Goal: Task Accomplishment & Management: Manage account settings

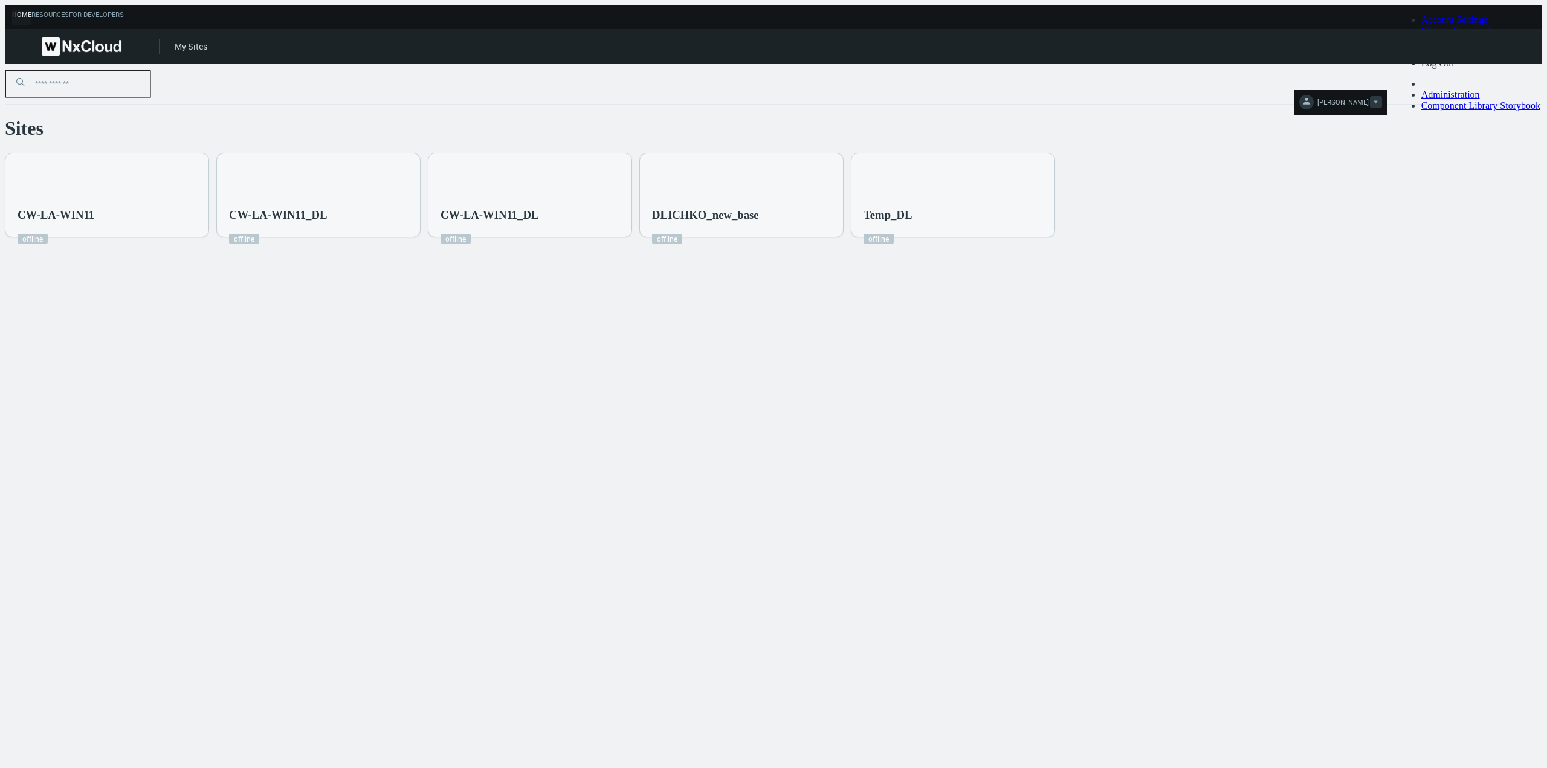
click at [1369, 97] on span "DIMA L." at bounding box center [1342, 104] width 51 height 14
click at [1454, 68] on span "Log Out" at bounding box center [1437, 63] width 33 height 10
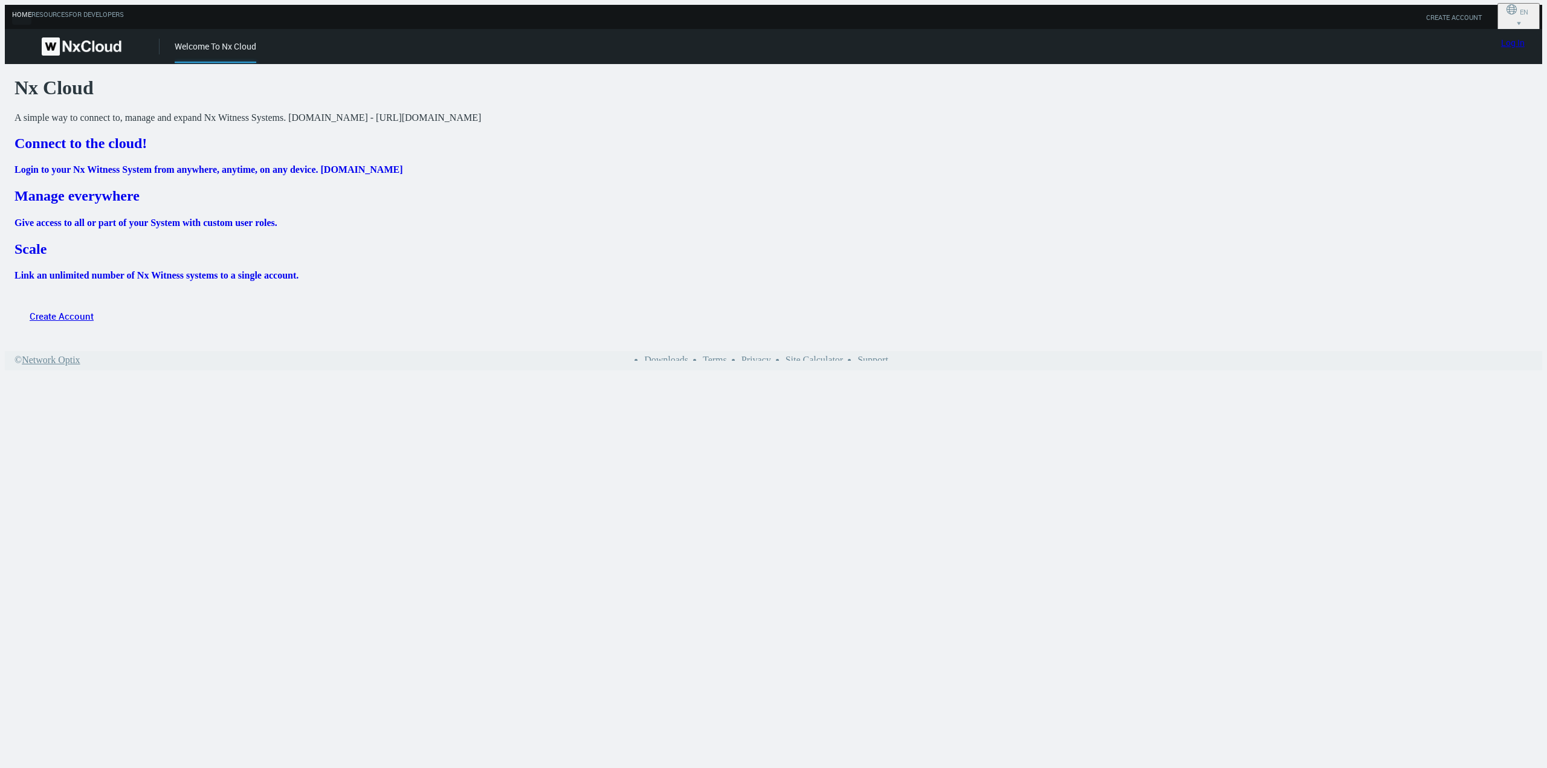
click at [1511, 42] on link "Log In" at bounding box center [1513, 42] width 24 height 11
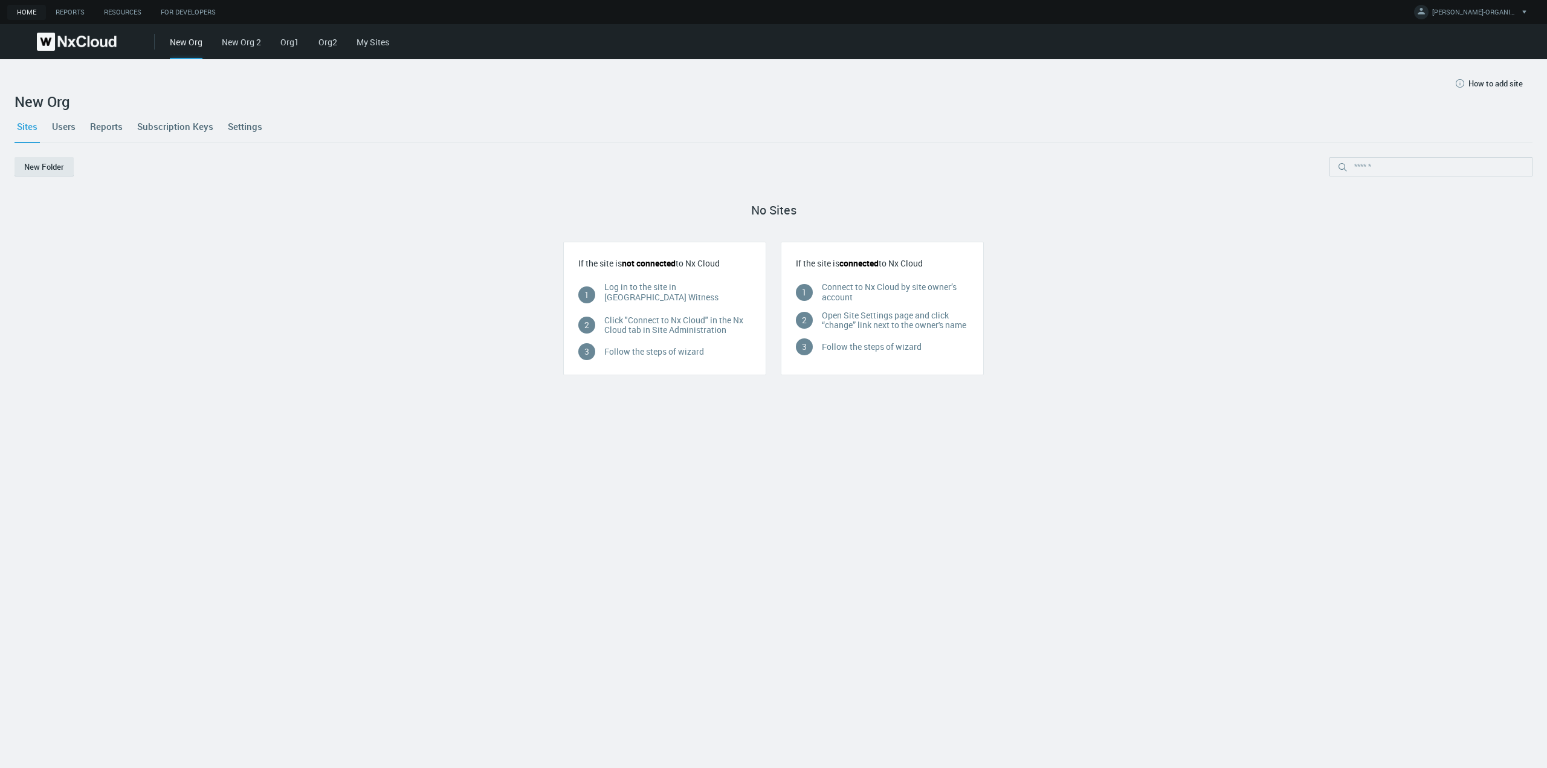
click at [75, 125] on link "Users" at bounding box center [64, 126] width 28 height 33
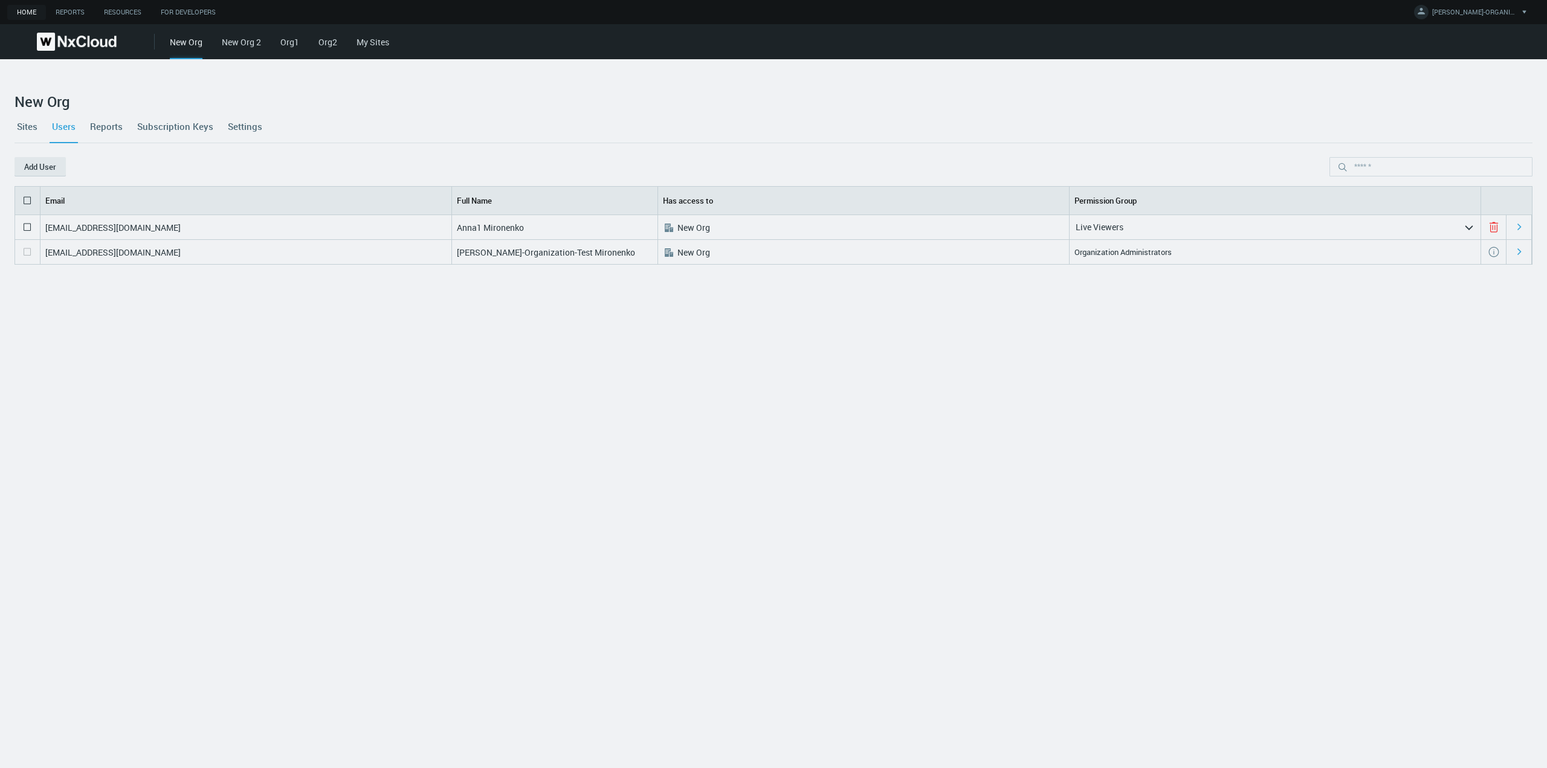
click at [232, 44] on link "New Org 2" at bounding box center [241, 41] width 39 height 11
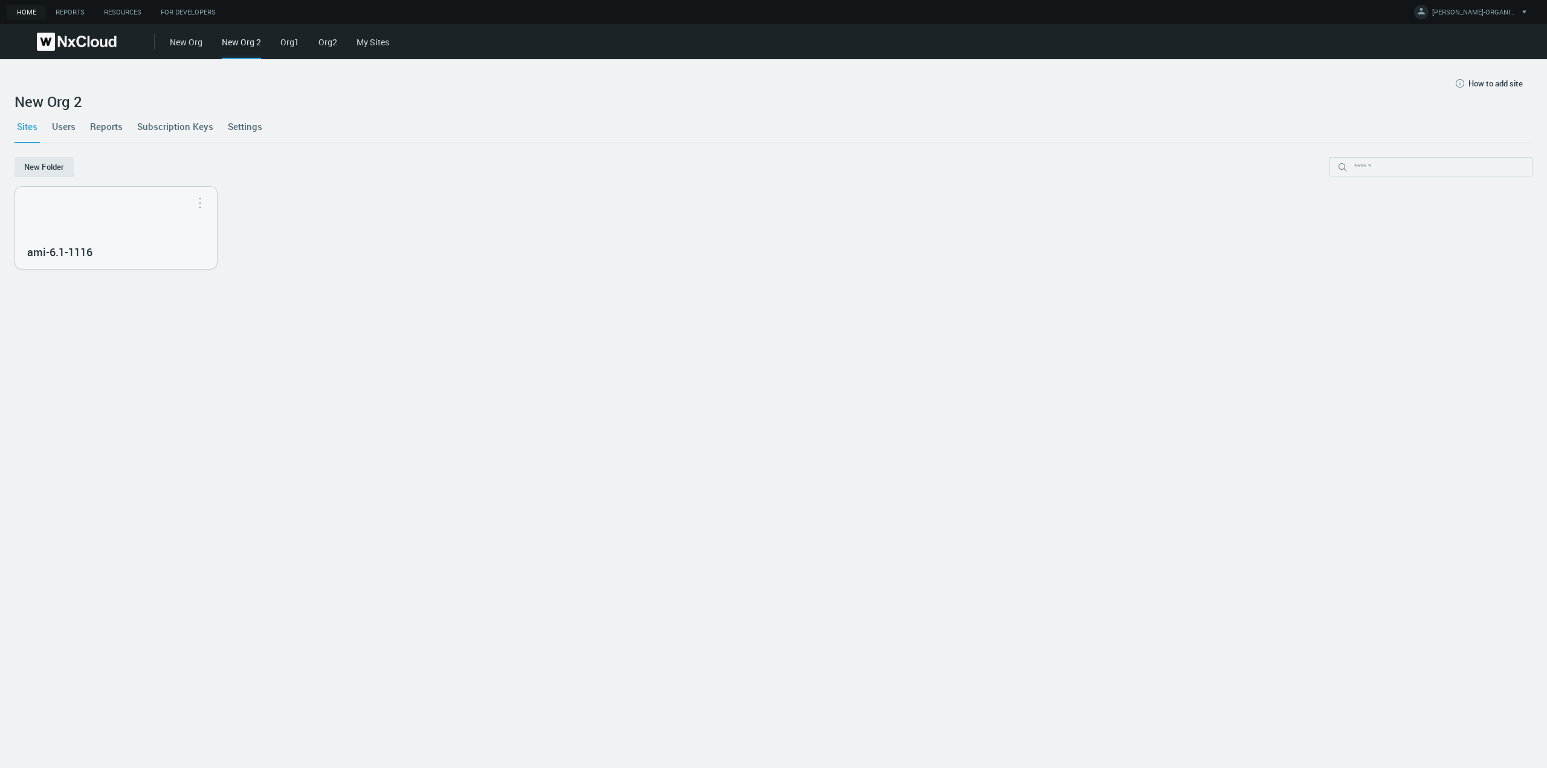
click at [187, 42] on link "New Org" at bounding box center [186, 41] width 33 height 11
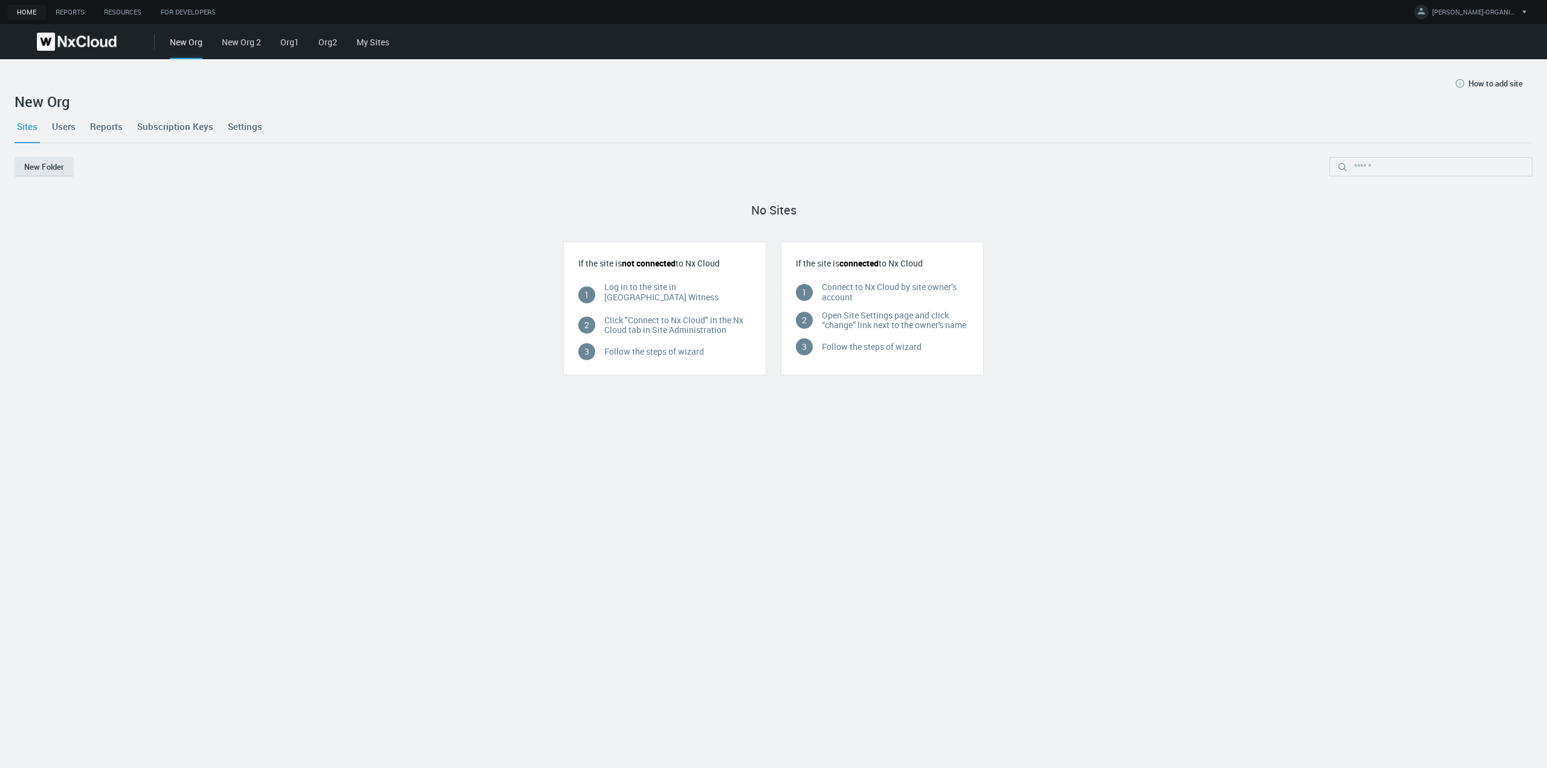
click at [293, 47] on link "Org1" at bounding box center [289, 41] width 19 height 11
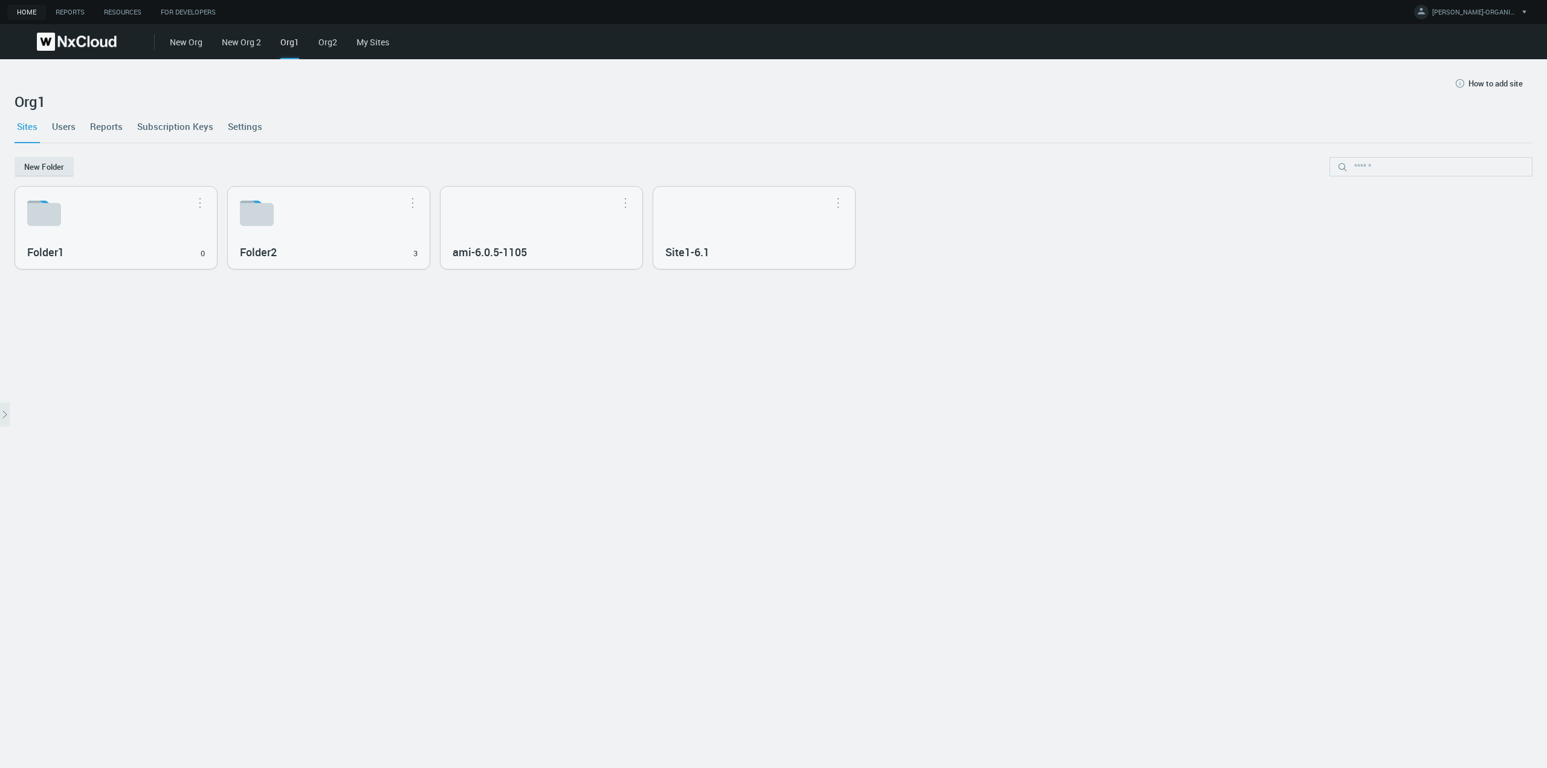
click at [327, 46] on link "Org2" at bounding box center [327, 41] width 19 height 11
click at [373, 44] on link "My Sites" at bounding box center [373, 41] width 33 height 11
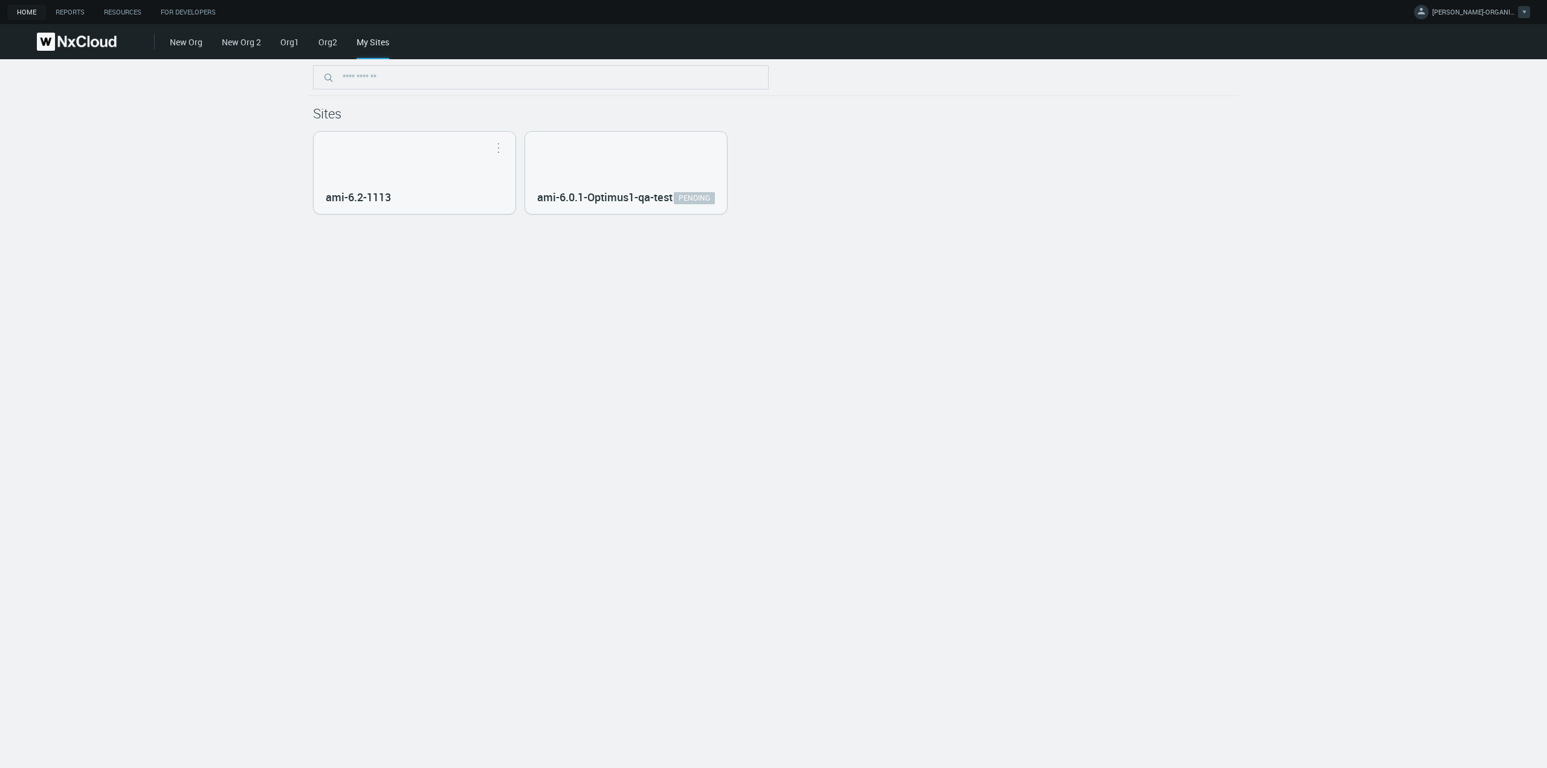
click at [1511, 18] on span "ANNA-ORGANIZATION-TEST M." at bounding box center [1474, 14] width 85 height 14
click at [1471, 97] on link "Log Out" at bounding box center [1487, 97] width 117 height 16
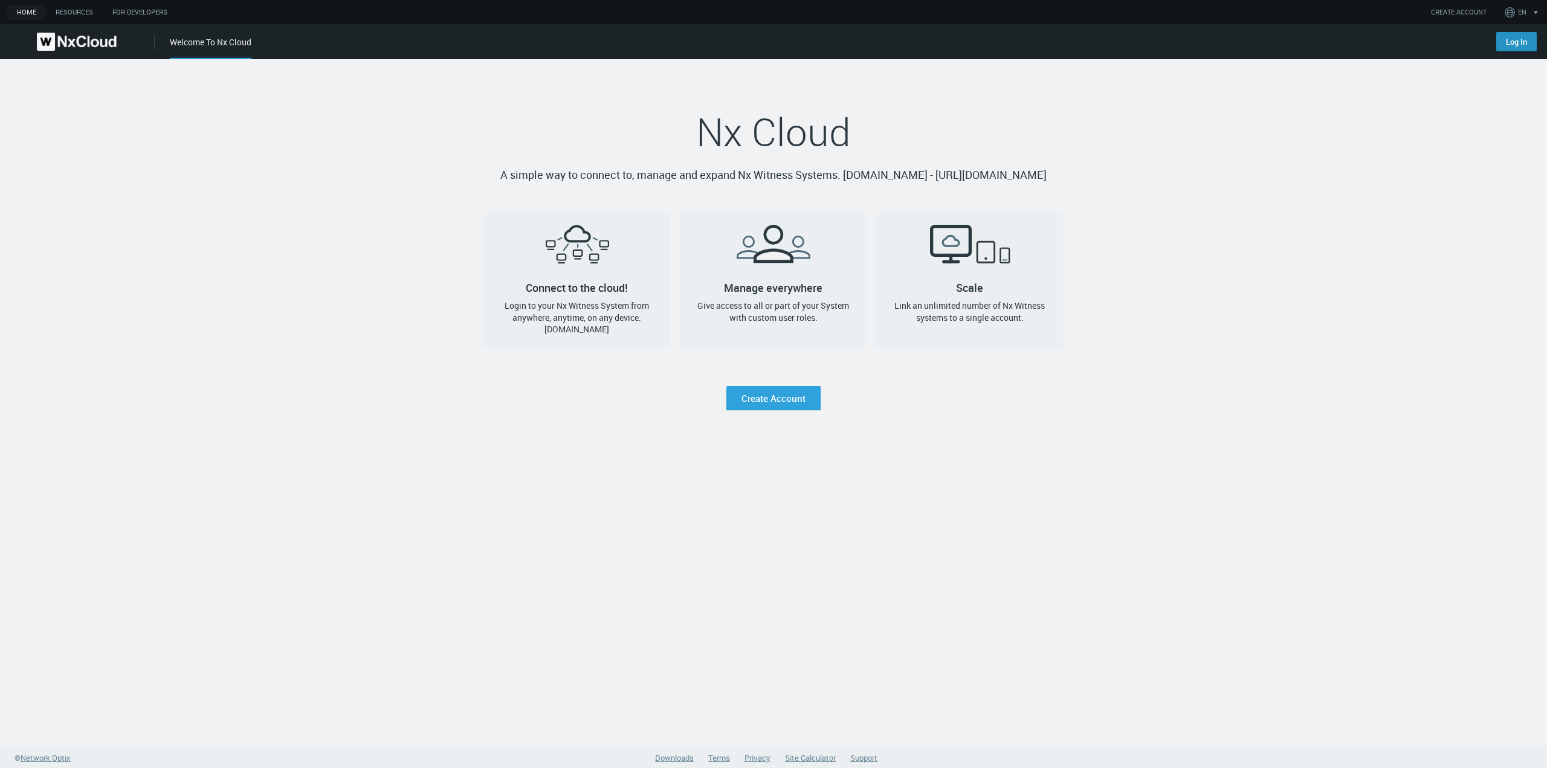
click at [1500, 41] on link "Log In" at bounding box center [1516, 41] width 40 height 19
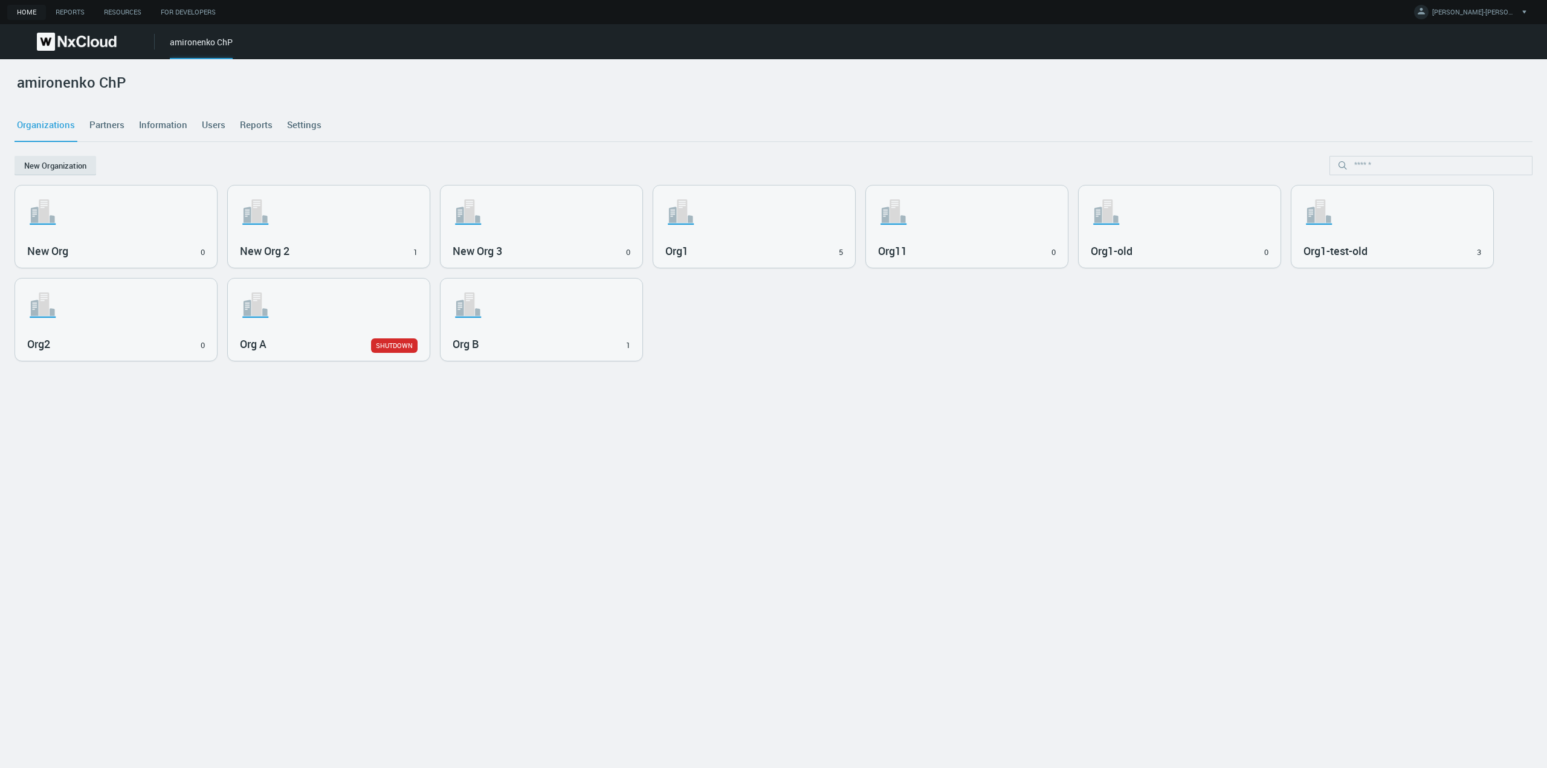
click at [213, 131] on link "Users" at bounding box center [213, 125] width 28 height 33
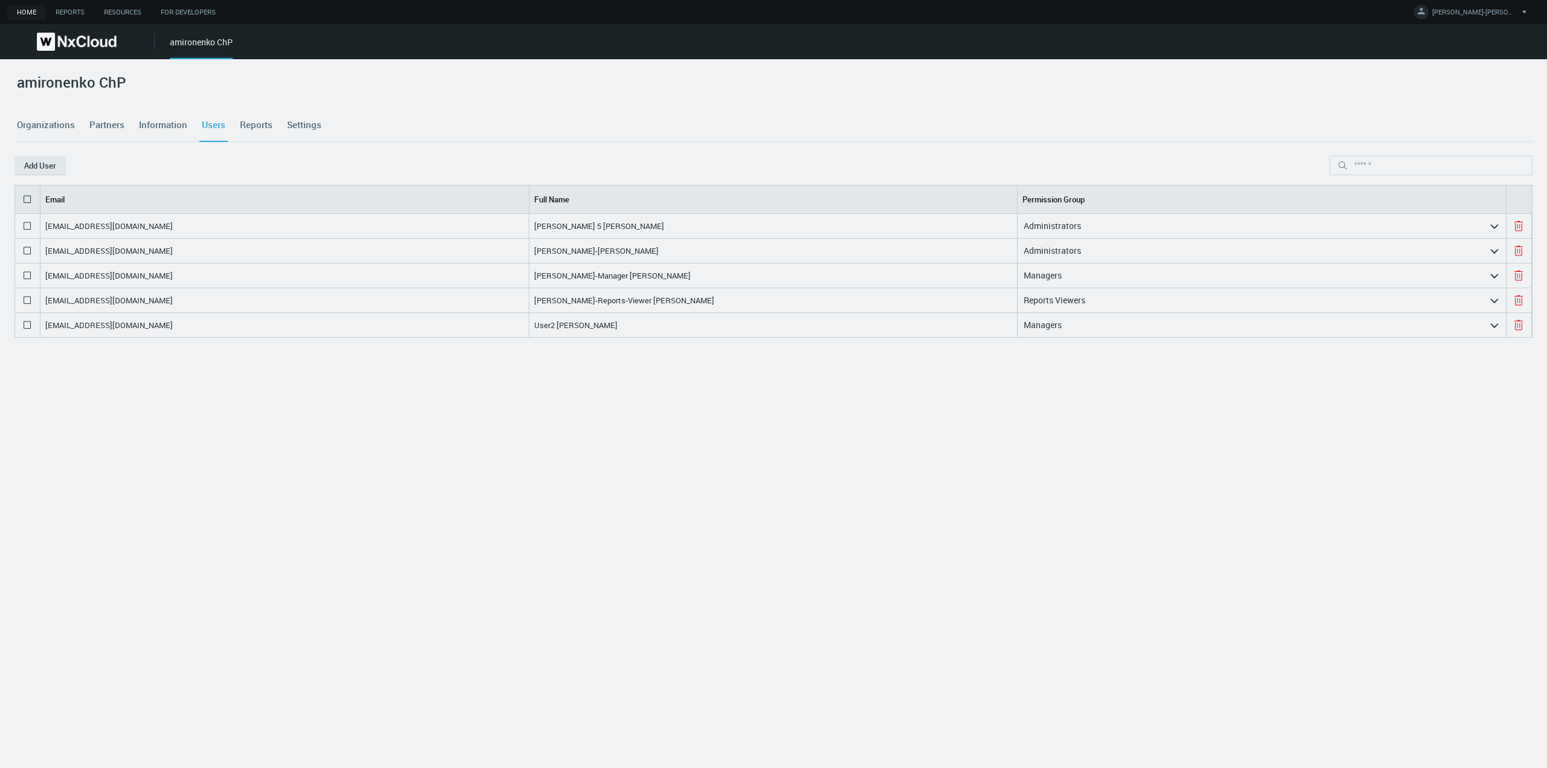
click at [111, 130] on link "Partners" at bounding box center [107, 125] width 40 height 33
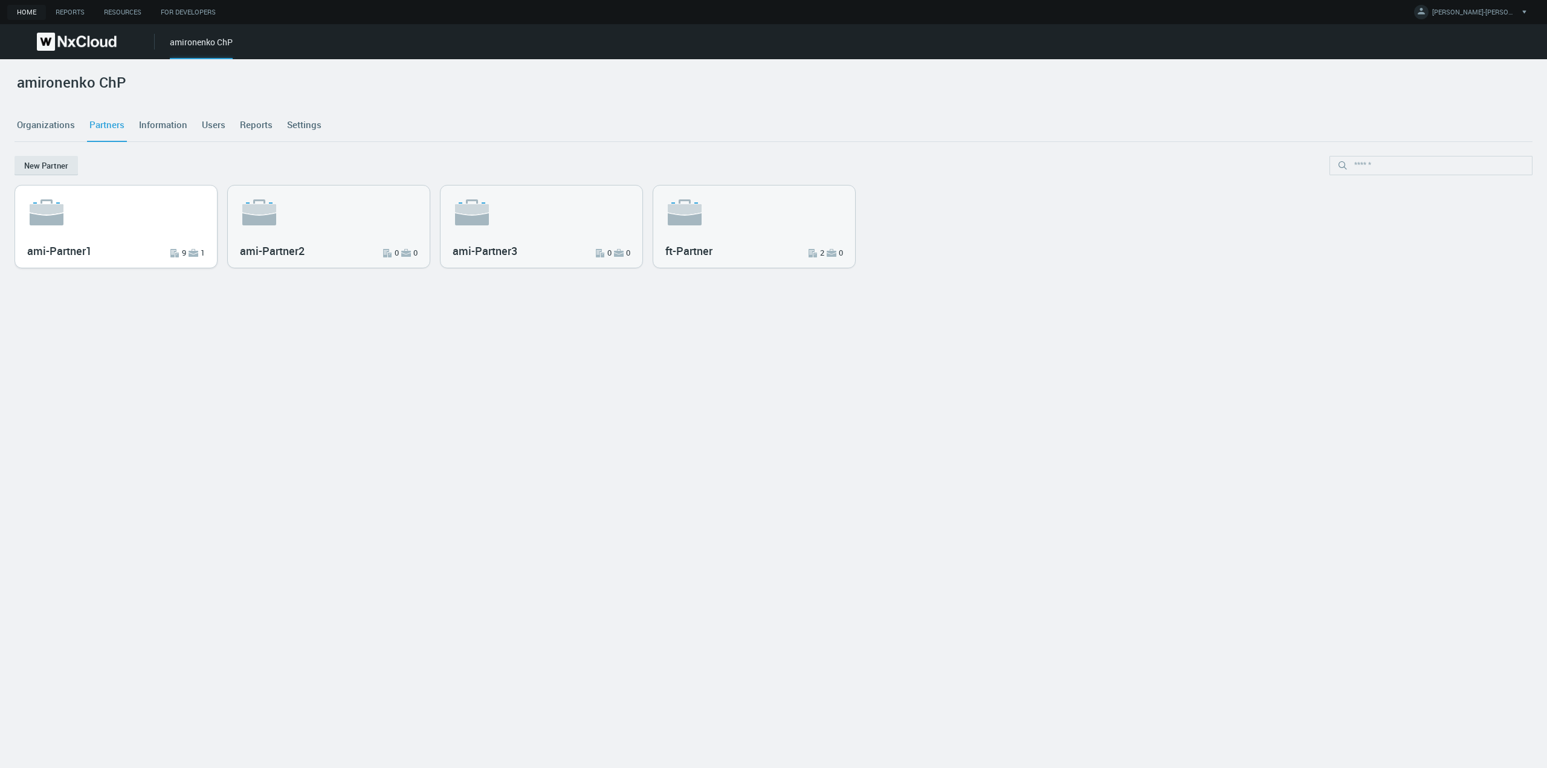
click at [154, 236] on div ".st6{fill:var(--svg-placeholder-elm2-color);} .st7{fill:var(--brand-core);} .st…" at bounding box center [116, 227] width 202 height 82
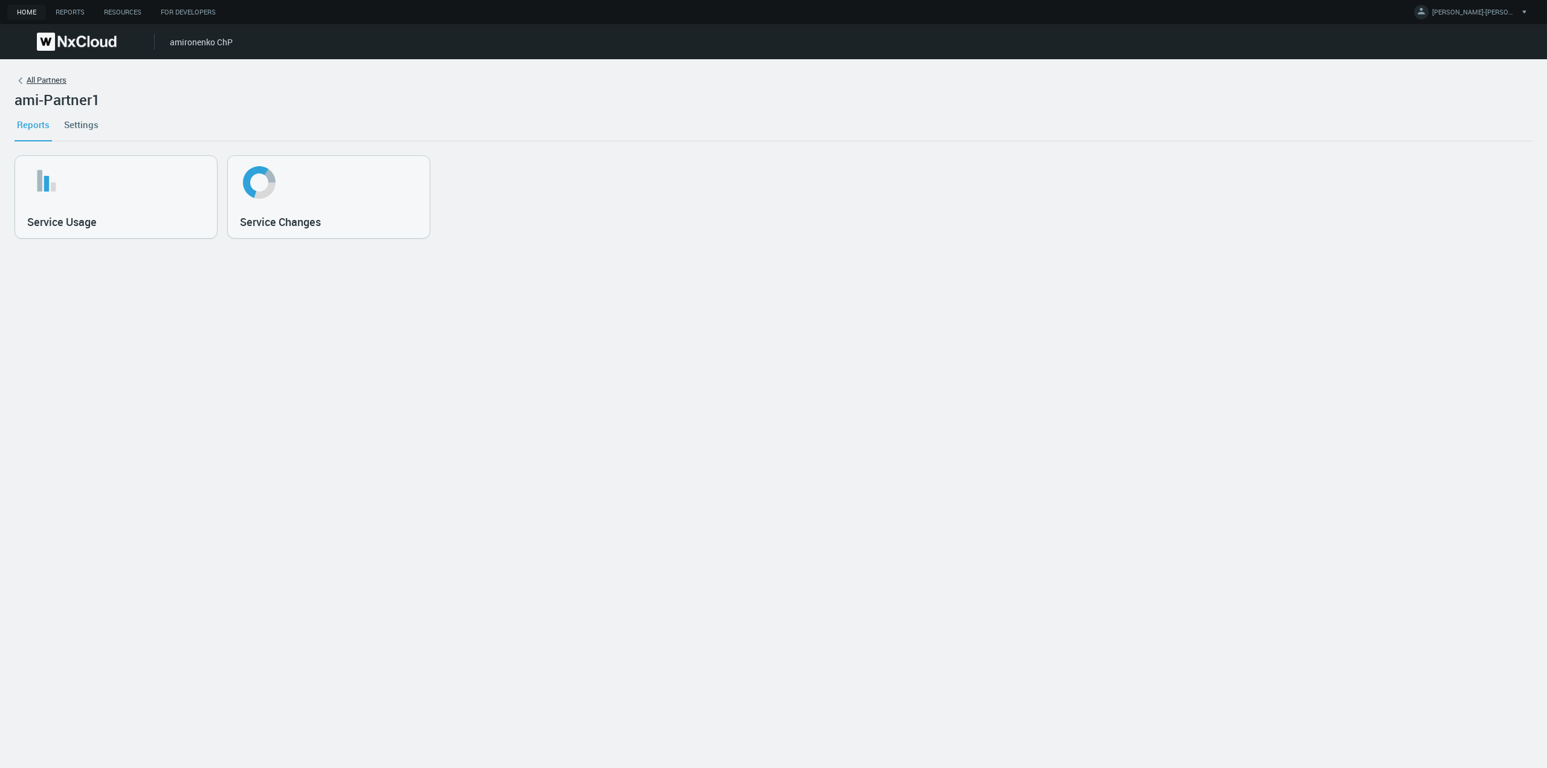
click at [40, 82] on link "All Partners" at bounding box center [774, 83] width 1518 height 18
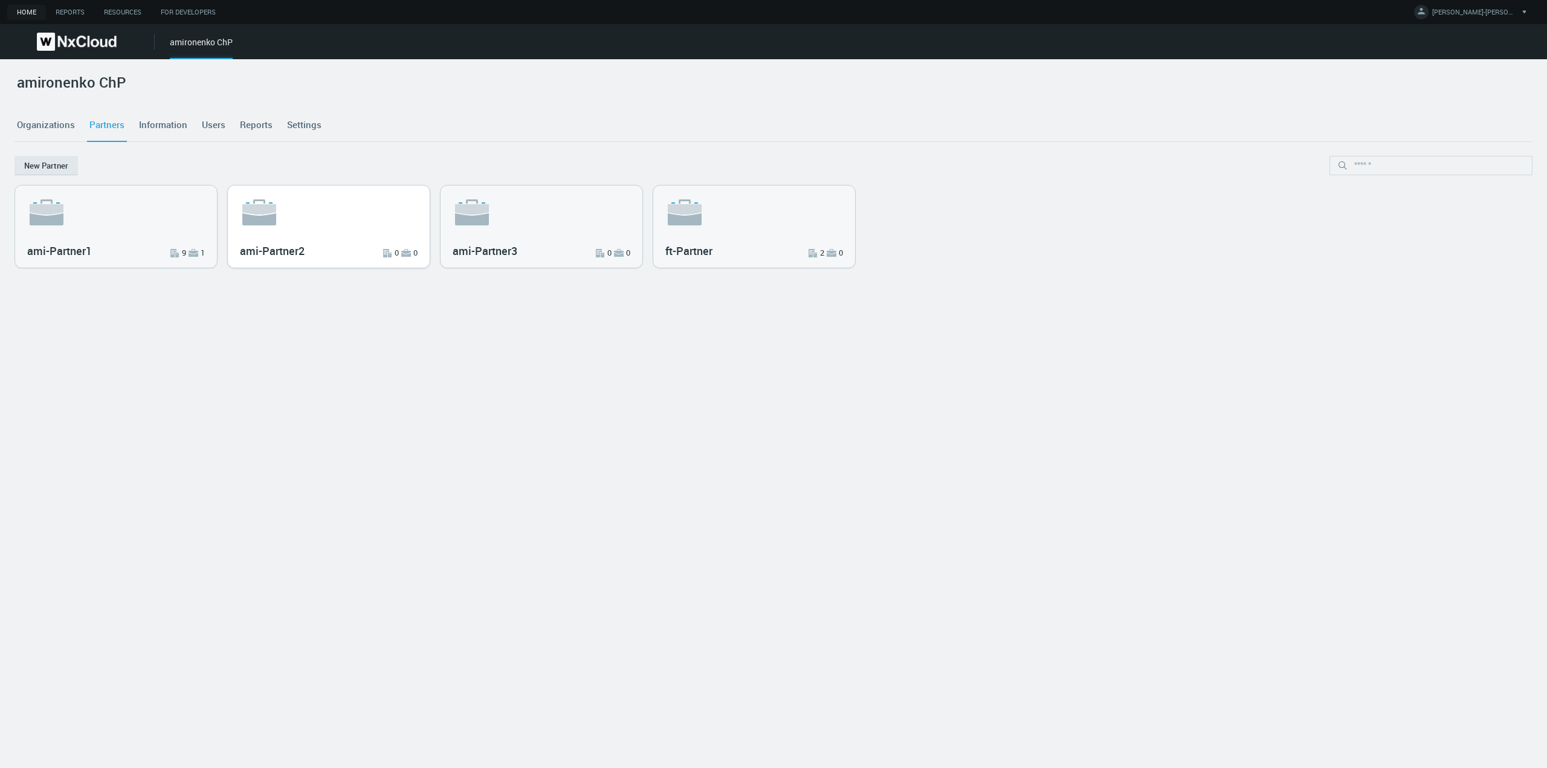
click at [307, 235] on div ".st6{fill:var(--svg-placeholder-elm2-color);} .st7{fill:var(--brand-core);} .st…" at bounding box center [329, 227] width 202 height 82
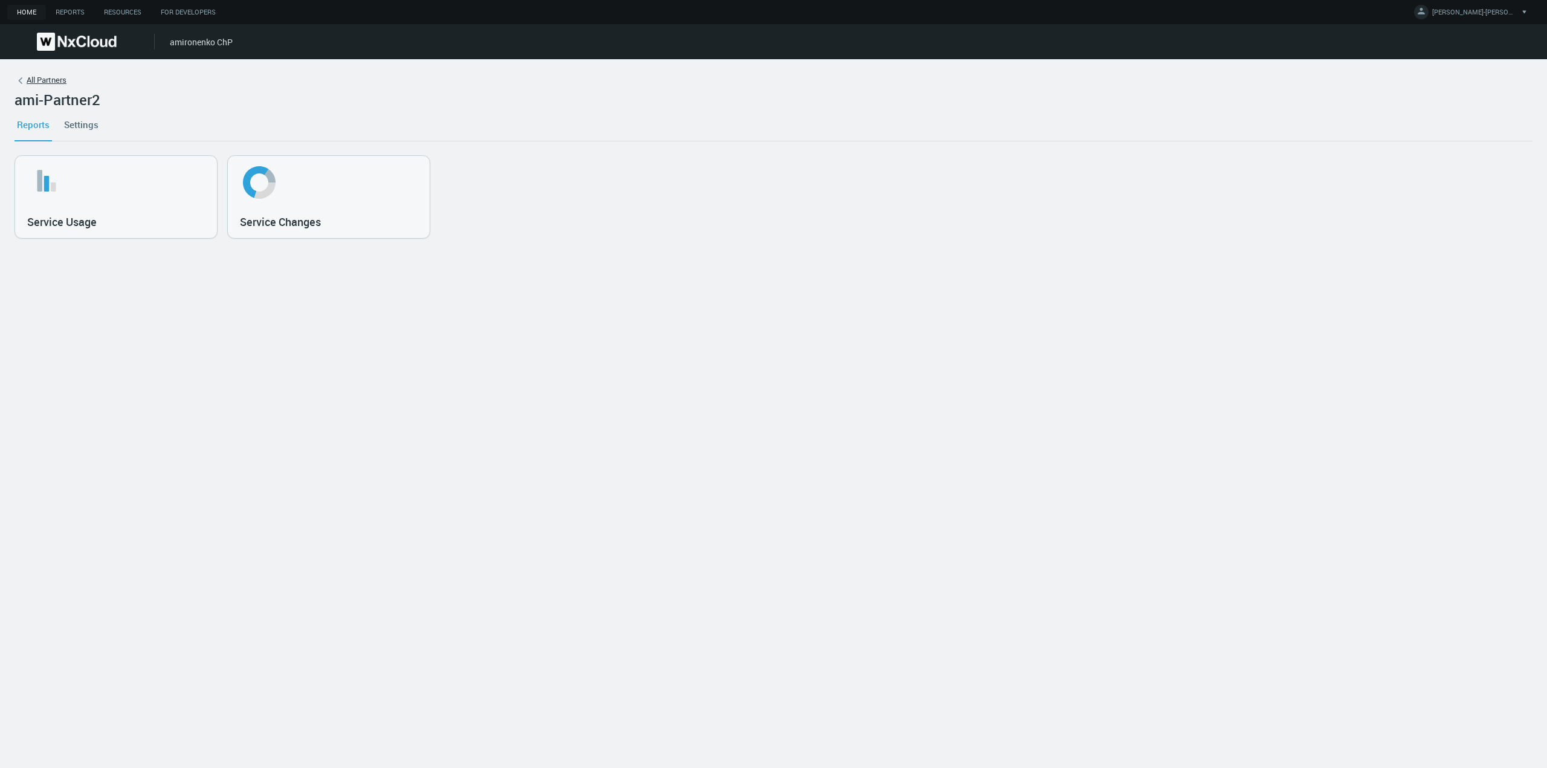
click at [43, 82] on link "All Partners" at bounding box center [774, 83] width 1518 height 18
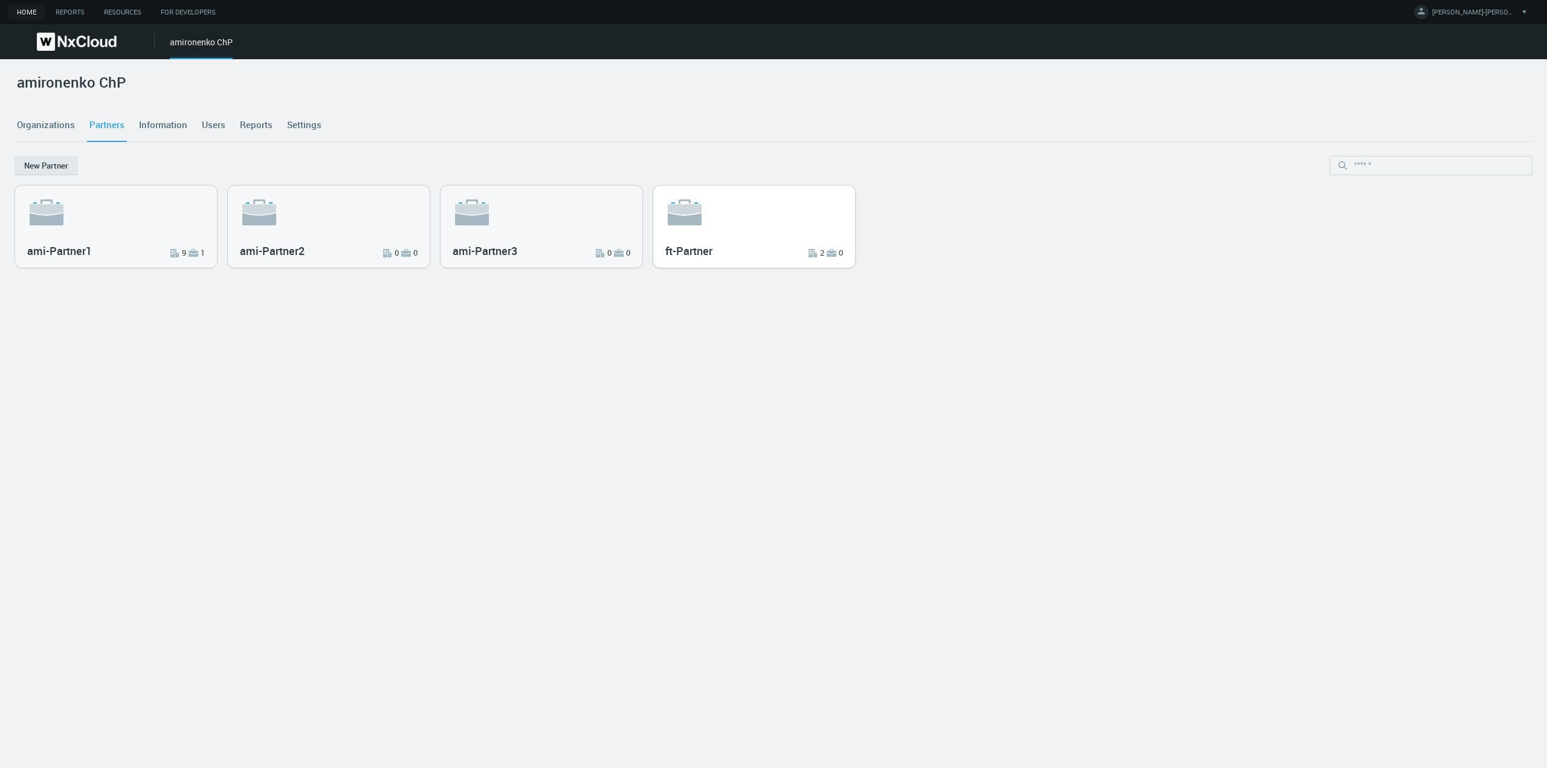
click at [766, 248] on h3 "ft-Partner" at bounding box center [722, 251] width 115 height 13
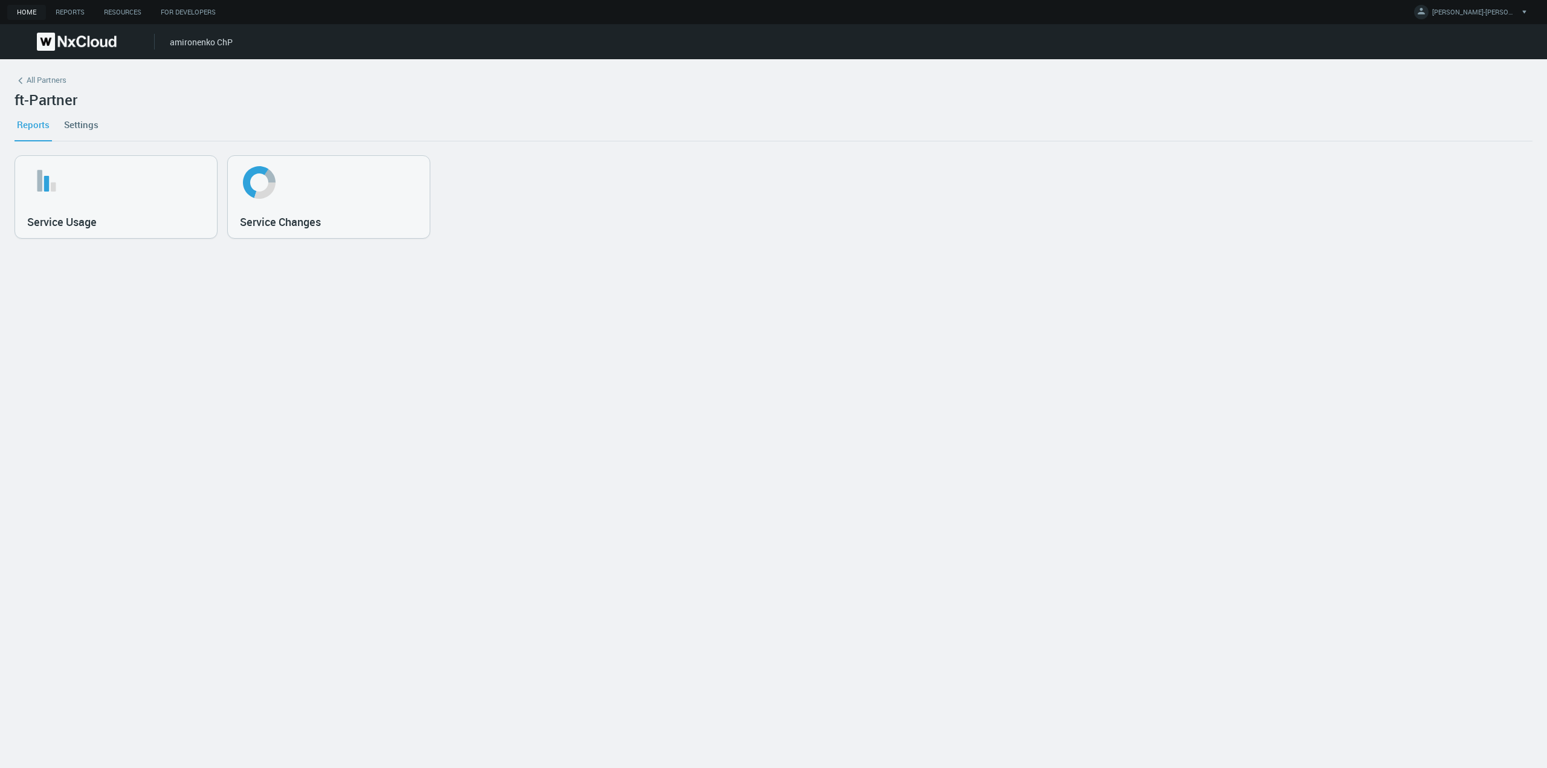
click at [79, 126] on link "Settings" at bounding box center [81, 124] width 39 height 33
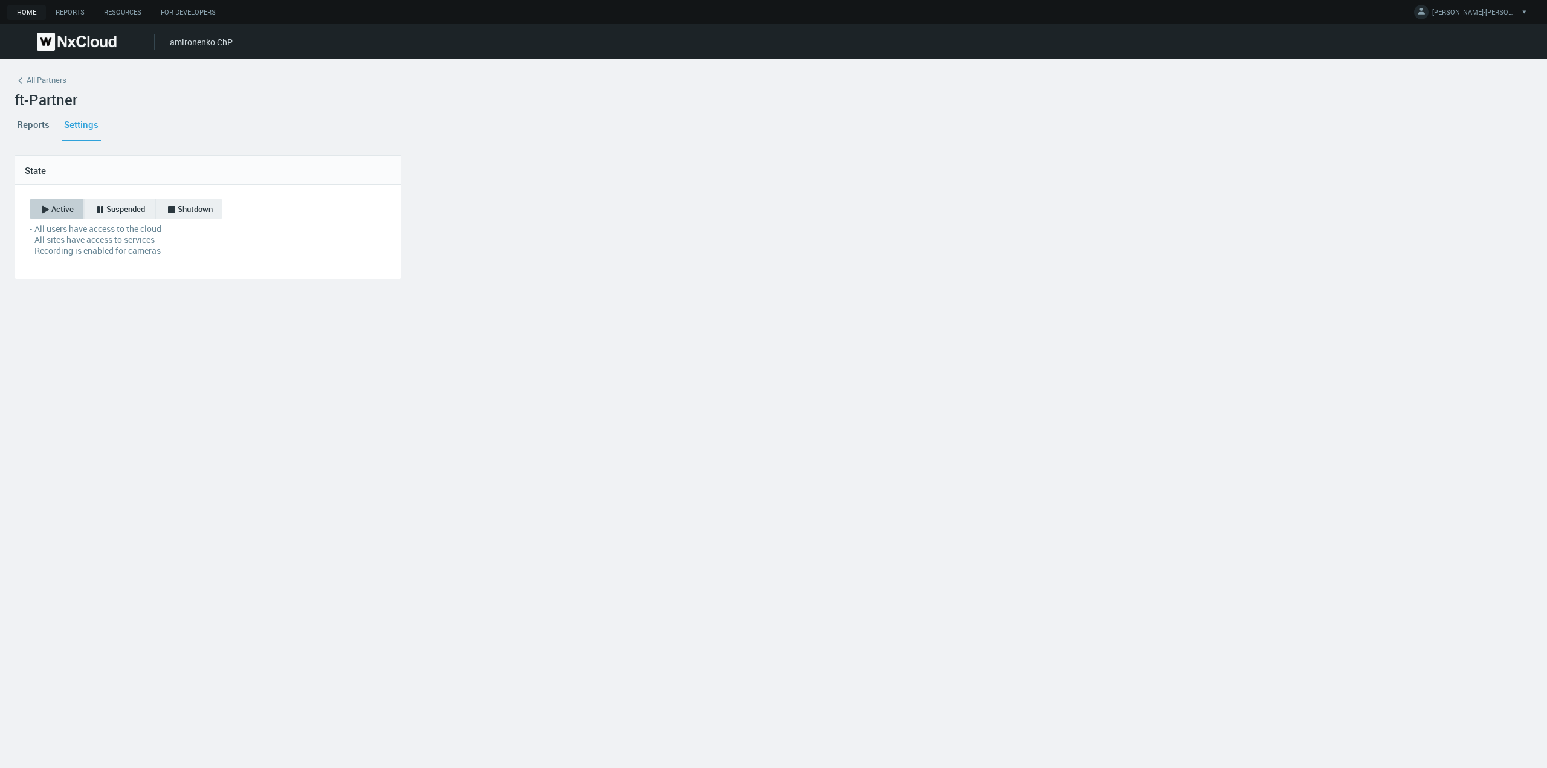
click at [35, 129] on link "Reports" at bounding box center [33, 124] width 37 height 33
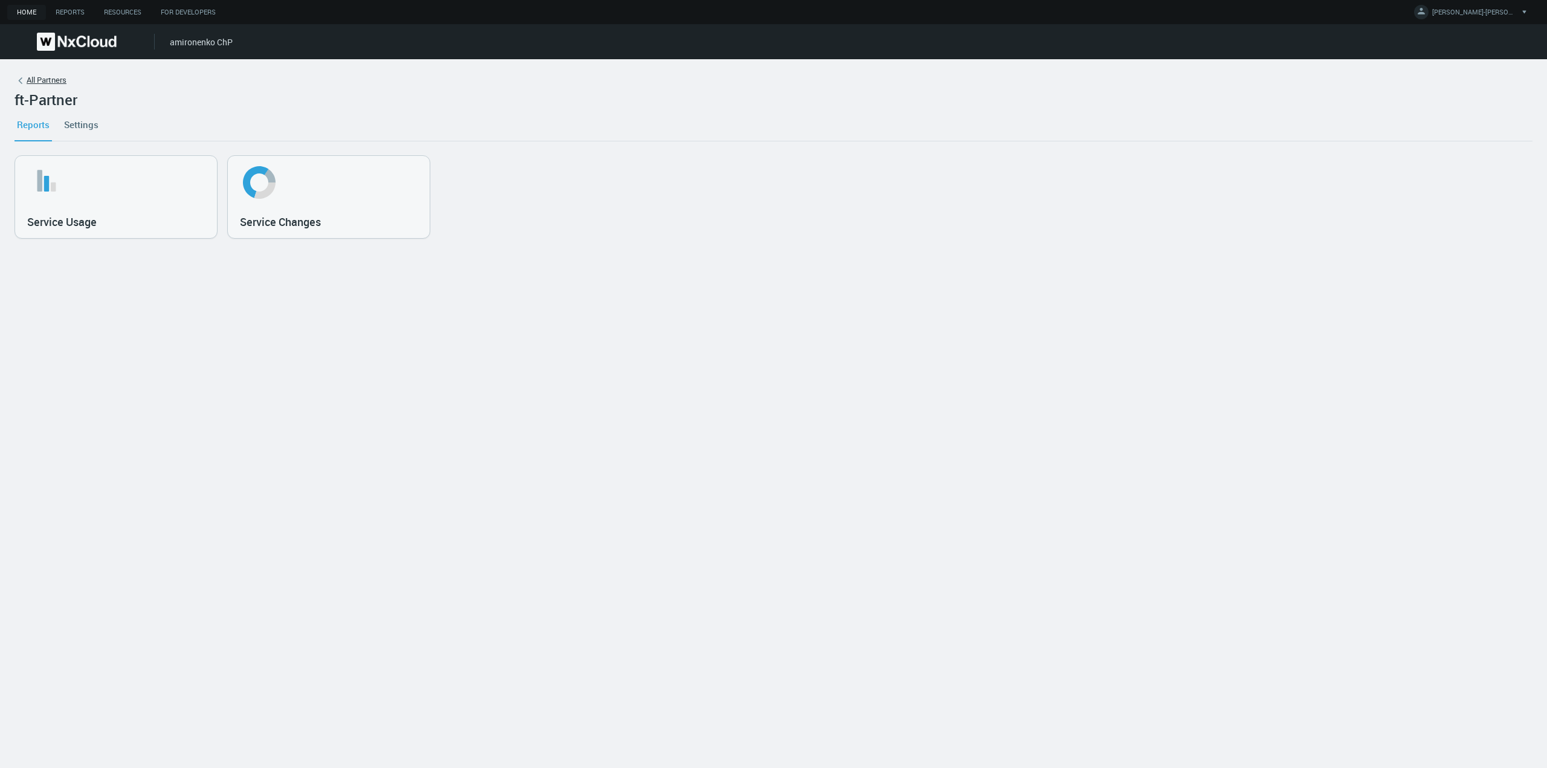
click at [50, 84] on link "All Partners" at bounding box center [774, 83] width 1518 height 18
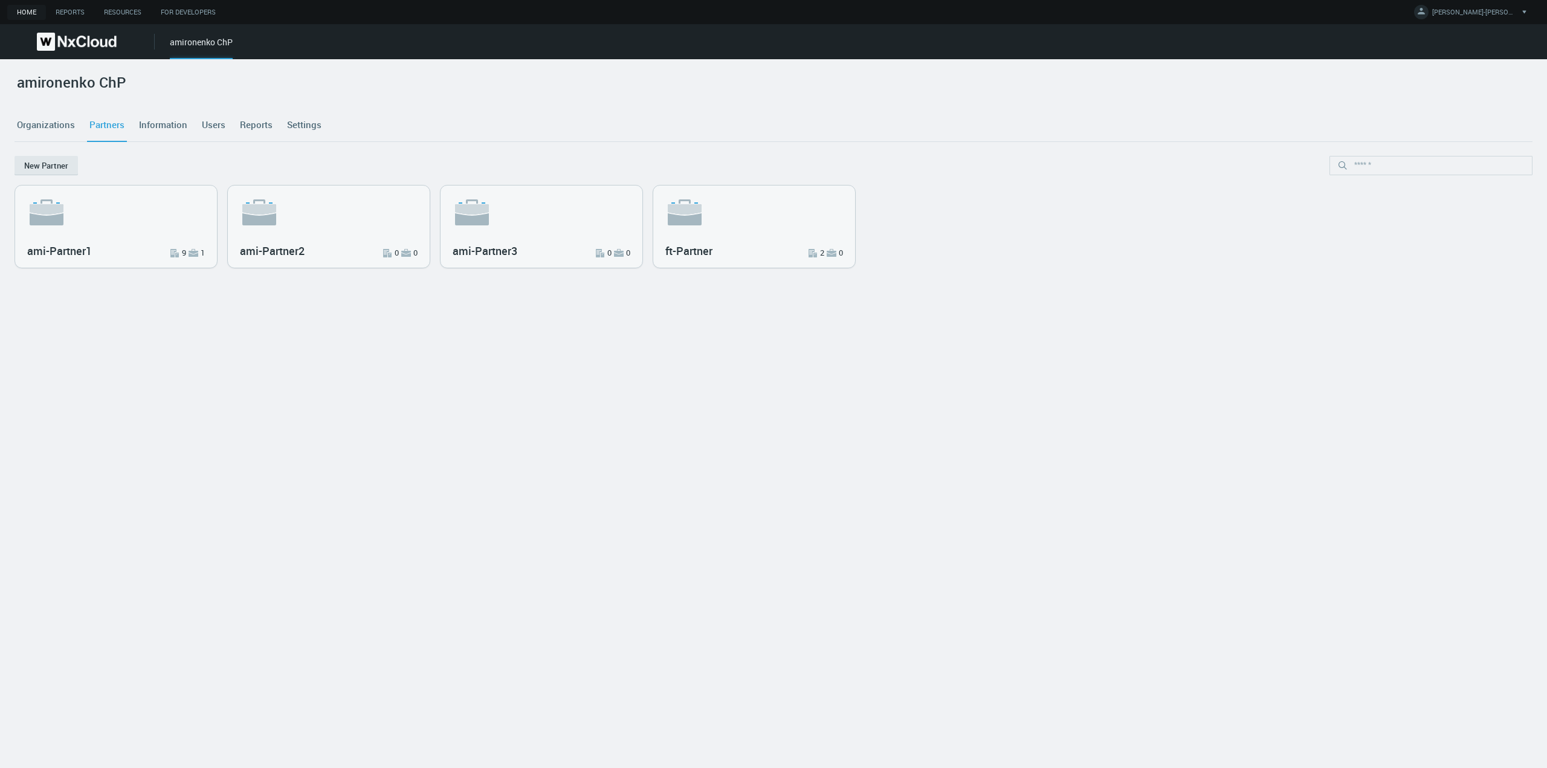
click at [211, 129] on link "Users" at bounding box center [213, 125] width 28 height 33
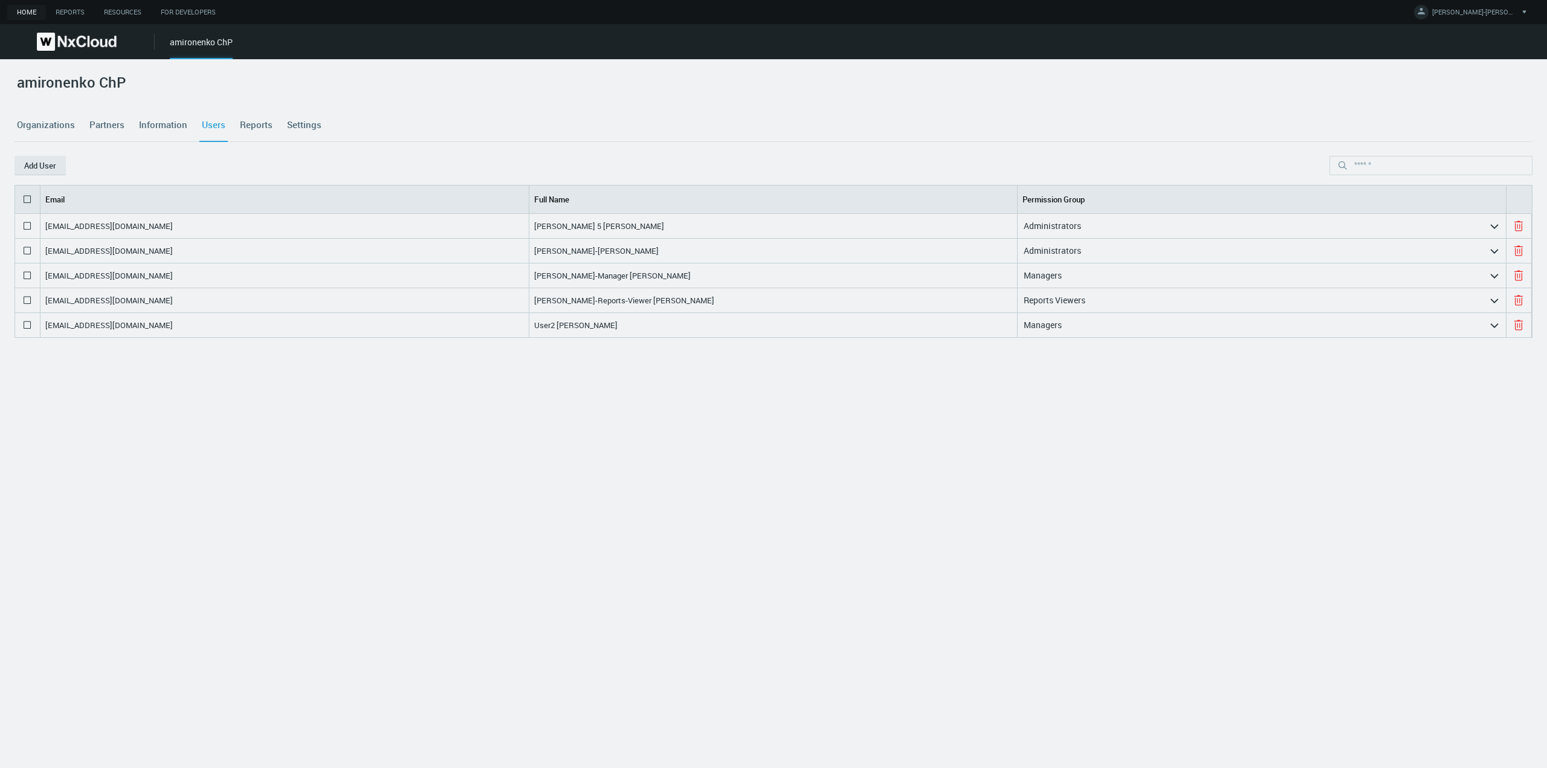
click at [42, 124] on link "Organizations" at bounding box center [46, 125] width 63 height 33
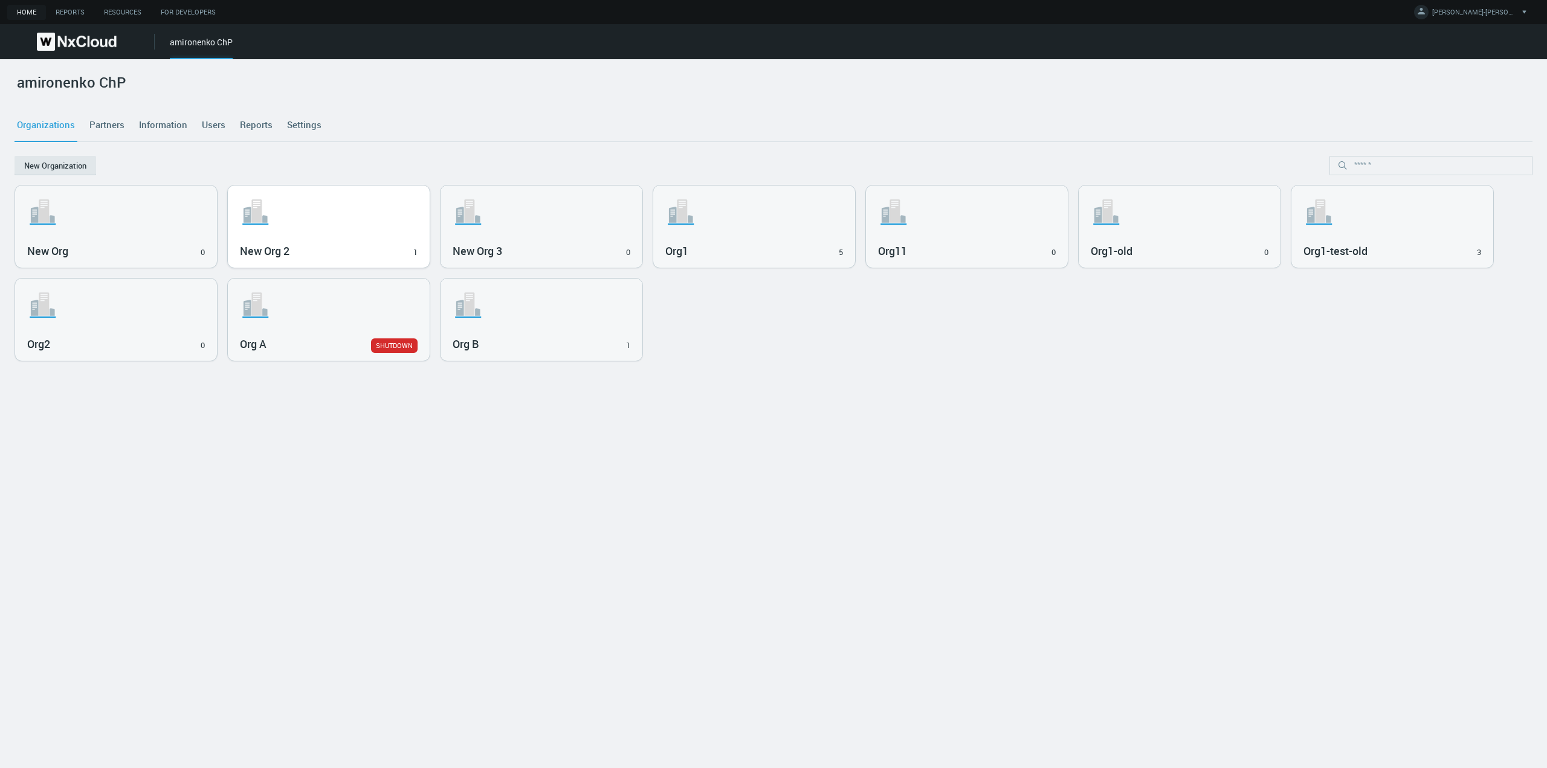
click at [261, 242] on div "New Org 2 1" at bounding box center [329, 250] width 178 height 21
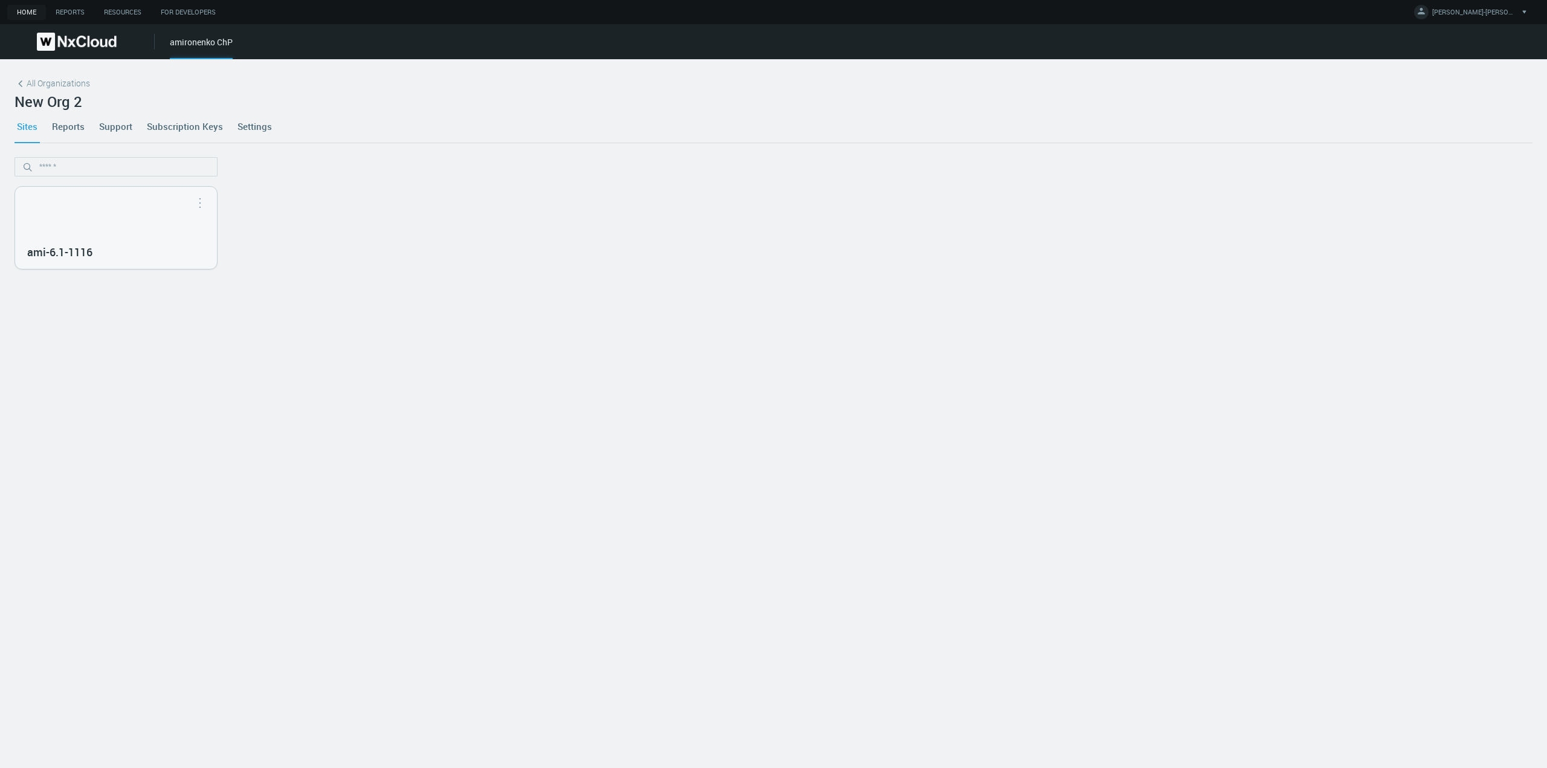
click at [74, 129] on link "Reports" at bounding box center [68, 126] width 37 height 33
click at [33, 129] on link "Sites" at bounding box center [27, 126] width 25 height 33
click at [152, 234] on div "ami-6.1-1116" at bounding box center [116, 228] width 202 height 82
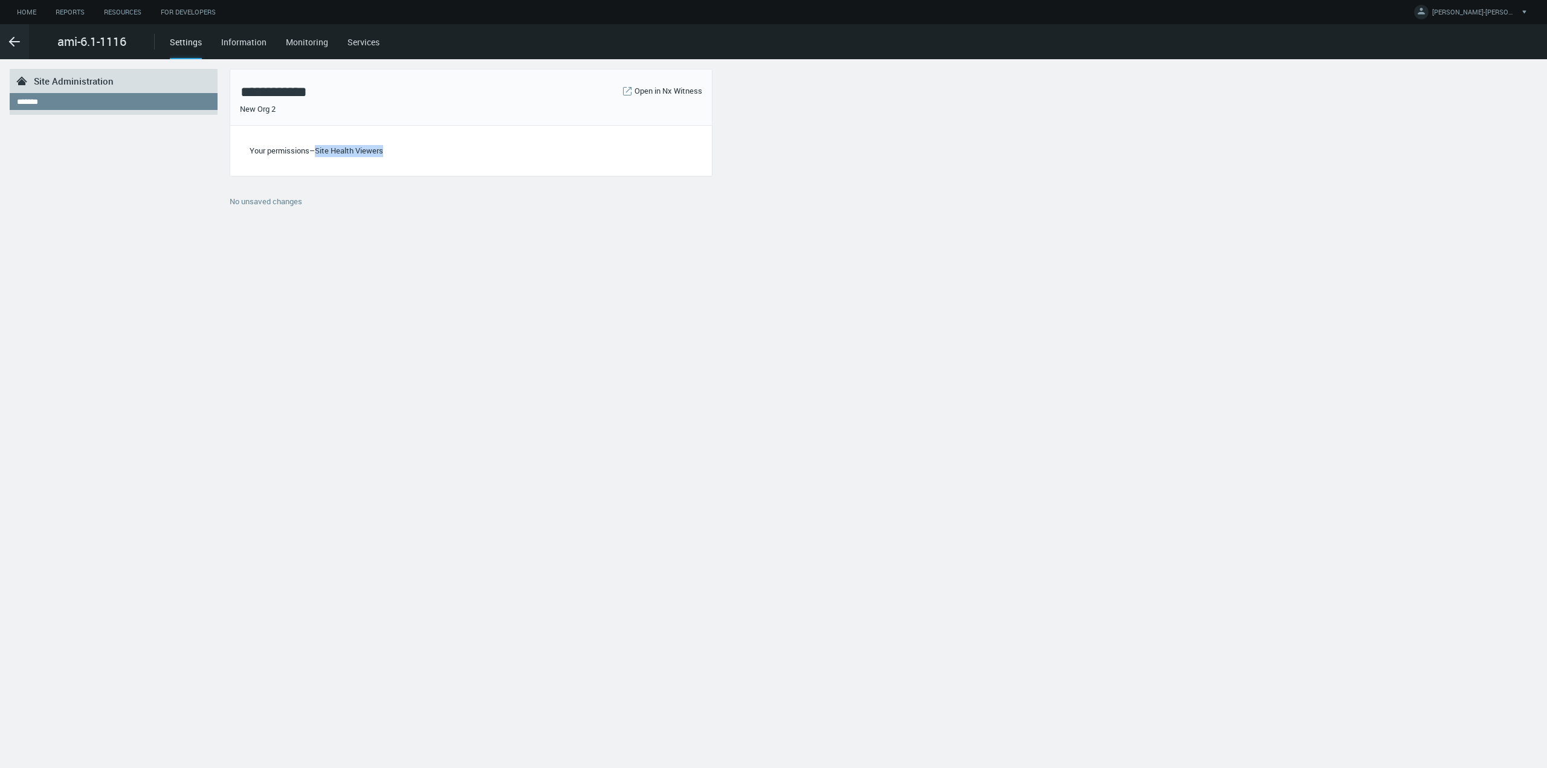
drag, startPoint x: 317, startPoint y: 150, endPoint x: 387, endPoint y: 157, distance: 70.4
click at [387, 157] on div "Your permissions – Site Health Viewers" at bounding box center [471, 150] width 462 height 31
click at [14, 43] on icon ".arrow {fill-rule:evenodd;clip-rule:evenodd;fill:none;stroke:var(--btn-arrow-co…" at bounding box center [14, 41] width 15 height 15
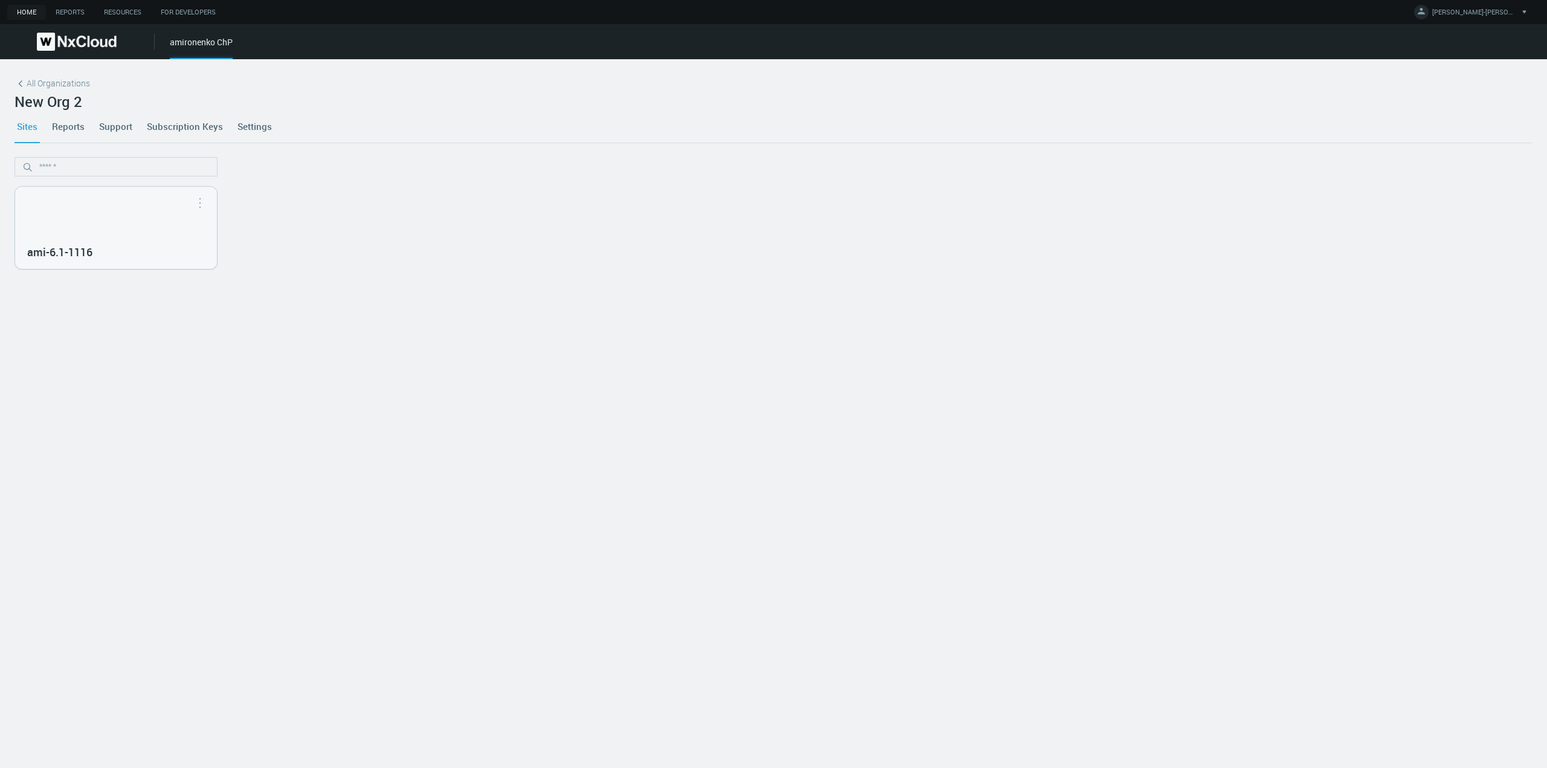
click at [71, 131] on link "Reports" at bounding box center [68, 126] width 37 height 33
click at [1483, 15] on span "[PERSON_NAME]-[PERSON_NAME]" at bounding box center [1474, 14] width 85 height 14
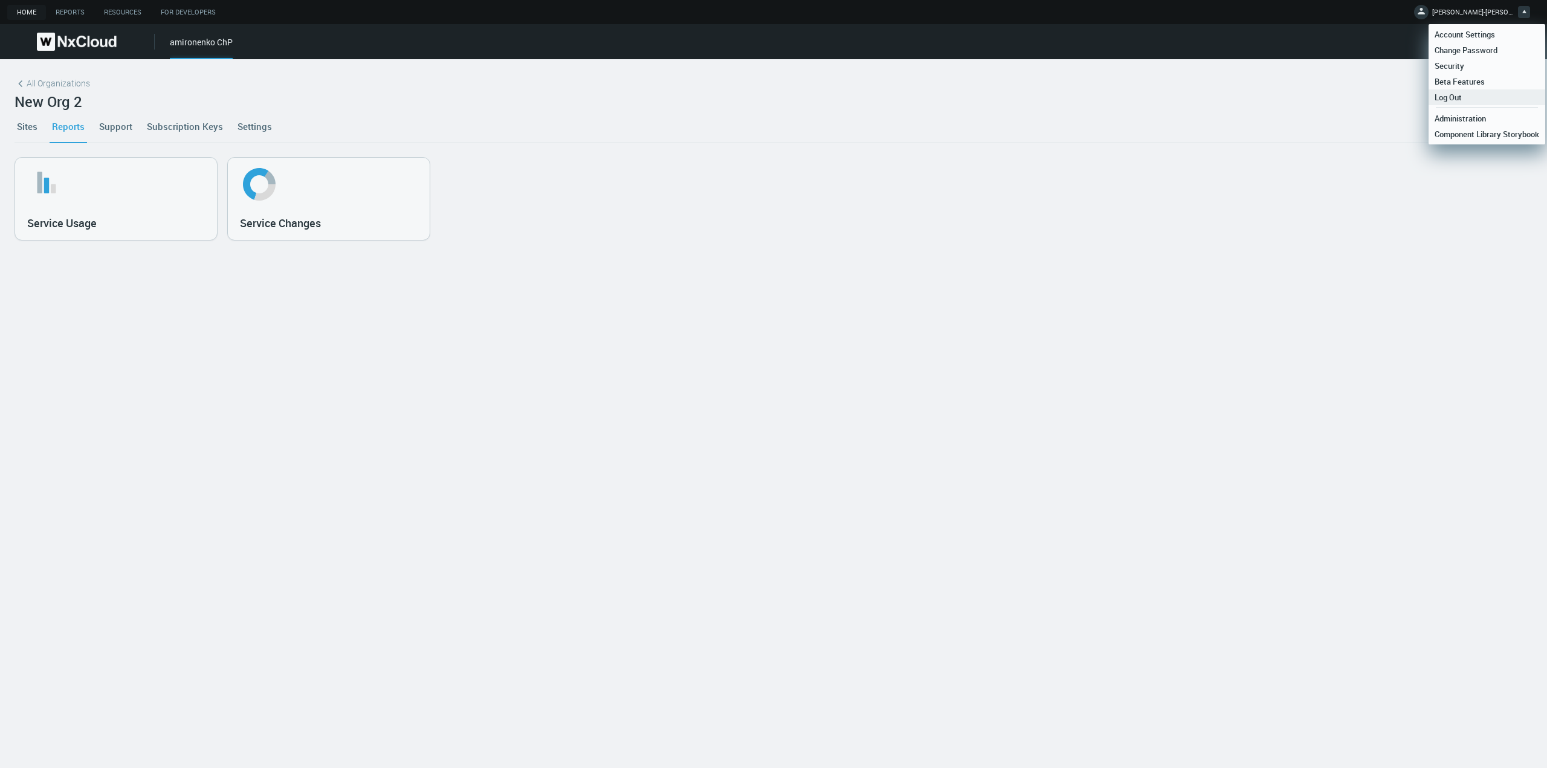
click at [1465, 97] on span "Log Out" at bounding box center [1448, 97] width 39 height 11
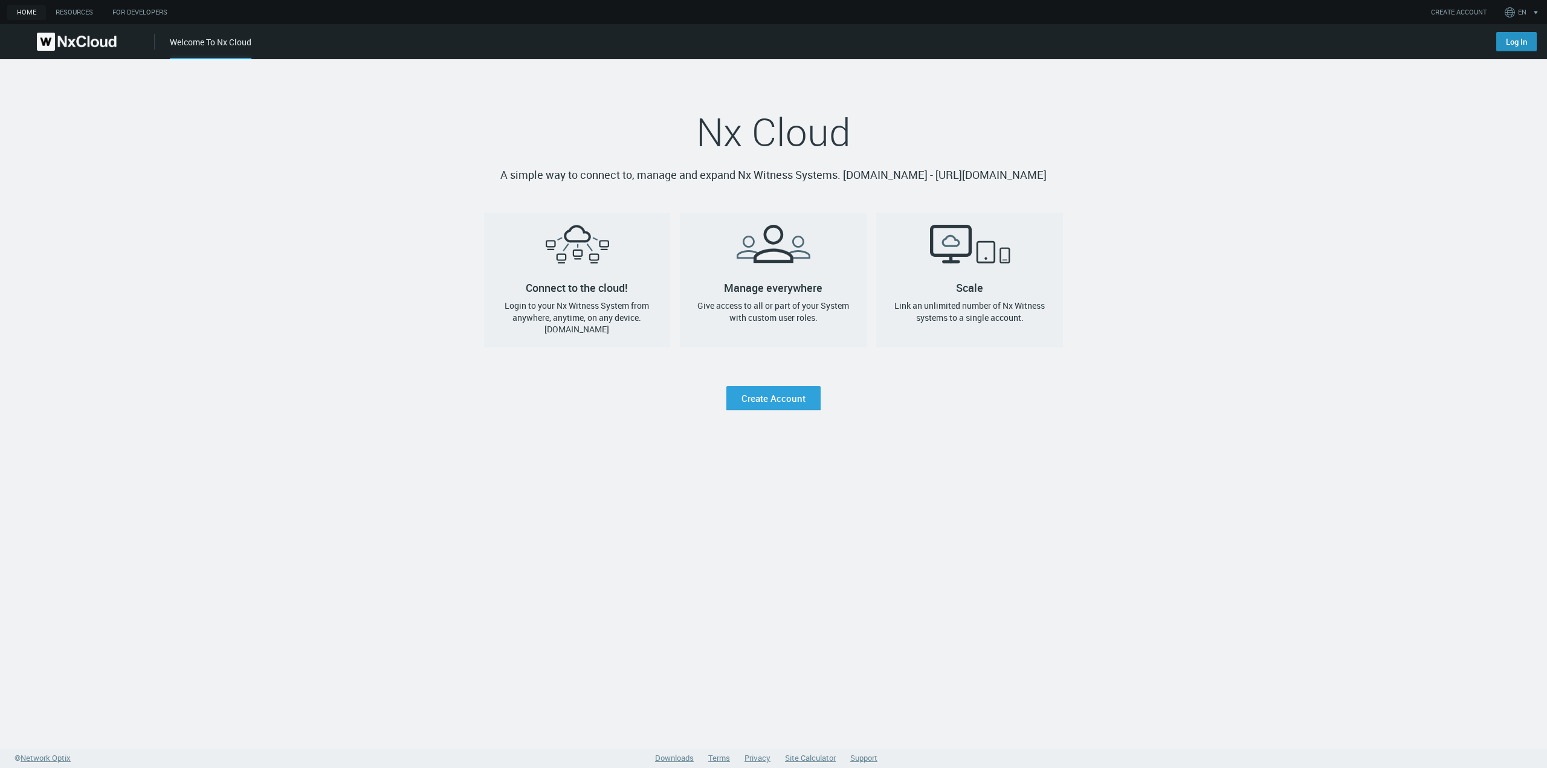
click at [1522, 45] on link "Log In" at bounding box center [1516, 41] width 40 height 19
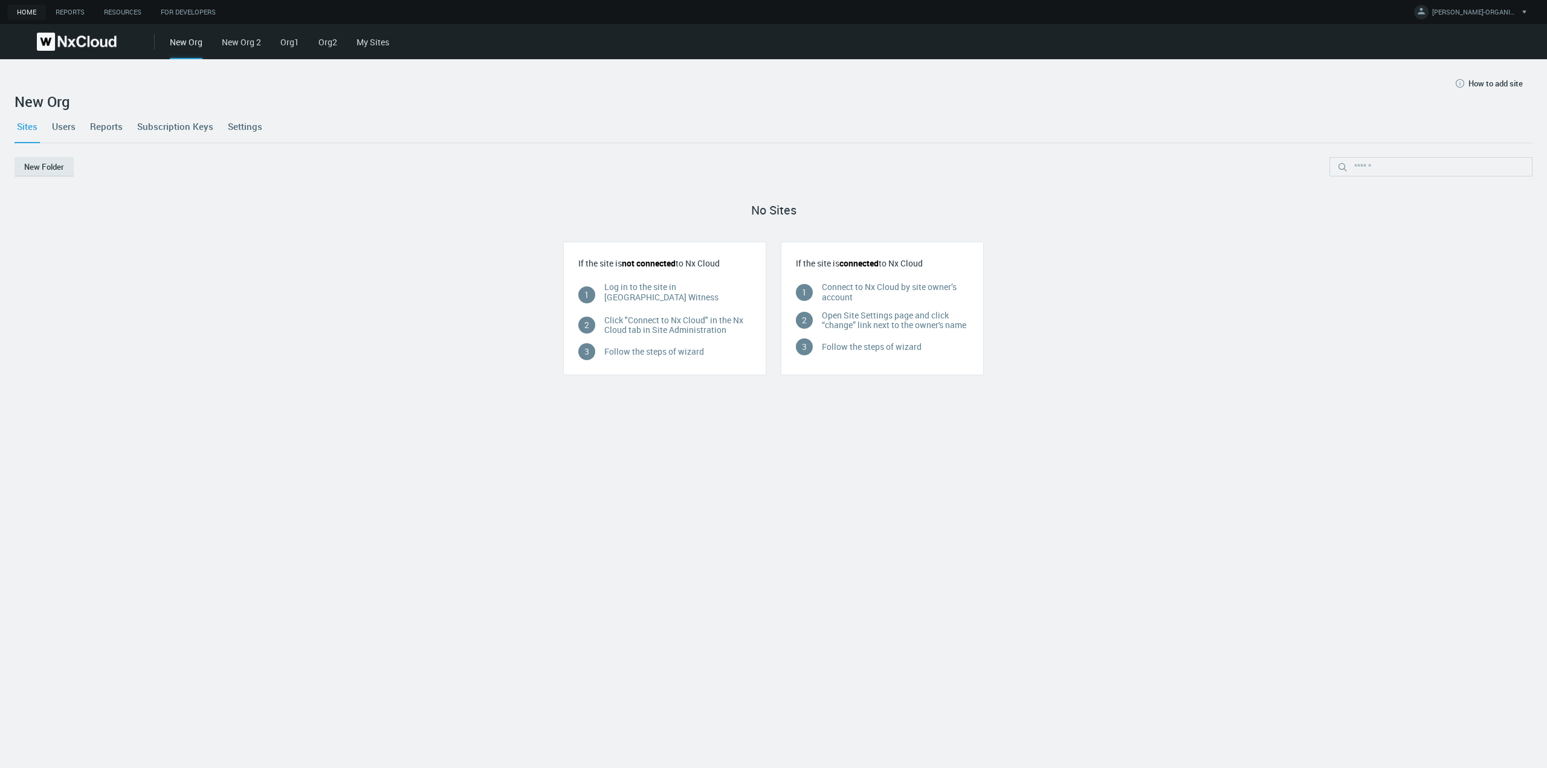
click at [328, 44] on link "Org2" at bounding box center [327, 41] width 19 height 11
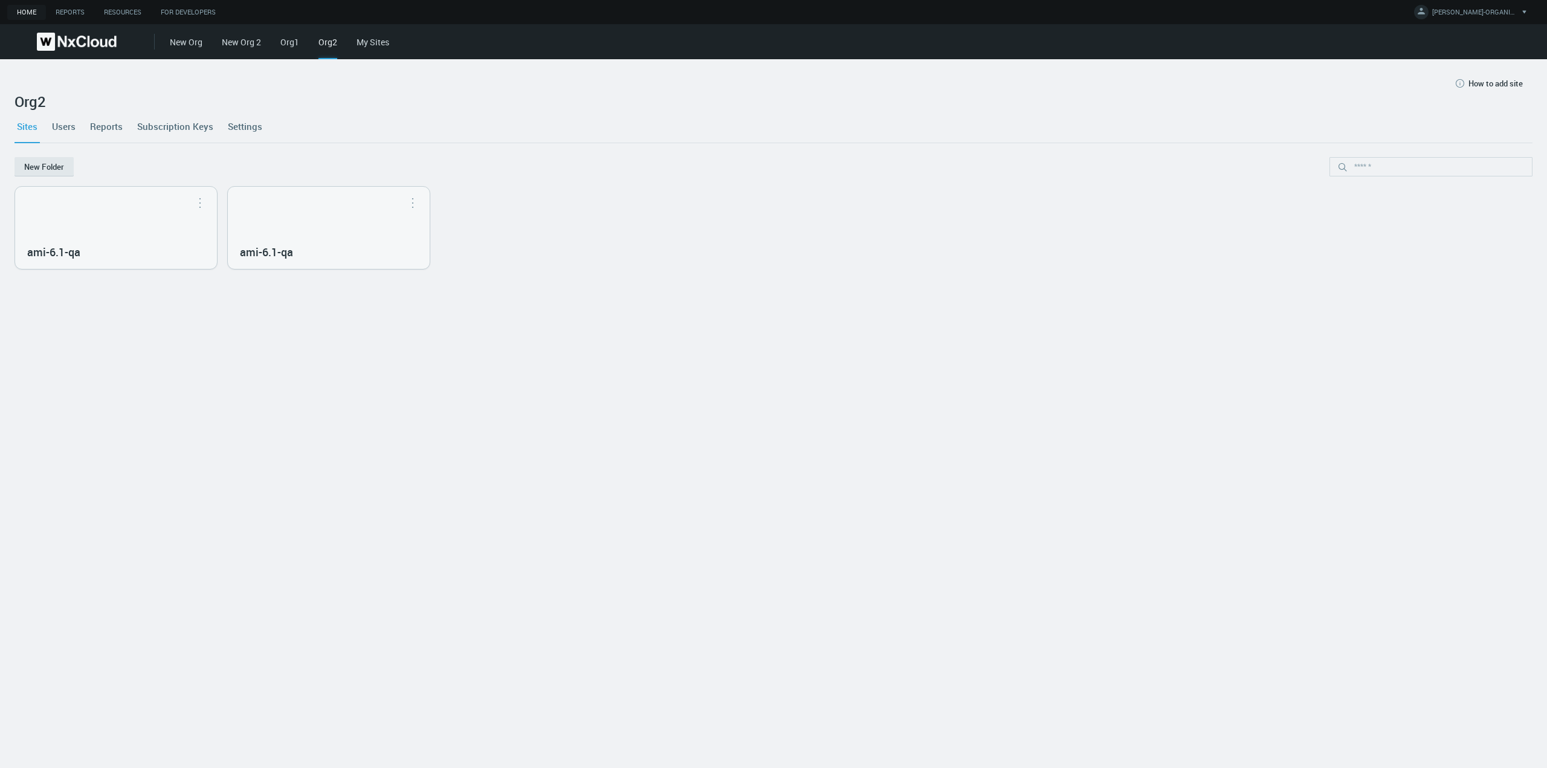
click at [190, 46] on link "New Org" at bounding box center [186, 41] width 33 height 11
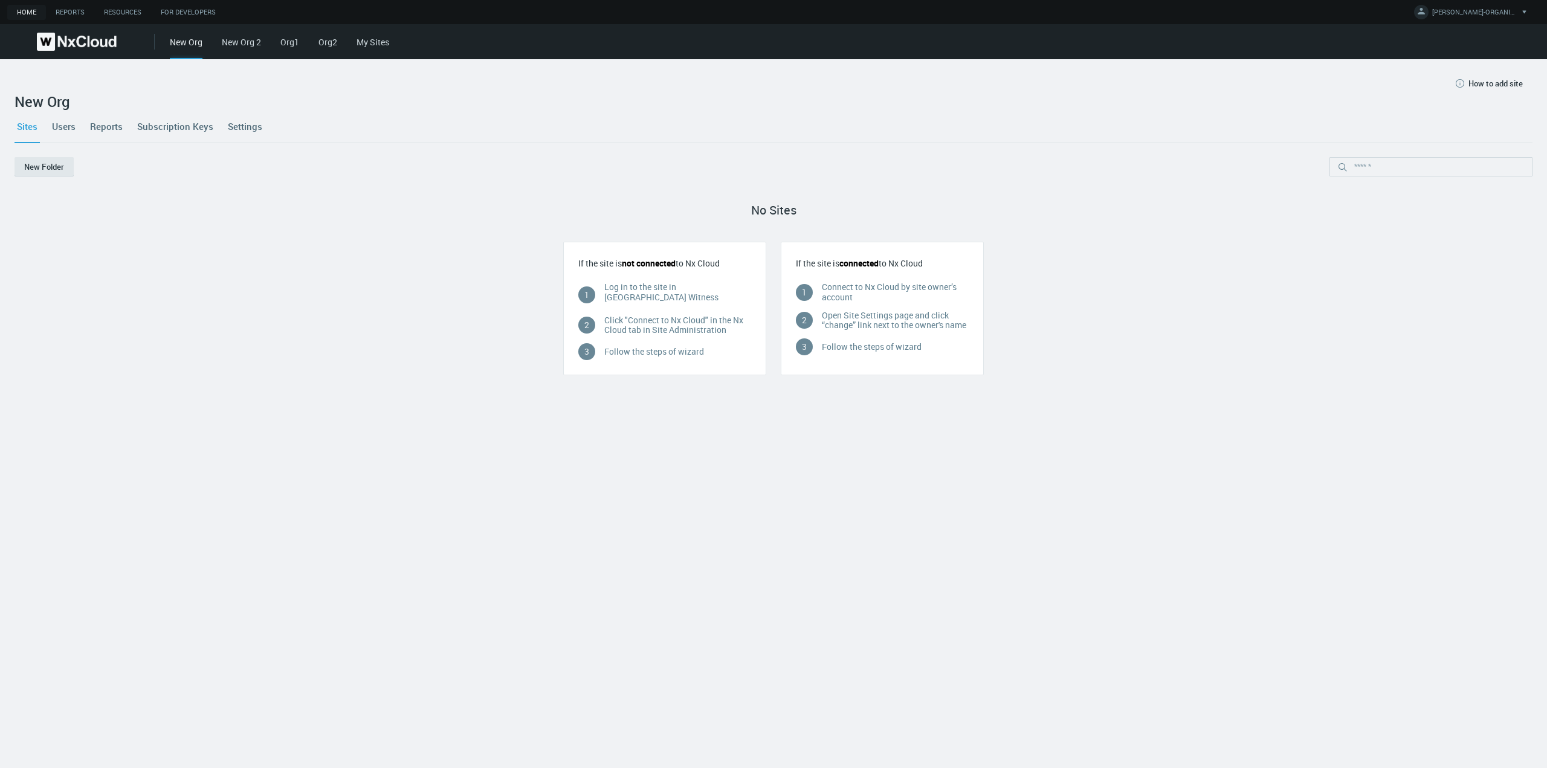
click at [230, 47] on link "New Org 2" at bounding box center [241, 41] width 39 height 11
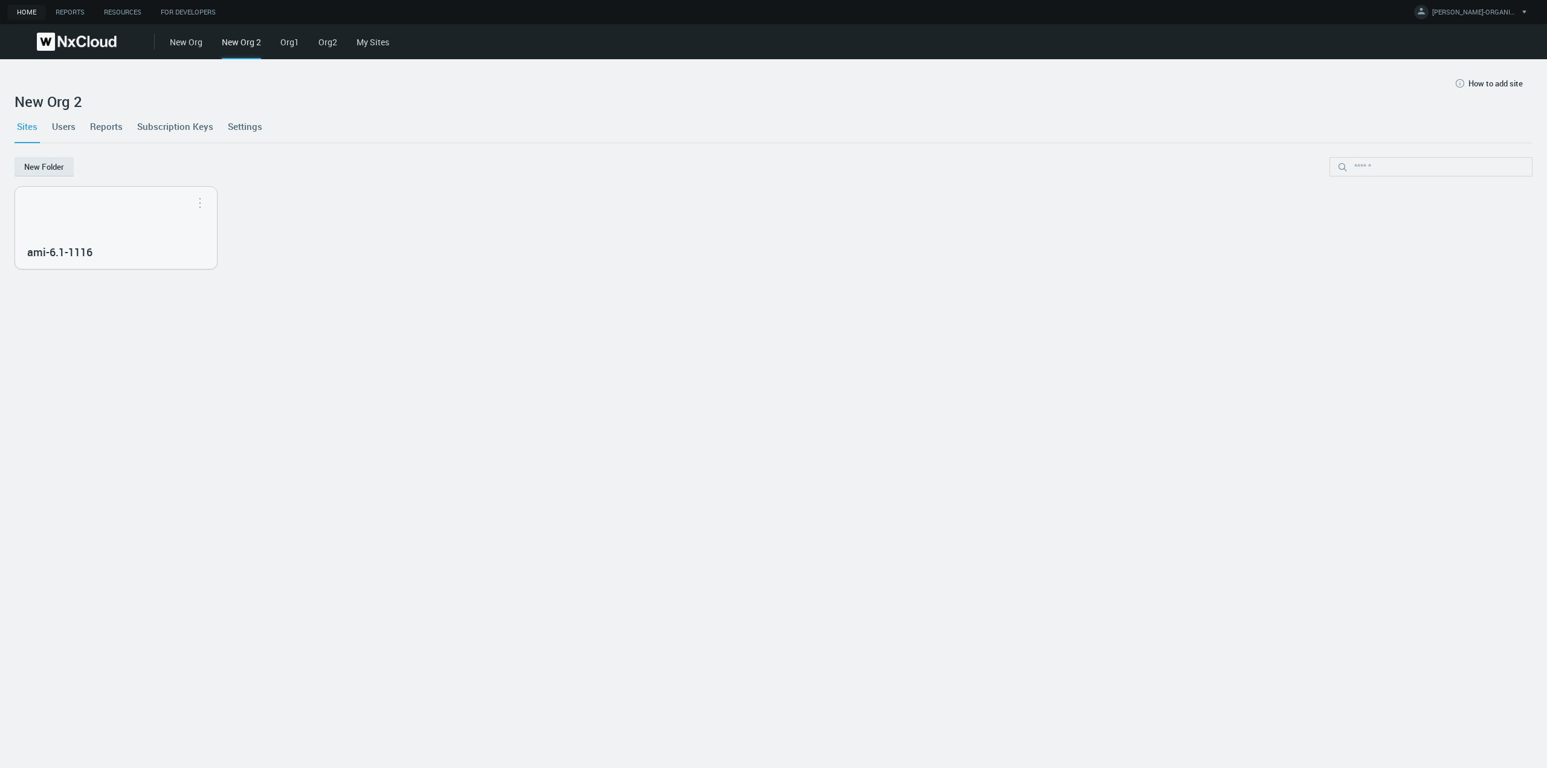
click at [292, 44] on link "Org1" at bounding box center [289, 41] width 19 height 11
click at [321, 43] on link "Org2" at bounding box center [327, 41] width 19 height 11
click at [370, 44] on link "My Sites" at bounding box center [373, 41] width 33 height 11
click at [239, 44] on link "New Org 2" at bounding box center [241, 41] width 39 height 11
click at [69, 137] on link "Users" at bounding box center [64, 126] width 28 height 33
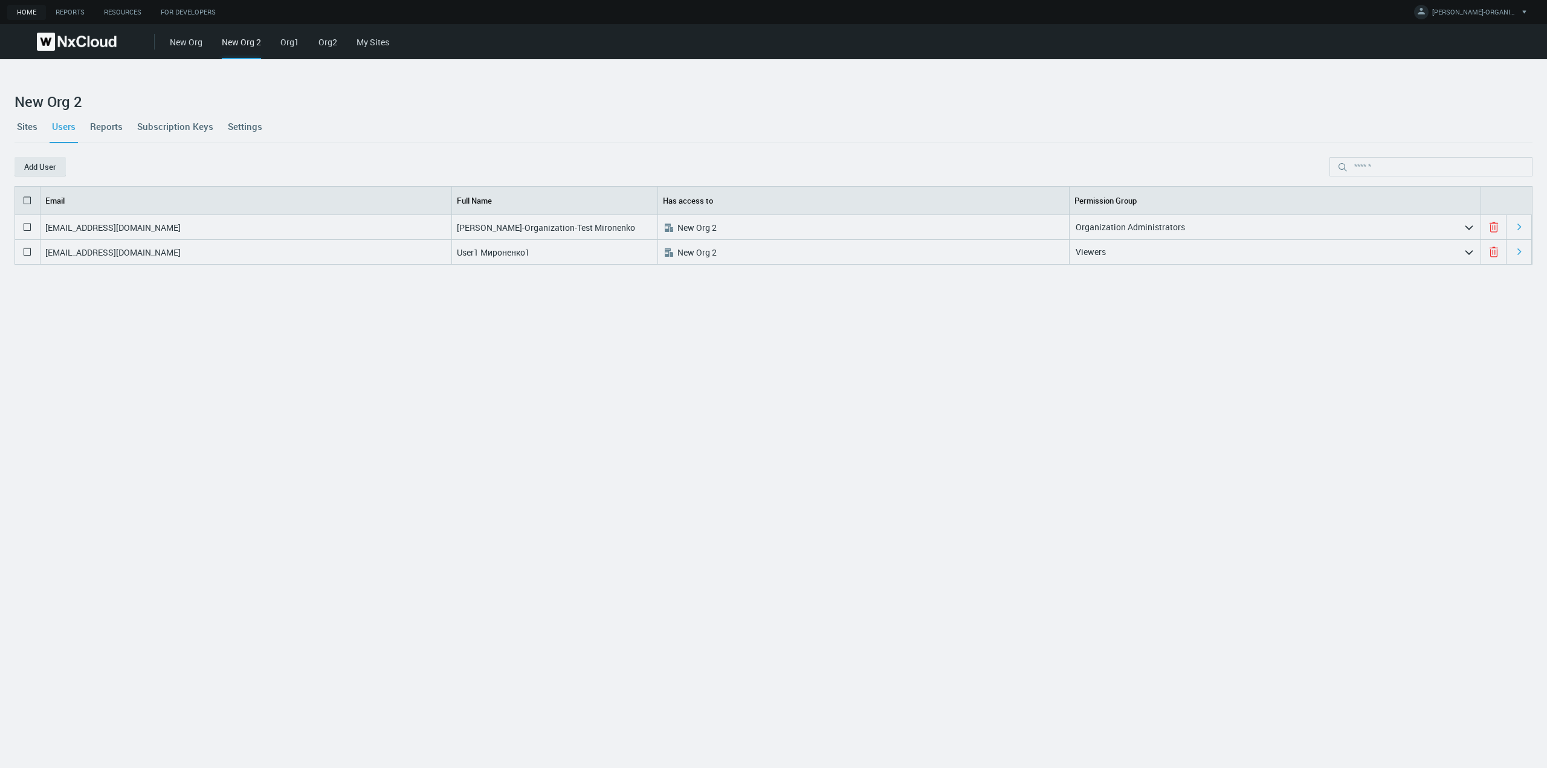
drag, startPoint x: 99, startPoint y: 225, endPoint x: 190, endPoint y: 269, distance: 101.4
click at [192, 272] on div "amironenko+org@networkoptix.com Anna-Organization-Test Mironenko .st0{fill:#A3B…" at bounding box center [774, 474] width 1518 height 519
click at [169, 259] on div "amironenko+user1@networkoptix.com" at bounding box center [246, 252] width 412 height 24
click at [37, 128] on link "Sites" at bounding box center [27, 126] width 25 height 33
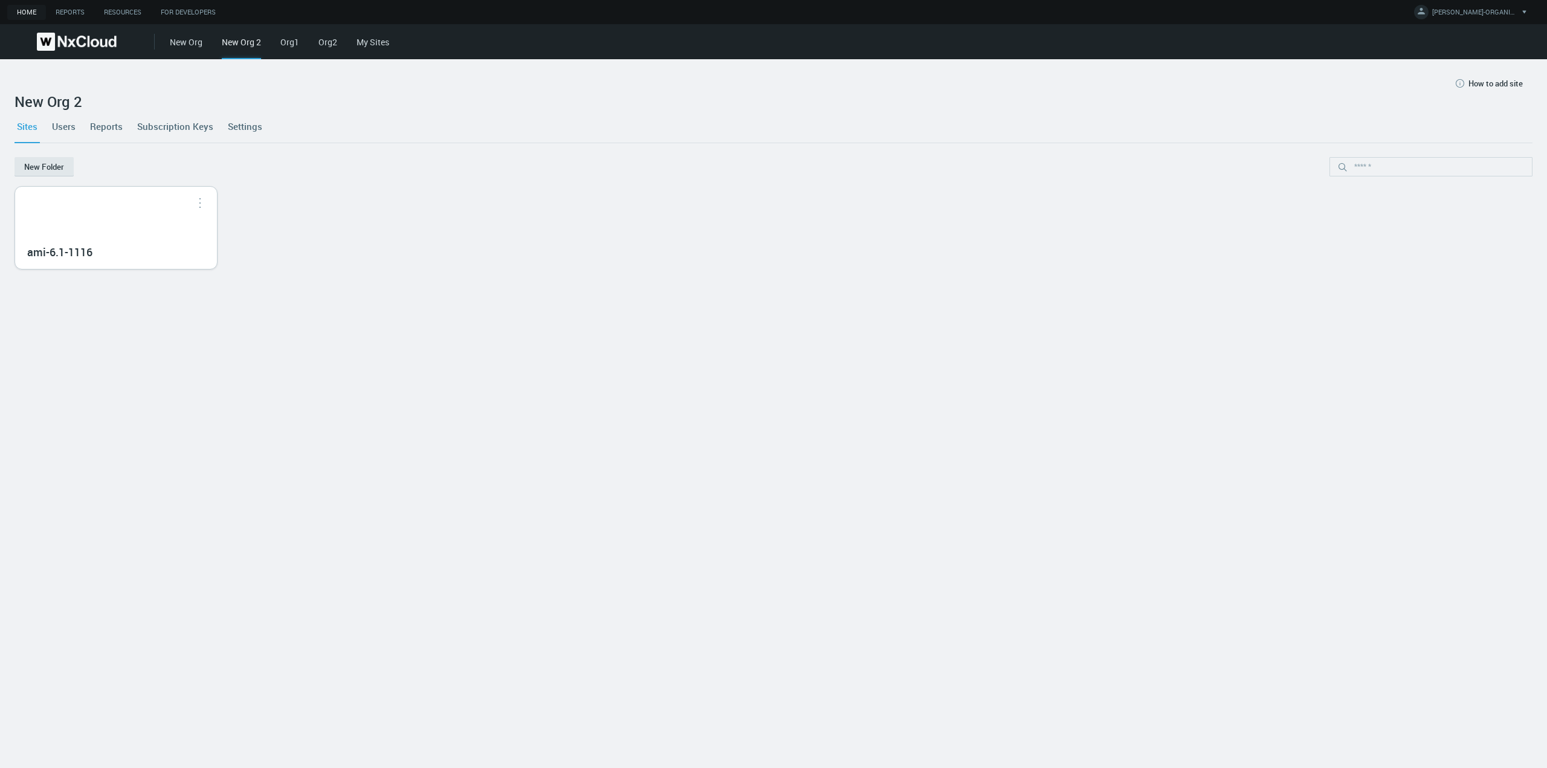
click at [162, 243] on div "ami-6.1-1116" at bounding box center [116, 251] width 178 height 21
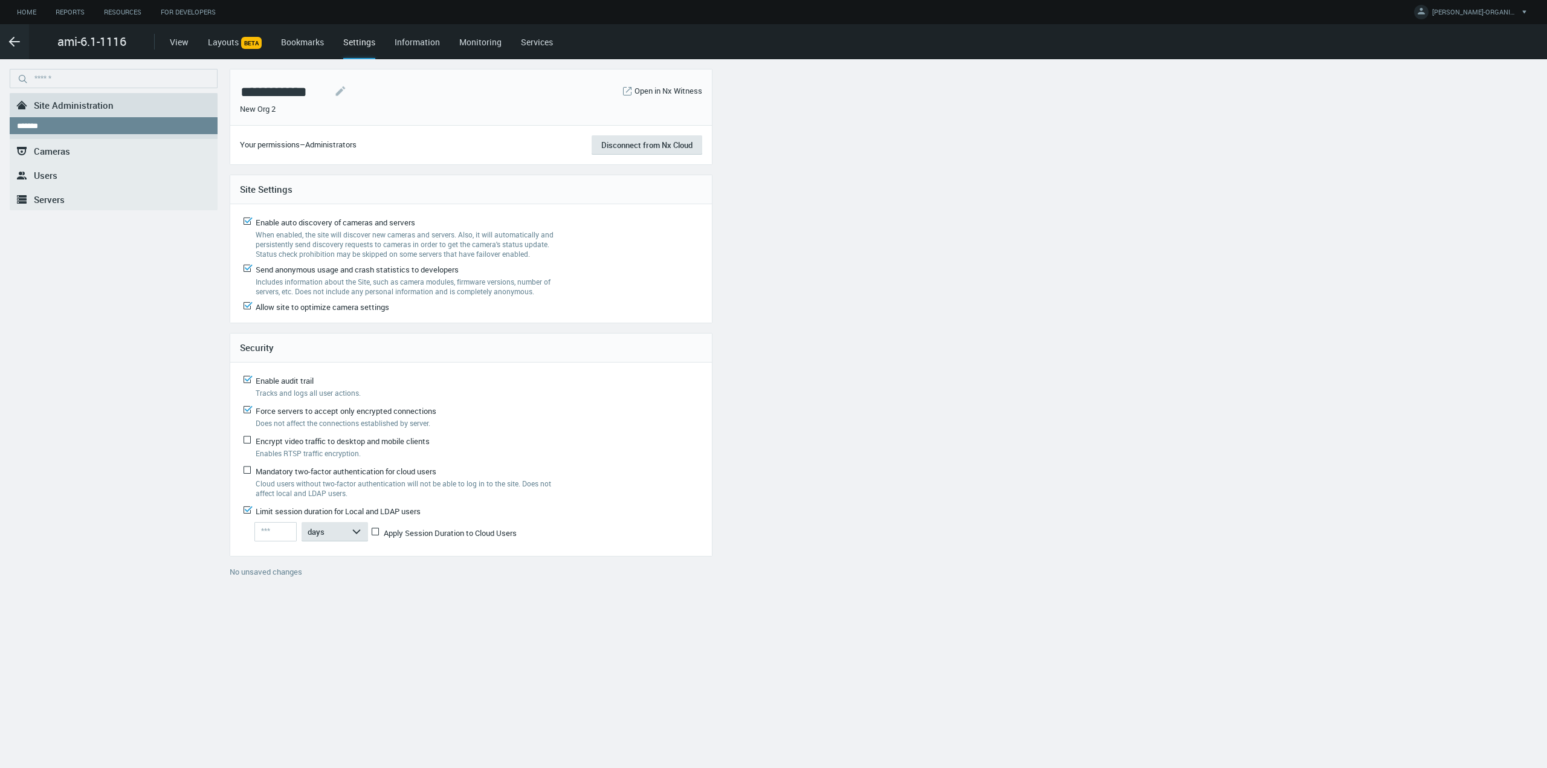
click at [68, 173] on link ".st0{fill-rule:evenodd;clip-rule:evenodd;fill:#2B383F;} Users" at bounding box center [114, 175] width 208 height 24
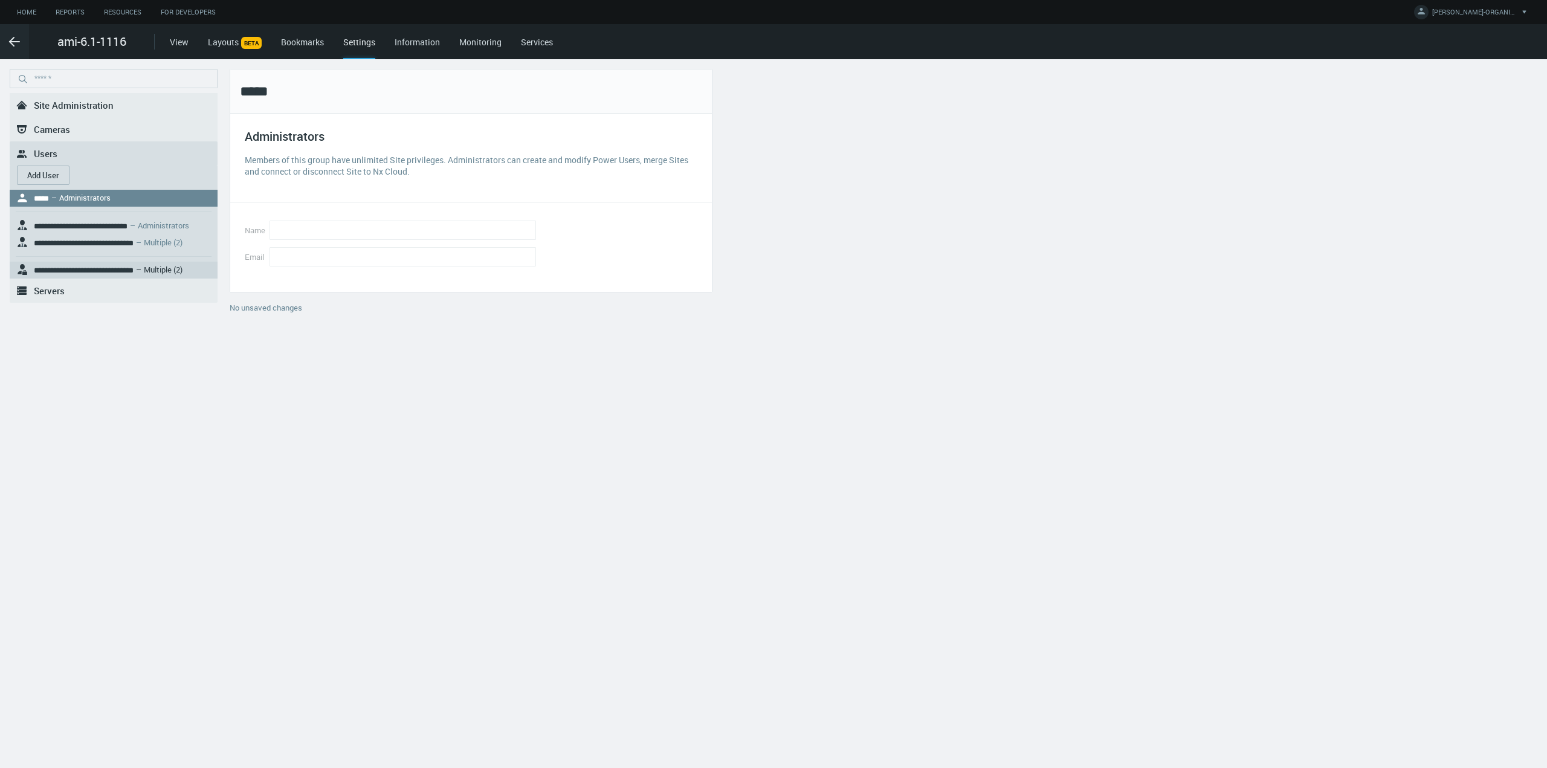
click at [18, 265] on svg-icon at bounding box center [24, 270] width 16 height 16
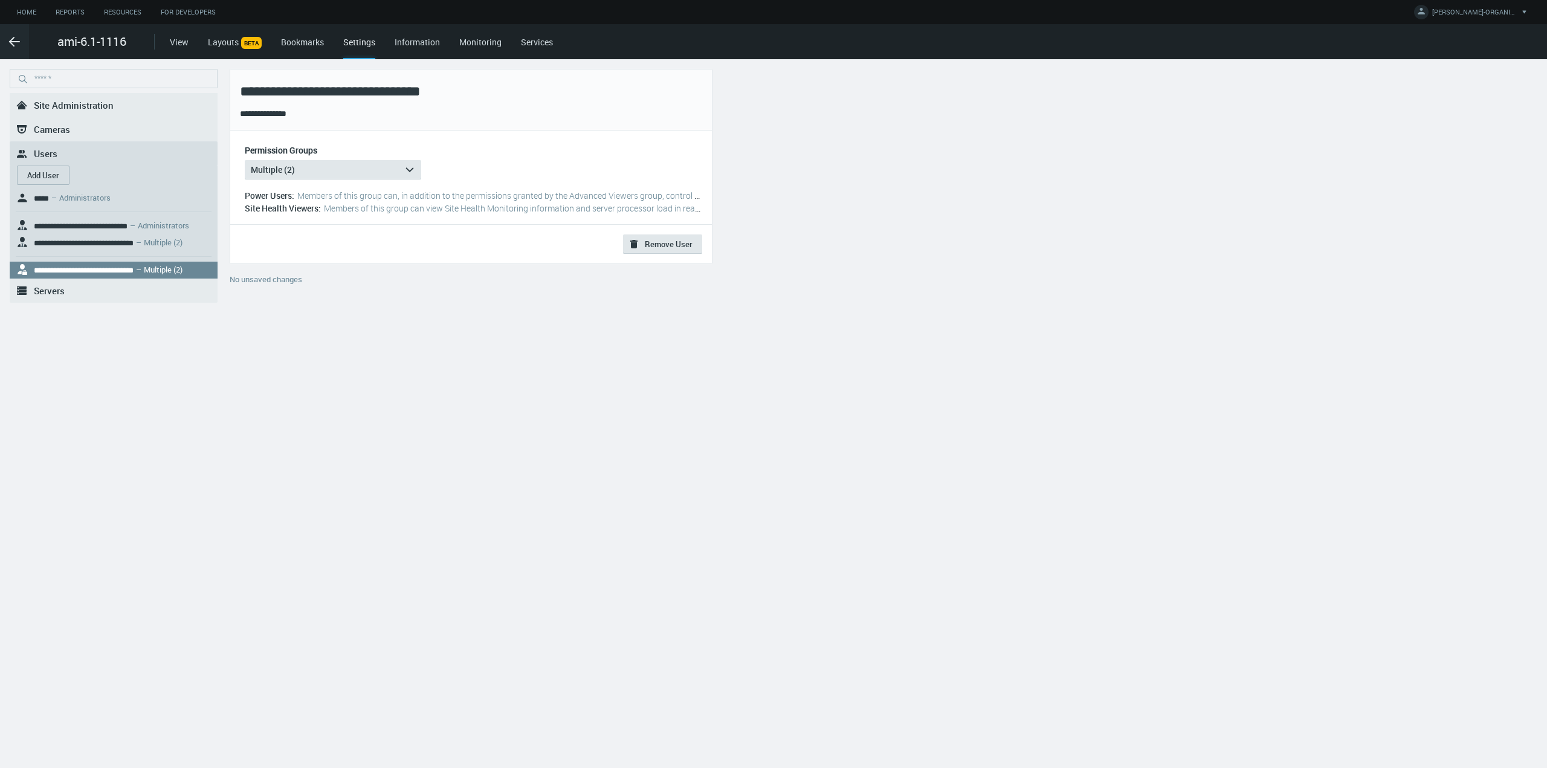
click at [25, 265] on svg-icon at bounding box center [24, 270] width 16 height 16
click at [305, 172] on button "Multiple (2) arrow_expand" at bounding box center [333, 169] width 176 height 19
click at [493, 131] on div "**********" at bounding box center [471, 99] width 482 height 61
click at [381, 156] on div "Permission Groups Multiple (2) arrow_expand Built-In Power Users Advanced Viewe…" at bounding box center [330, 162] width 181 height 34
click at [375, 179] on button "Multiple (2) arrow_expand" at bounding box center [333, 169] width 176 height 19
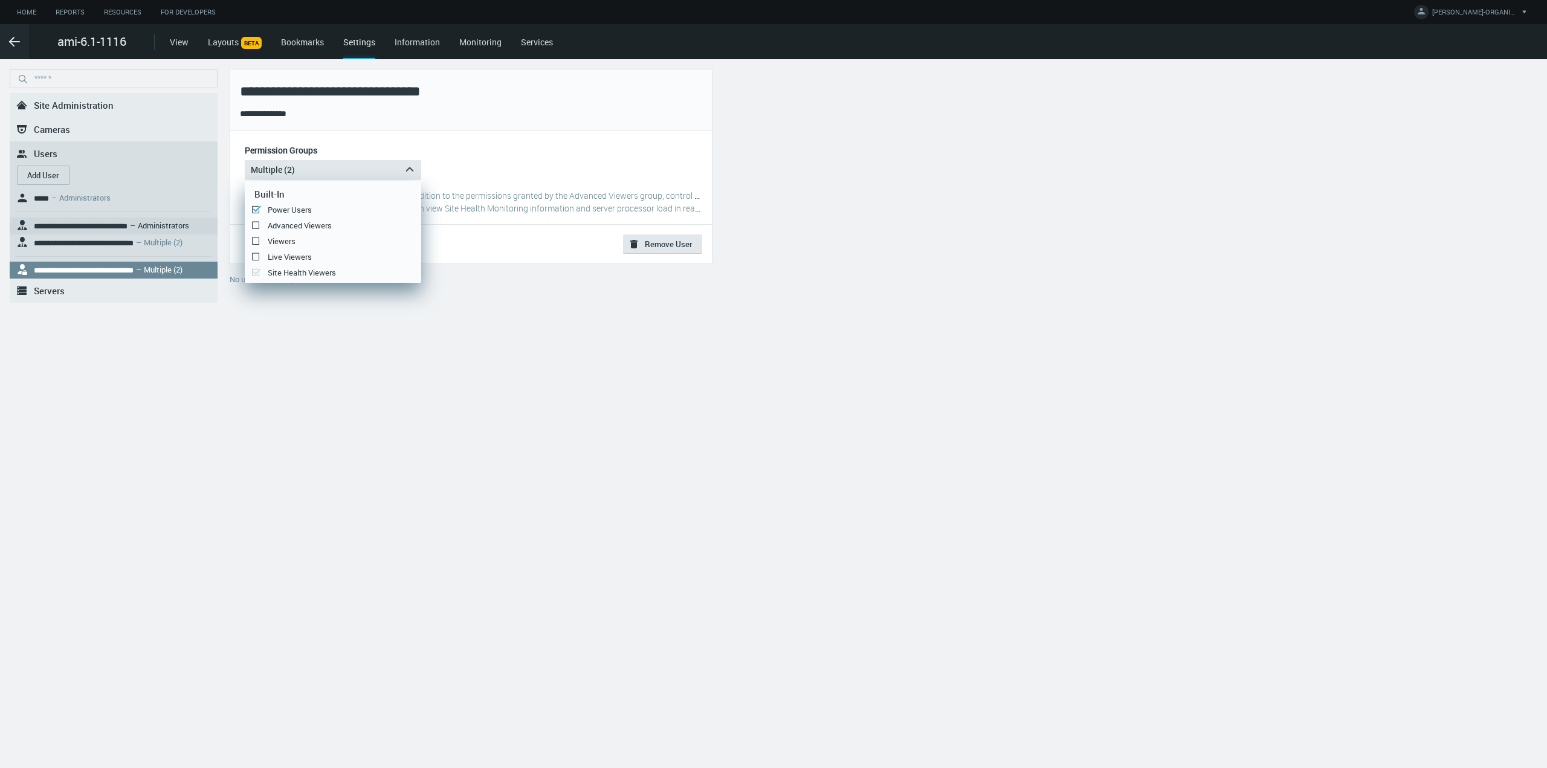
click at [128, 227] on nx-search-highlight "**********" at bounding box center [81, 226] width 94 height 8
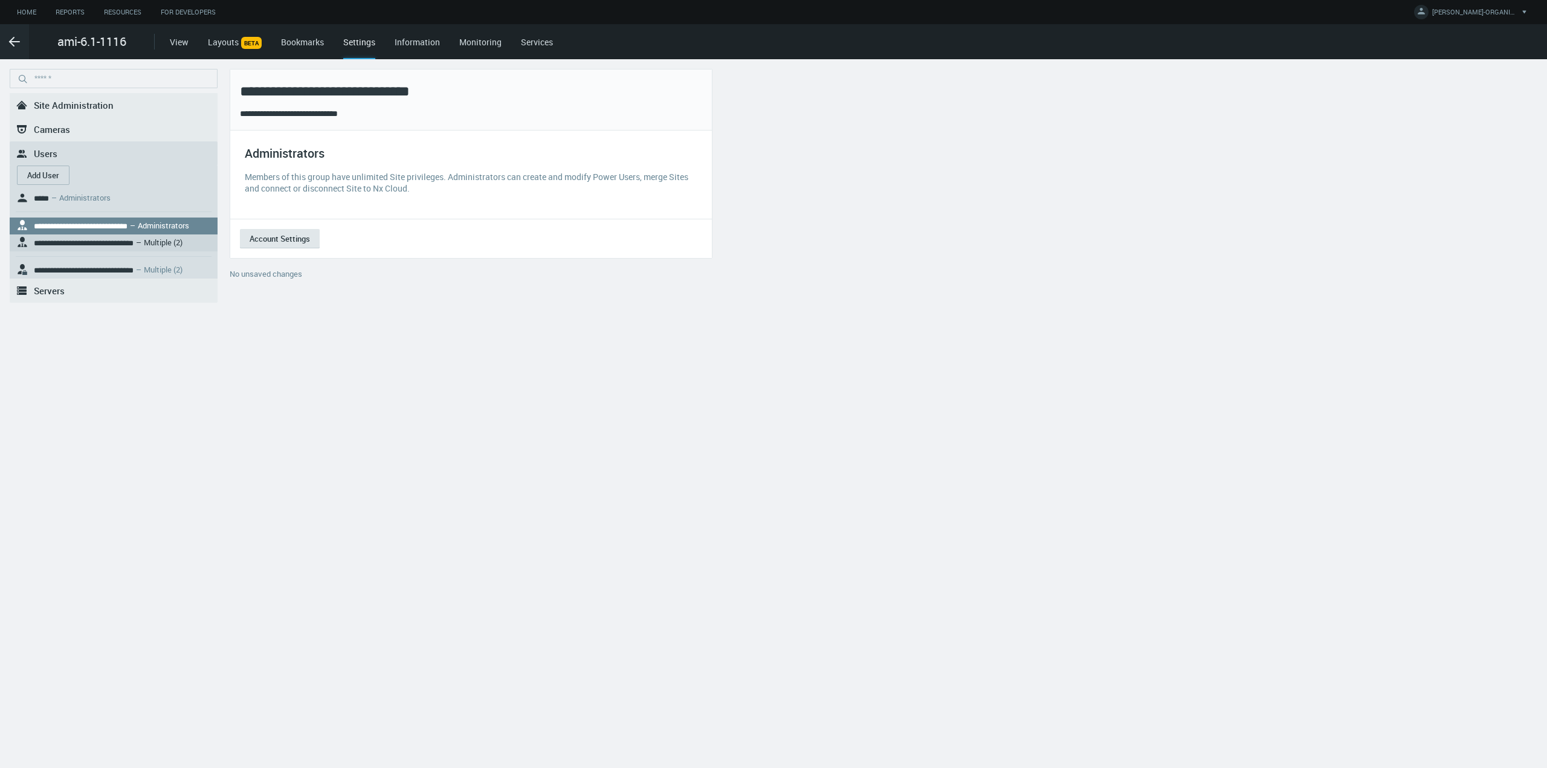
click at [134, 239] on nx-search-highlight "**********" at bounding box center [84, 243] width 100 height 8
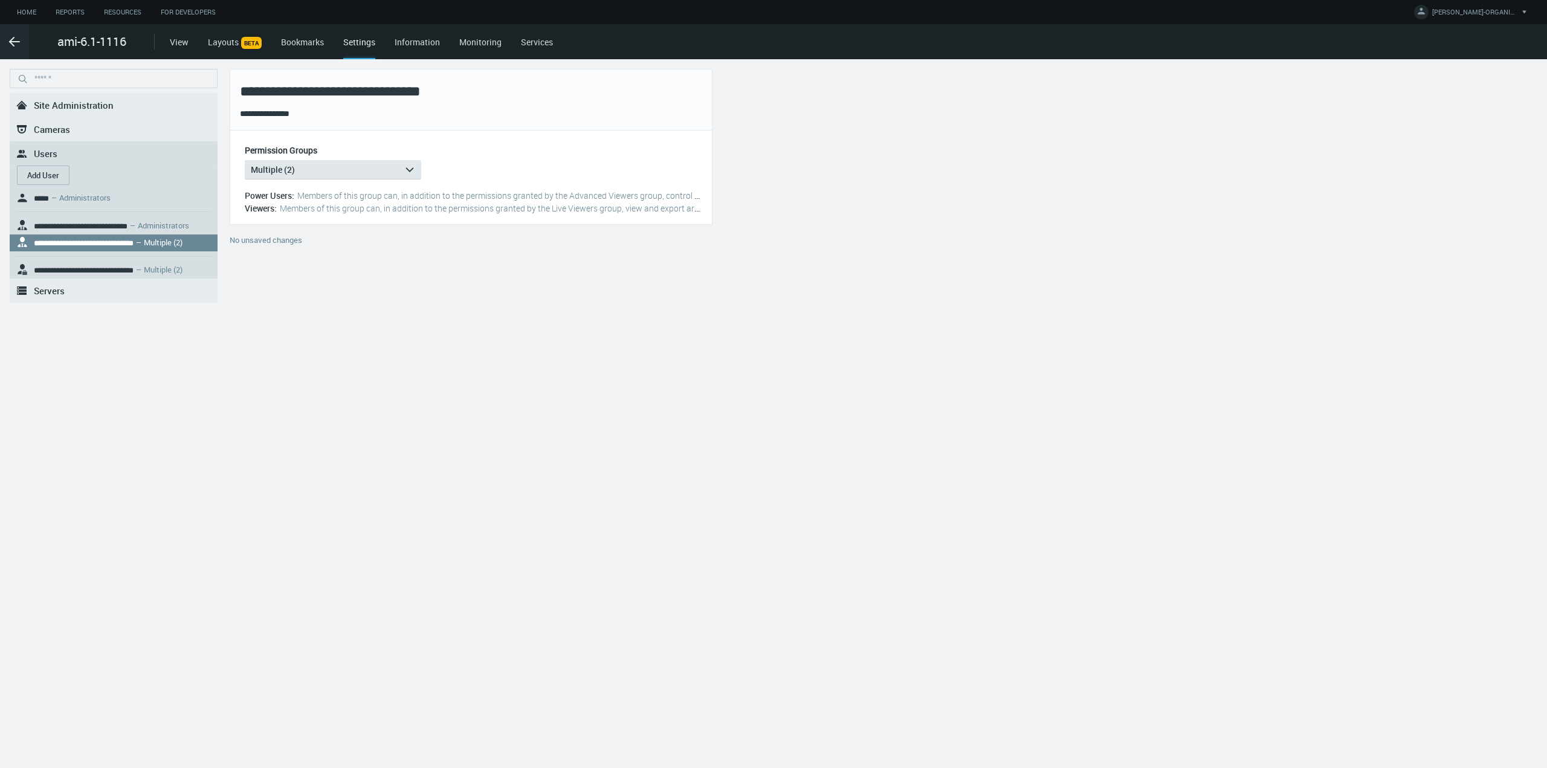
click at [50, 149] on span "Users" at bounding box center [46, 153] width 24 height 12
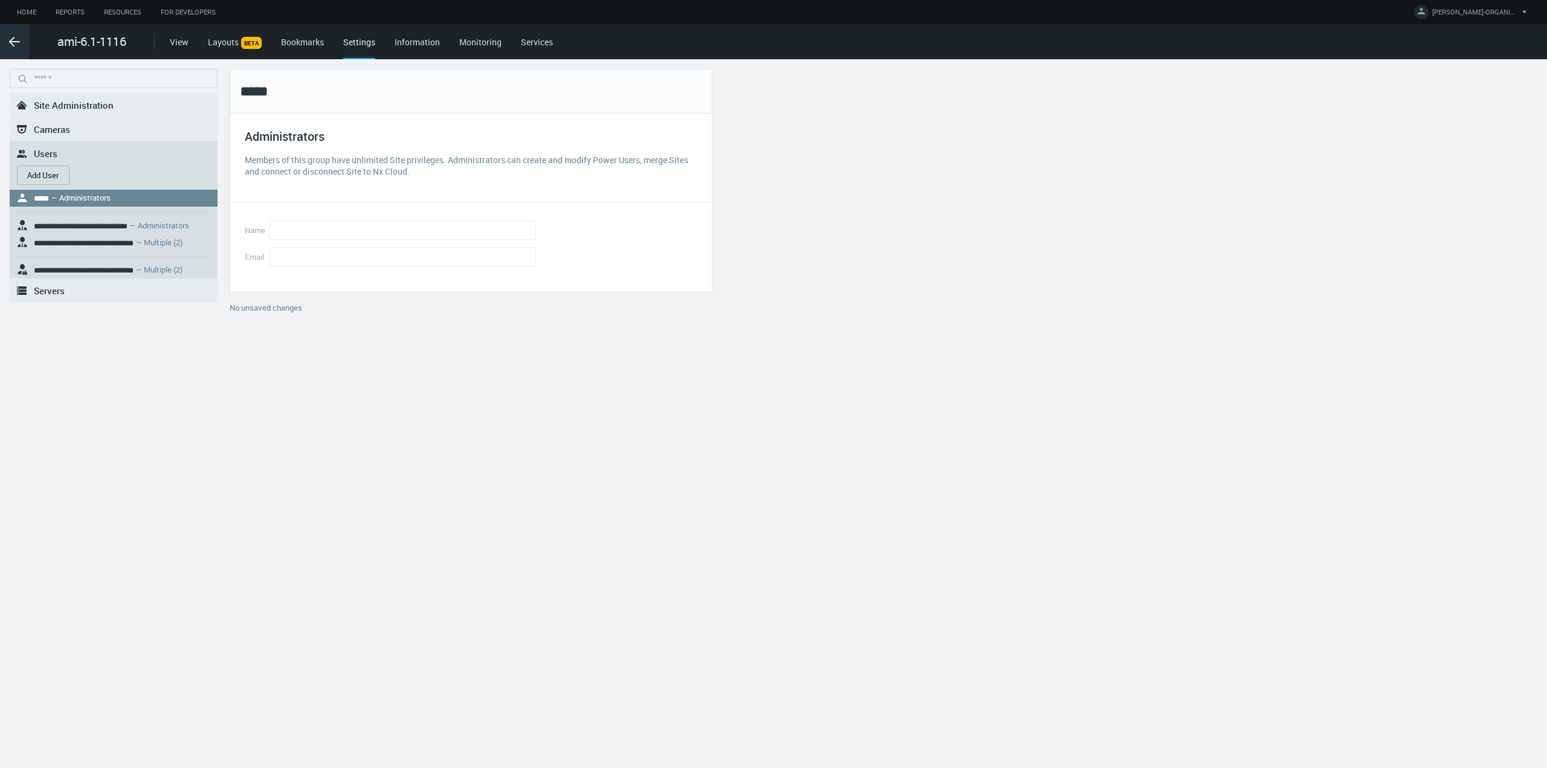
click at [16, 45] on icon ".arrow {fill-rule:evenodd;clip-rule:evenodd;fill:none;stroke:var(--btn-arrow-co…" at bounding box center [14, 41] width 15 height 15
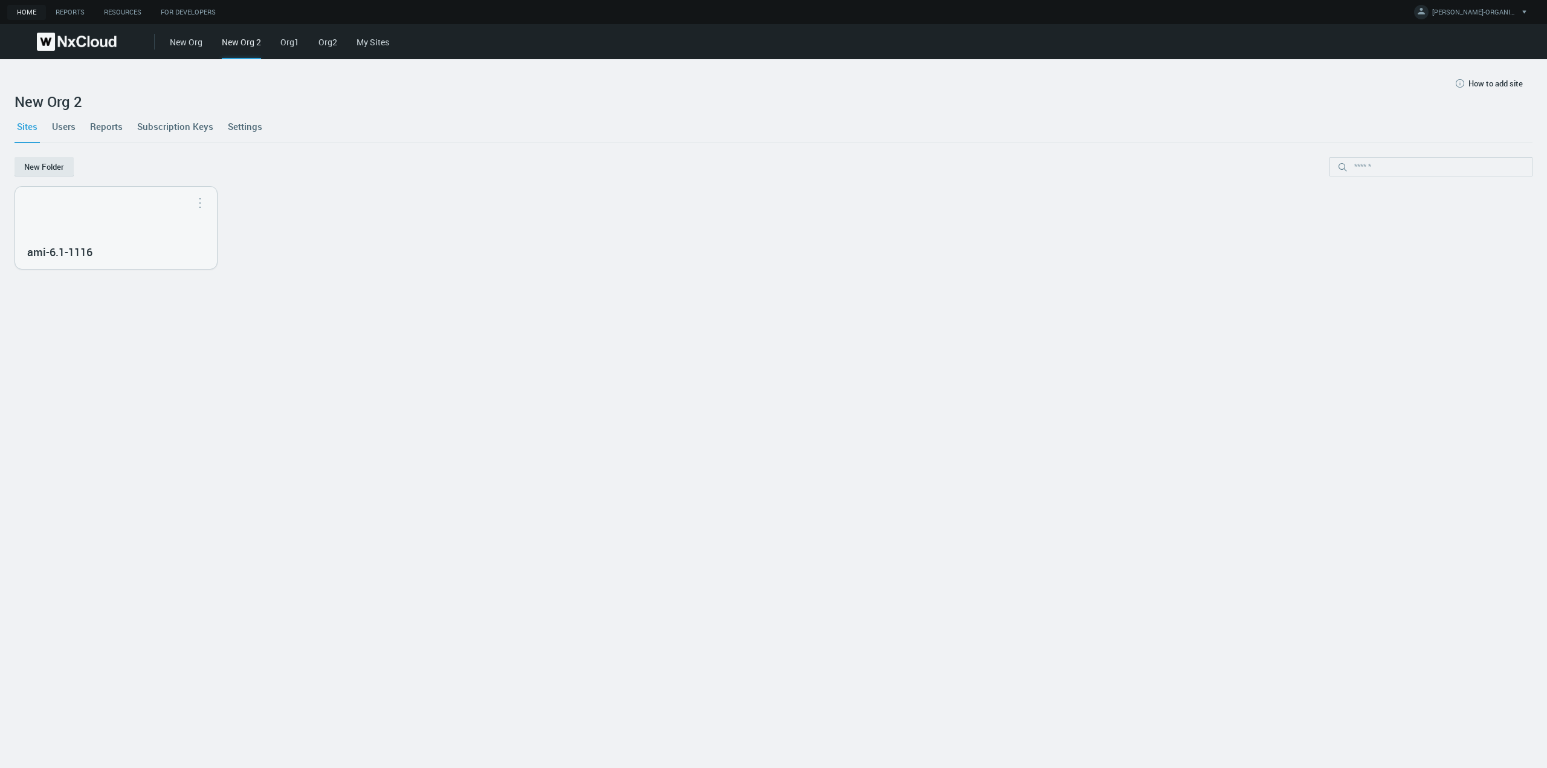
click at [258, 133] on link "Settings" at bounding box center [244, 126] width 39 height 33
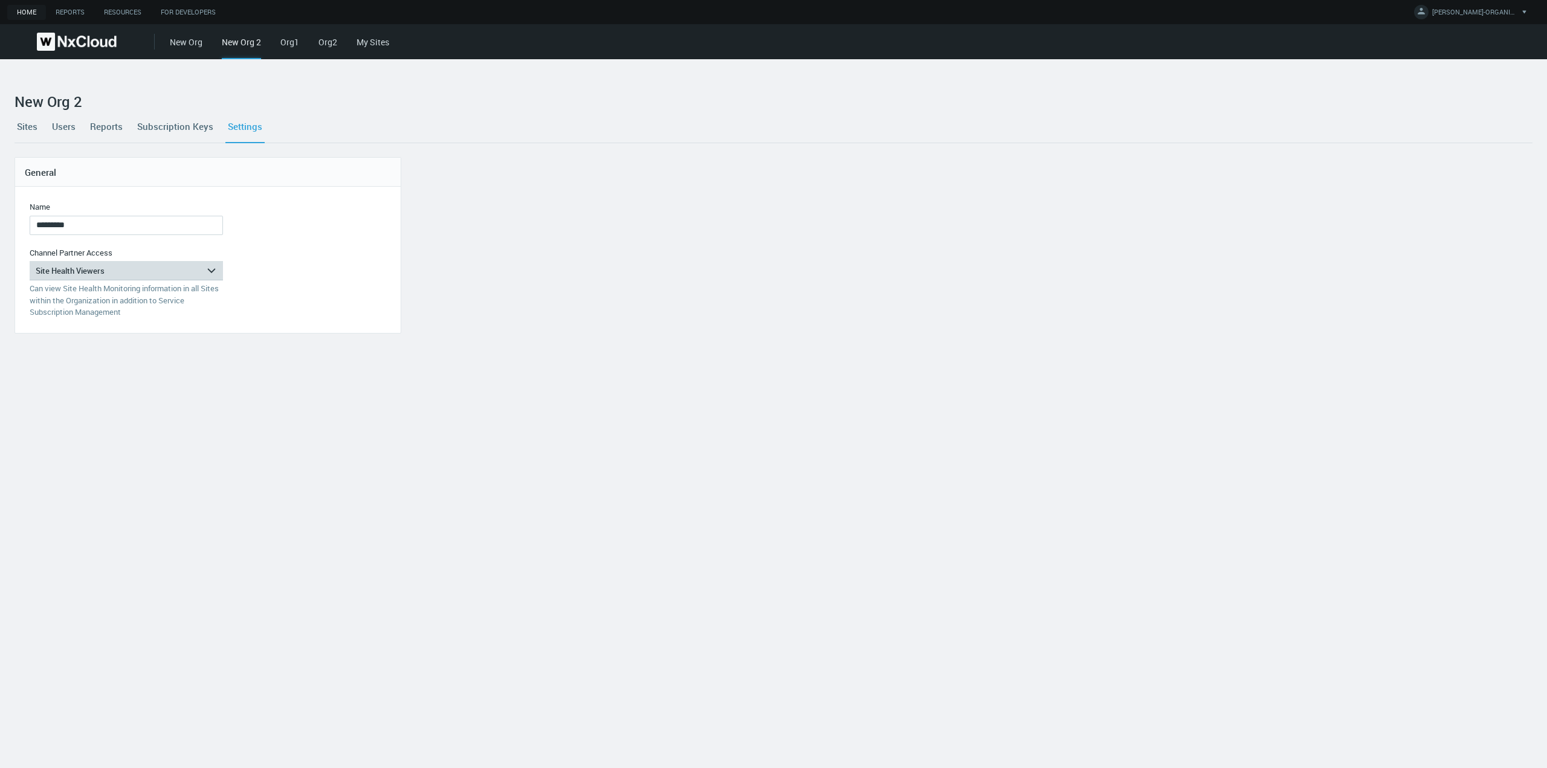
click at [189, 275] on div "Site Health Viewers" at bounding box center [118, 270] width 176 height 19
click at [153, 292] on div "Organization Administrators" at bounding box center [126, 288] width 181 height 16
click at [44, 344] on button "Save" at bounding box center [54, 342] width 48 height 19
click at [157, 259] on nx-form-field "Channel Partner Access Organization Administrators arrow_expand Can view Site H…" at bounding box center [126, 282] width 193 height 71
click at [155, 266] on div "Organization Administrators" at bounding box center [118, 270] width 176 height 19
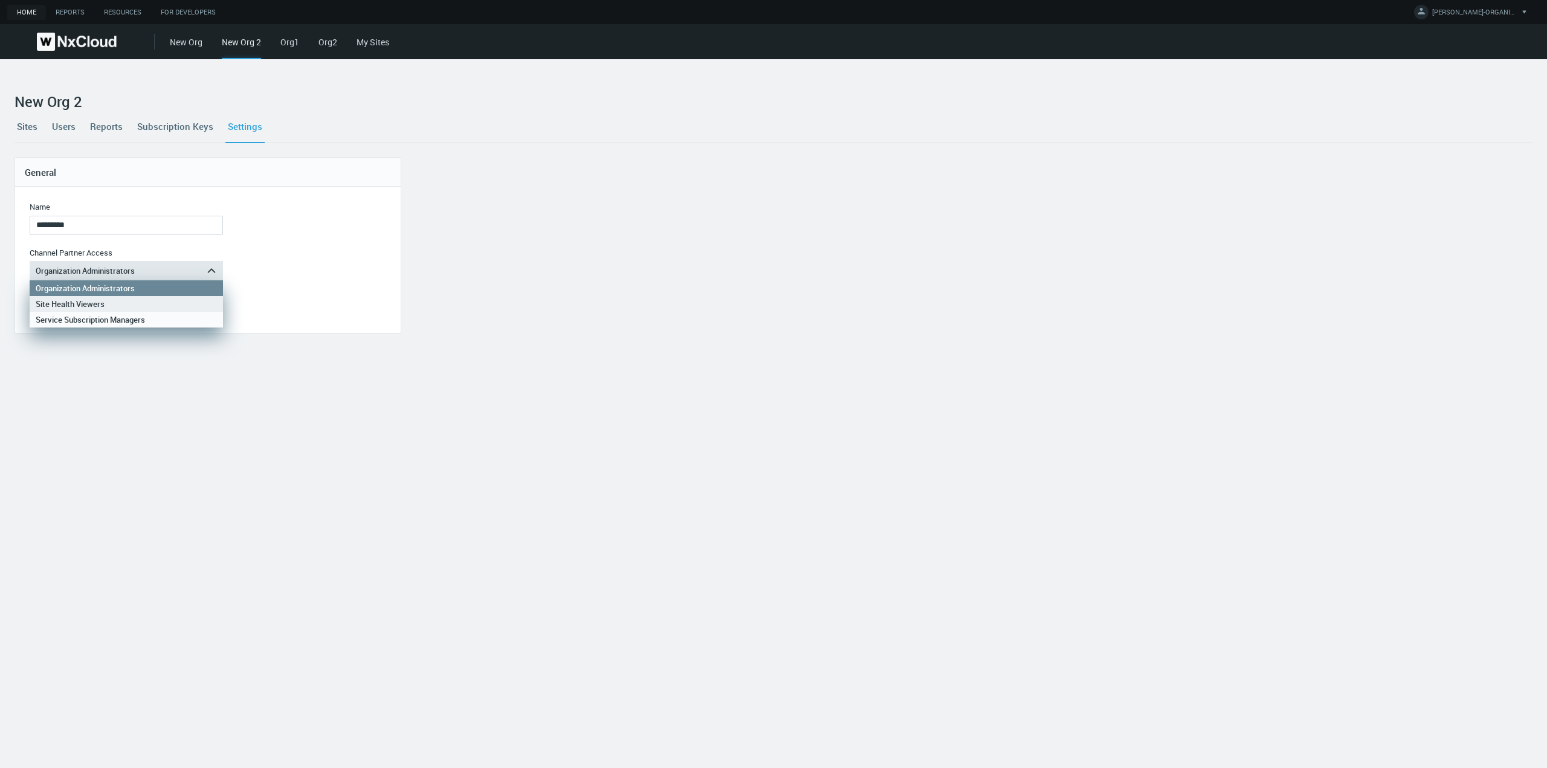
click at [132, 304] on div "Site Health Viewers" at bounding box center [126, 304] width 181 height 16
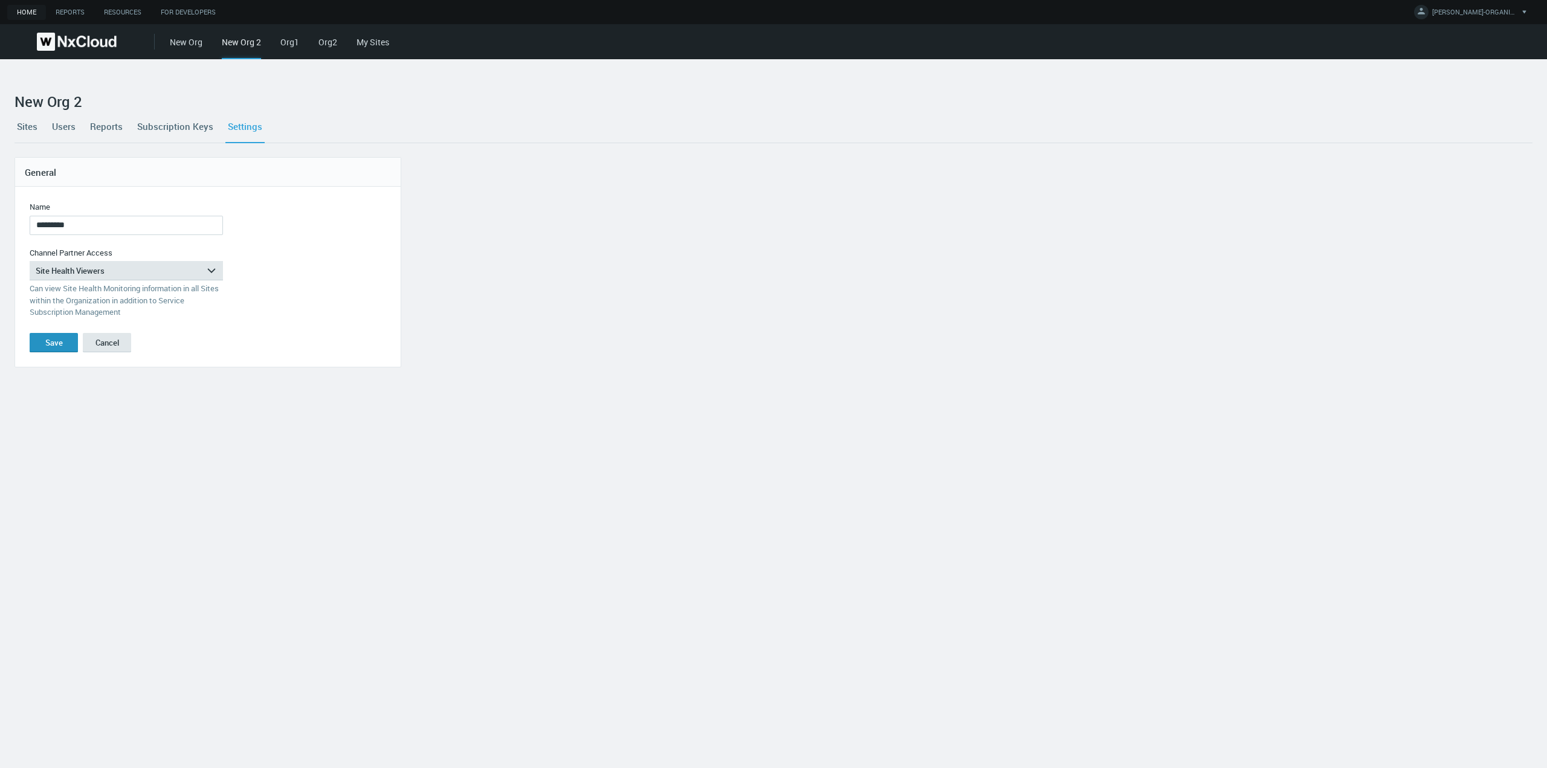
click at [59, 346] on div "Save" at bounding box center [54, 343] width 18 height 10
click at [69, 126] on link "Users" at bounding box center [64, 126] width 28 height 33
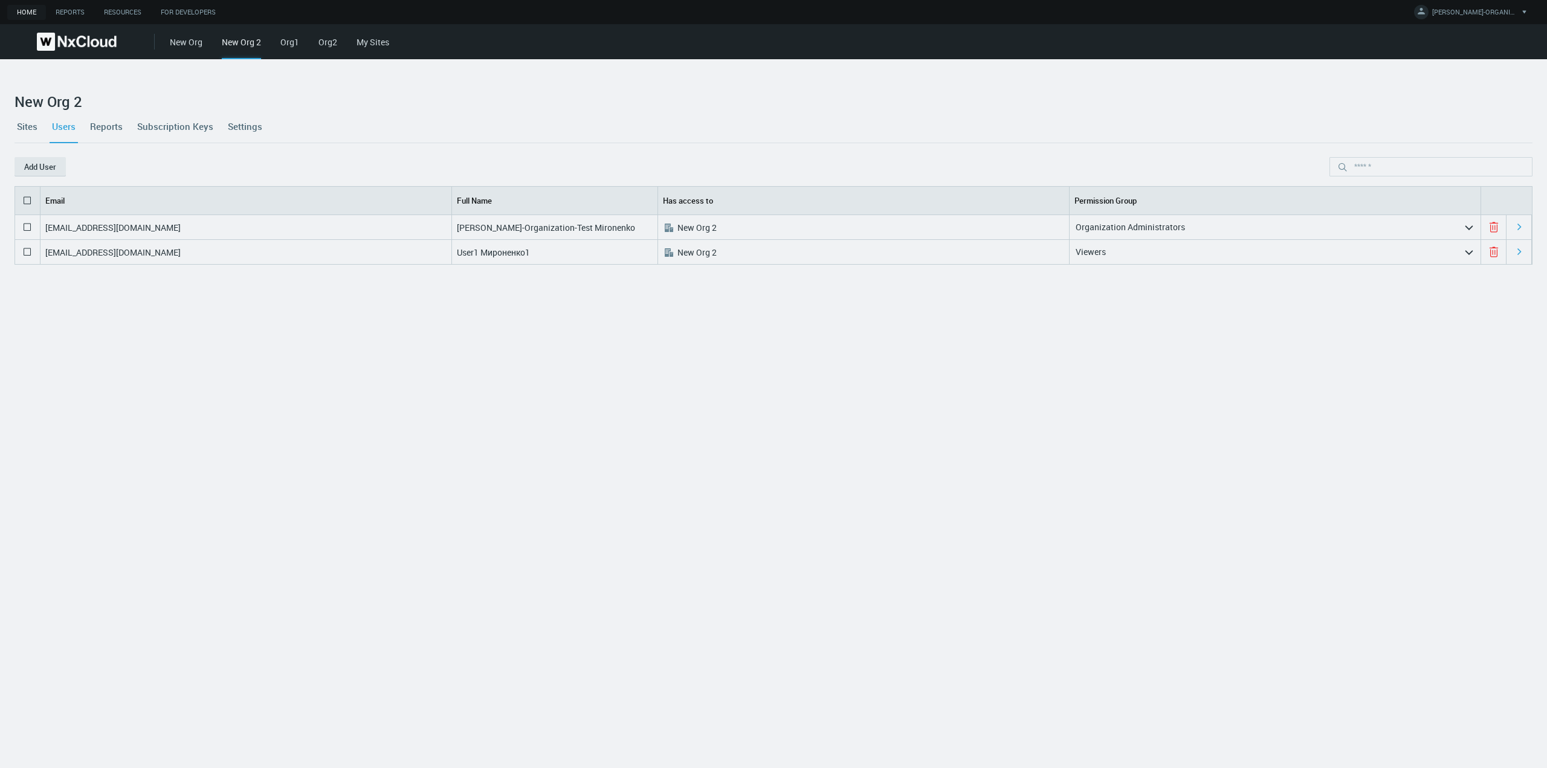
click at [699, 228] on nx-search-highlight "New Org 2" at bounding box center [696, 227] width 39 height 11
click at [32, 126] on link "Sites" at bounding box center [27, 126] width 25 height 33
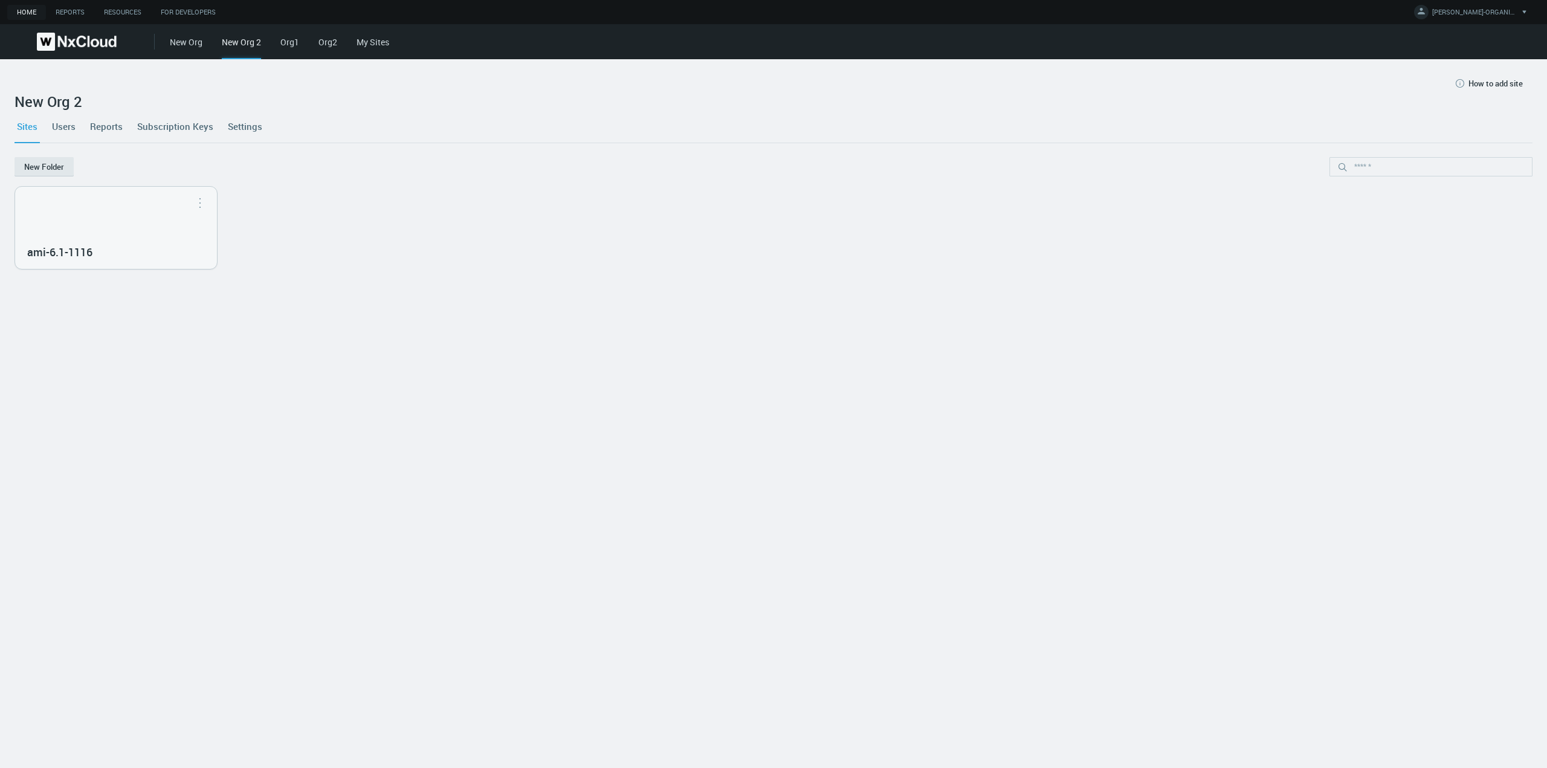
click at [71, 124] on link "Users" at bounding box center [64, 126] width 28 height 33
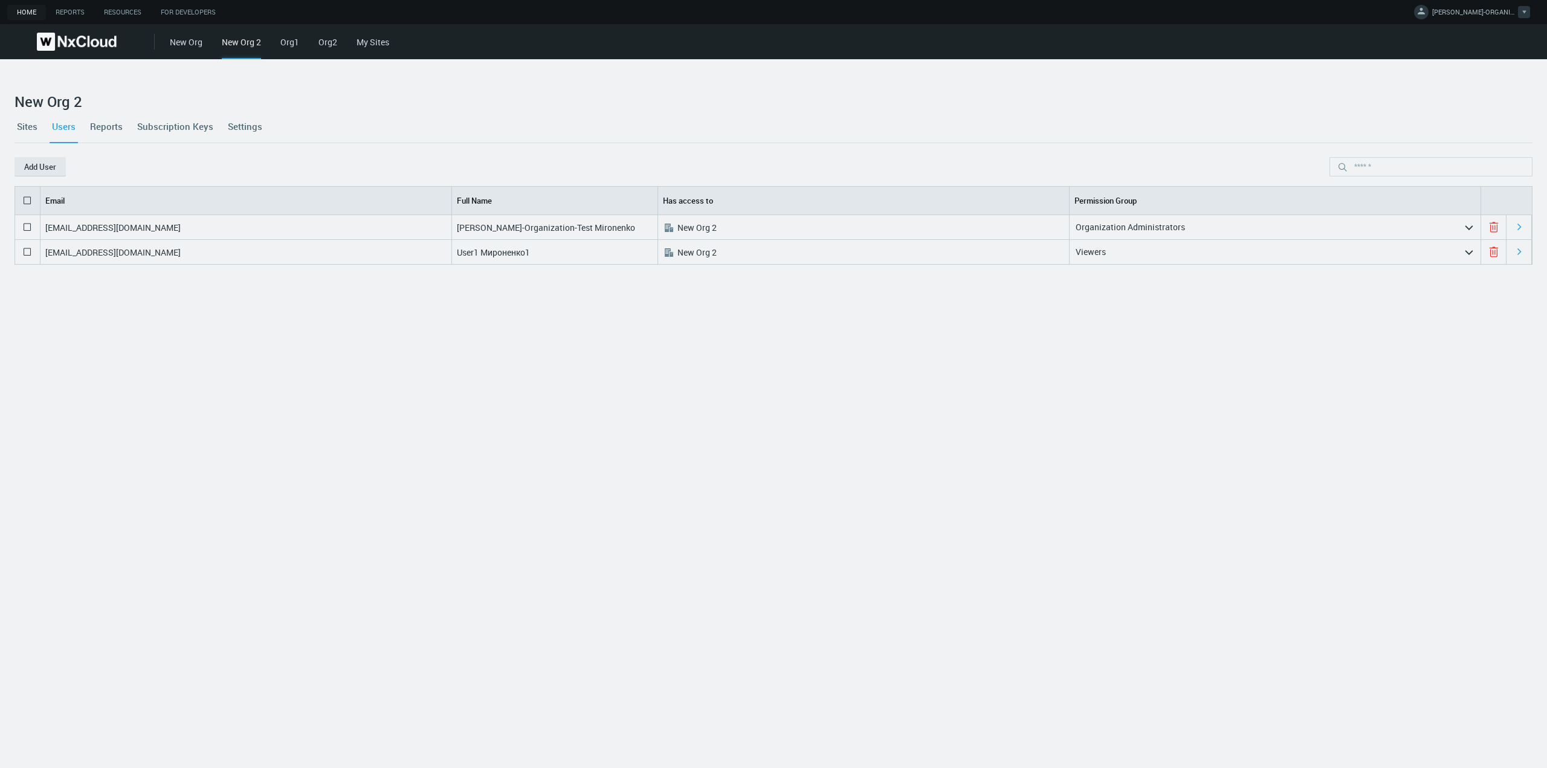
click at [1447, 11] on span "[PERSON_NAME]-ORGANIZATION-TEST M." at bounding box center [1474, 14] width 85 height 14
click at [1482, 98] on link "Log Out" at bounding box center [1487, 97] width 117 height 16
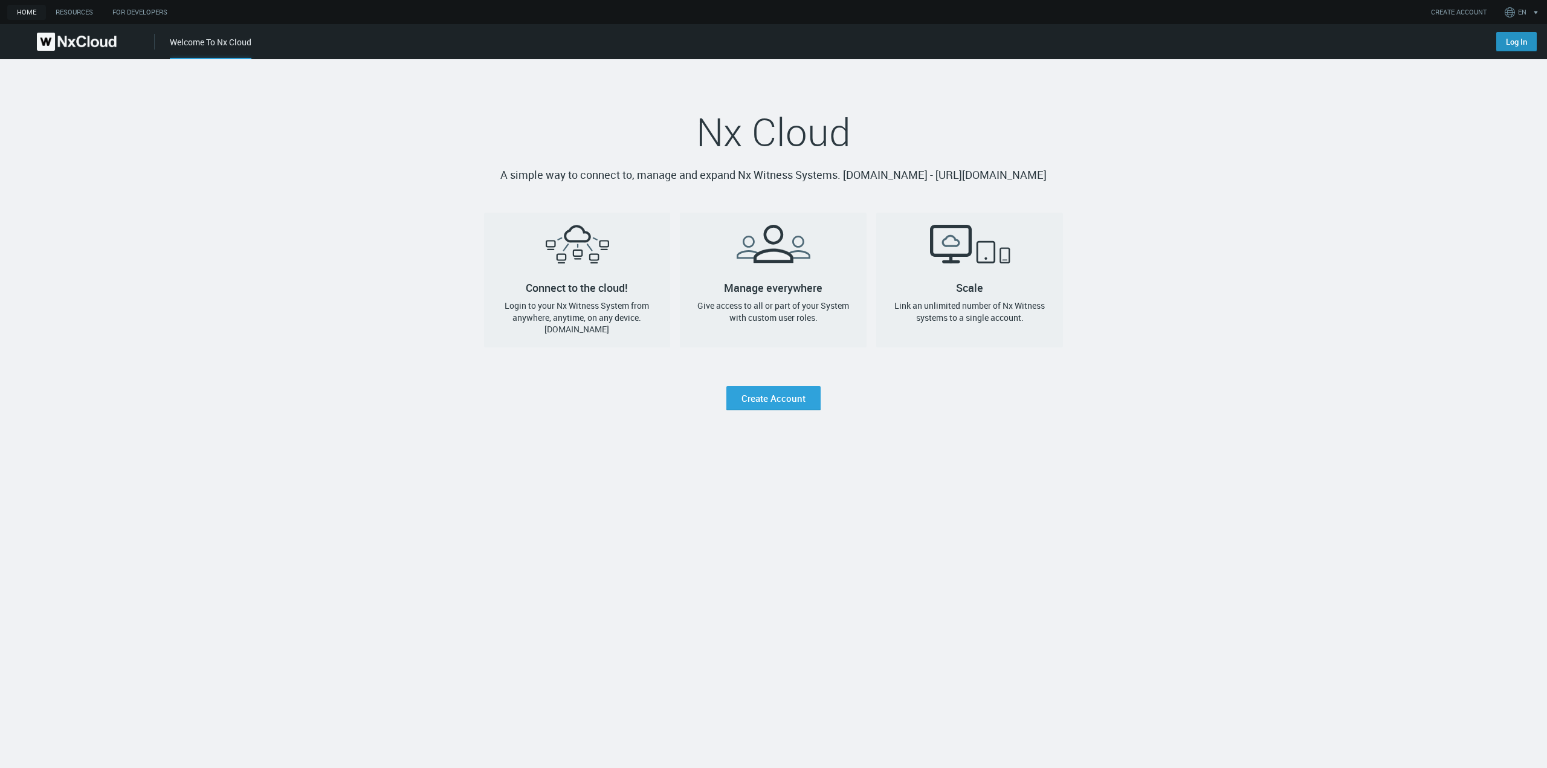
click at [1509, 47] on link "Log In" at bounding box center [1516, 41] width 40 height 19
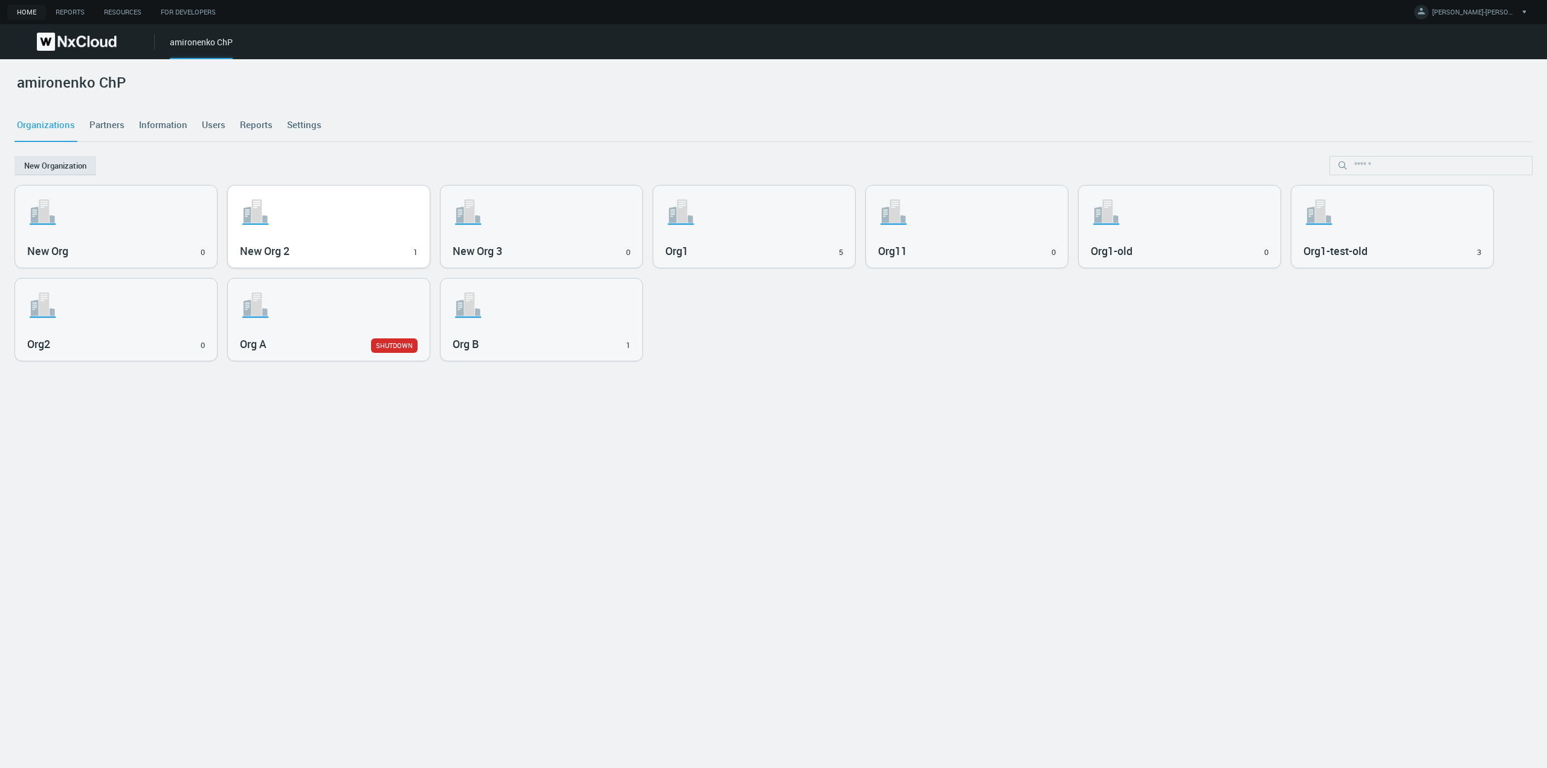
click at [291, 249] on h3 "New Org 2" at bounding box center [320, 251] width 160 height 13
click at [200, 129] on link "Users" at bounding box center [213, 125] width 28 height 33
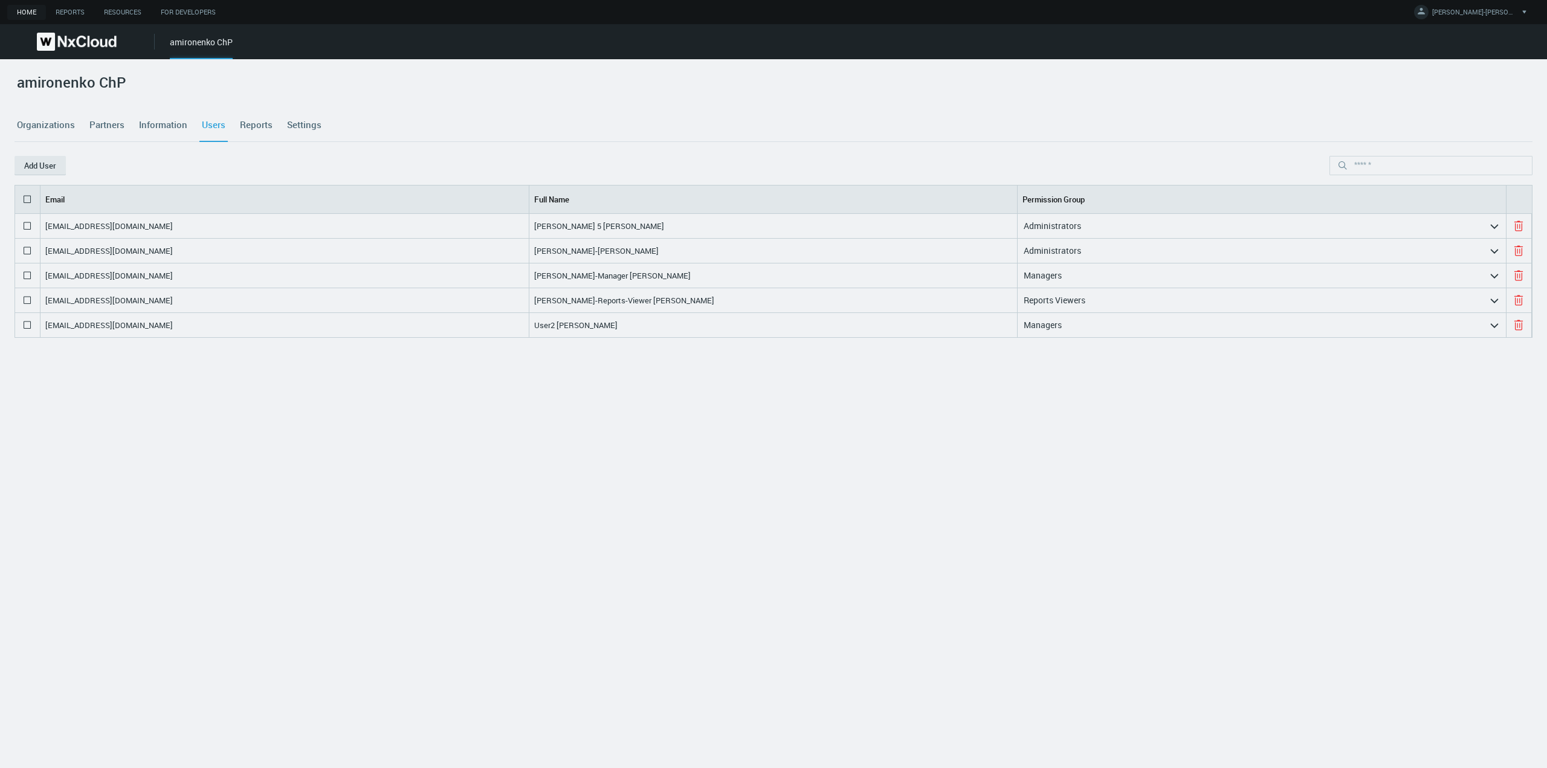
click at [115, 276] on nx-search-highlight "[EMAIL_ADDRESS][DOMAIN_NAME]" at bounding box center [109, 275] width 128 height 11
click at [63, 328] on nx-search-highlight "[EMAIL_ADDRESS][DOMAIN_NAME]" at bounding box center [109, 325] width 128 height 11
click at [45, 166] on button "Add User" at bounding box center [40, 165] width 51 height 19
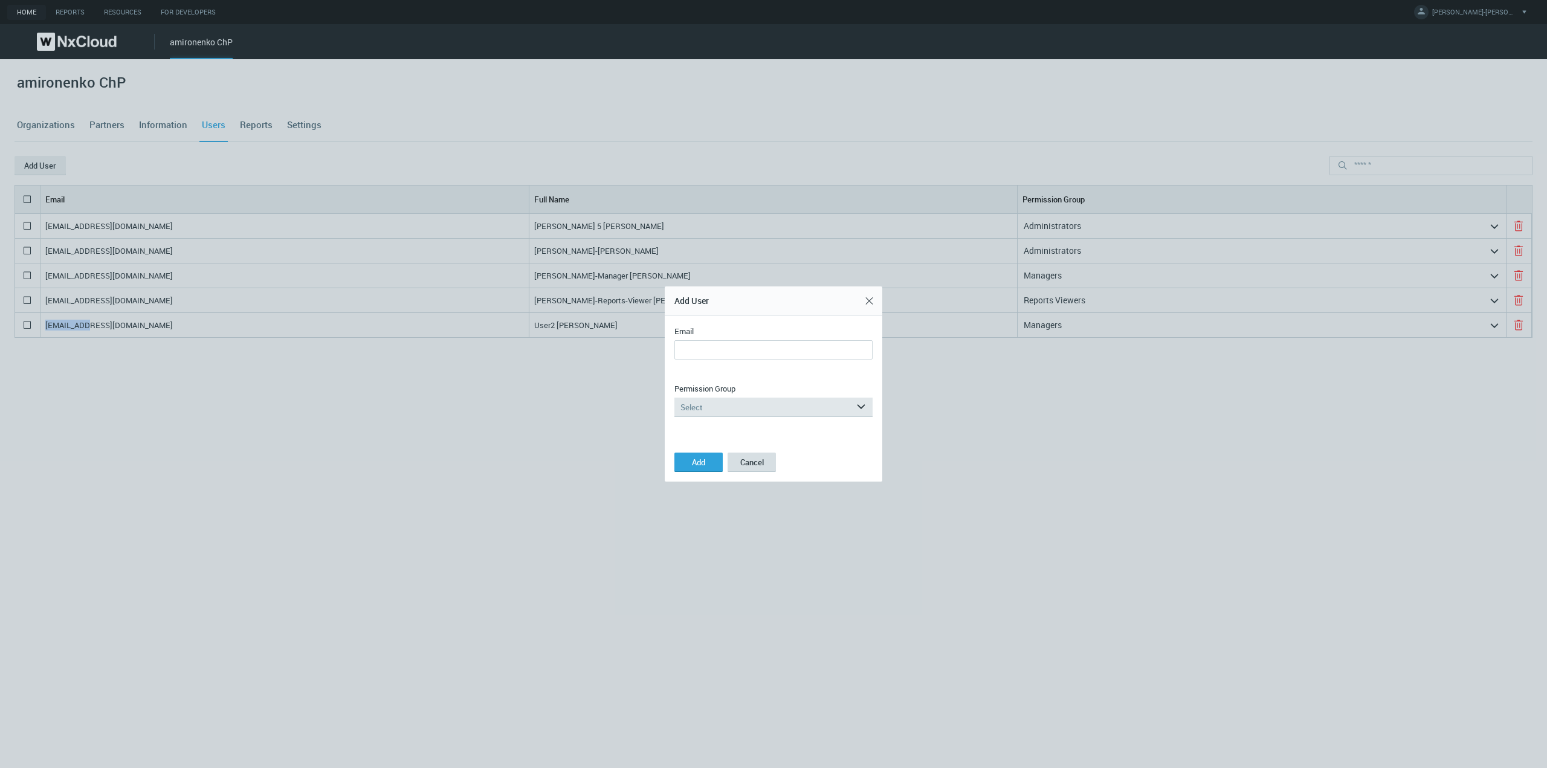
click at [748, 462] on button "Cancel" at bounding box center [752, 462] width 48 height 19
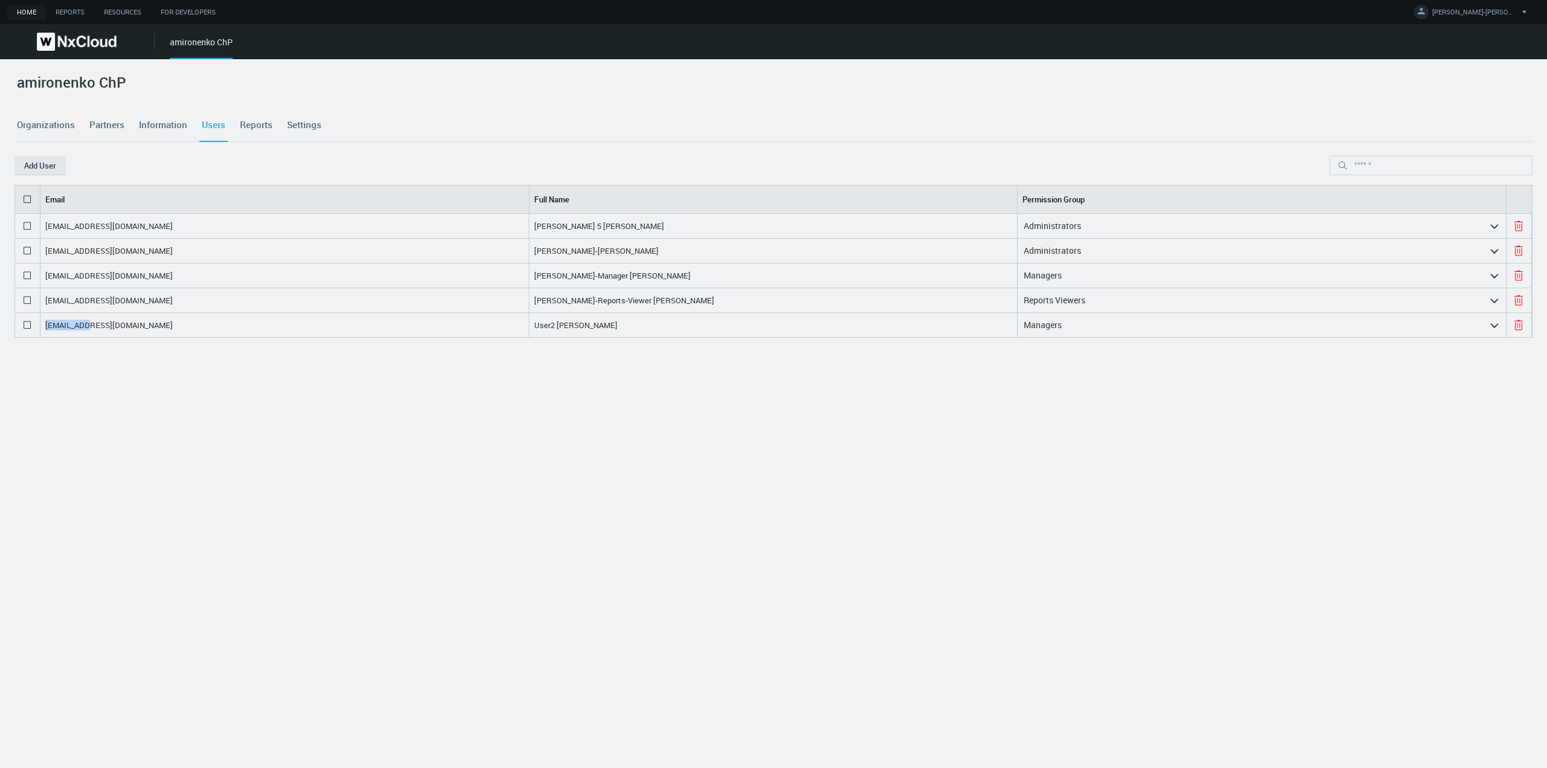
drag, startPoint x: 202, startPoint y: 329, endPoint x: 44, endPoint y: 328, distance: 157.7
click at [44, 328] on div "[EMAIL_ADDRESS][DOMAIN_NAME]" at bounding box center [284, 325] width 489 height 24
copy nx-search-highlight "[EMAIL_ADDRESS][DOMAIN_NAME]"
click at [34, 172] on button "Add User" at bounding box center [40, 165] width 51 height 19
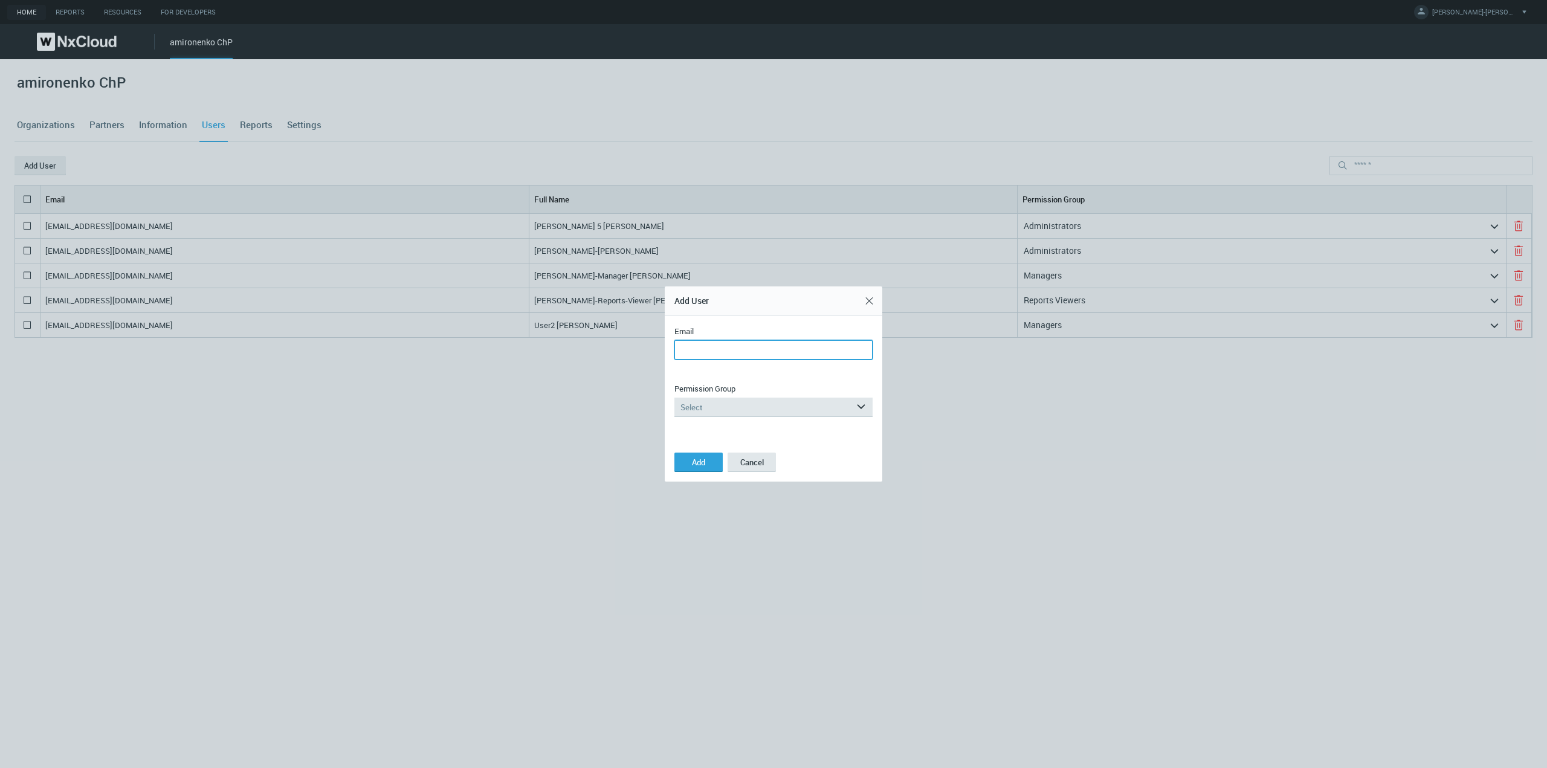
click at [695, 350] on input "Email" at bounding box center [773, 349] width 198 height 19
paste input "**********"
click at [726, 350] on input "**********" at bounding box center [773, 349] width 198 height 19
type input "**********"
click at [767, 404] on div "Select" at bounding box center [764, 407] width 181 height 19
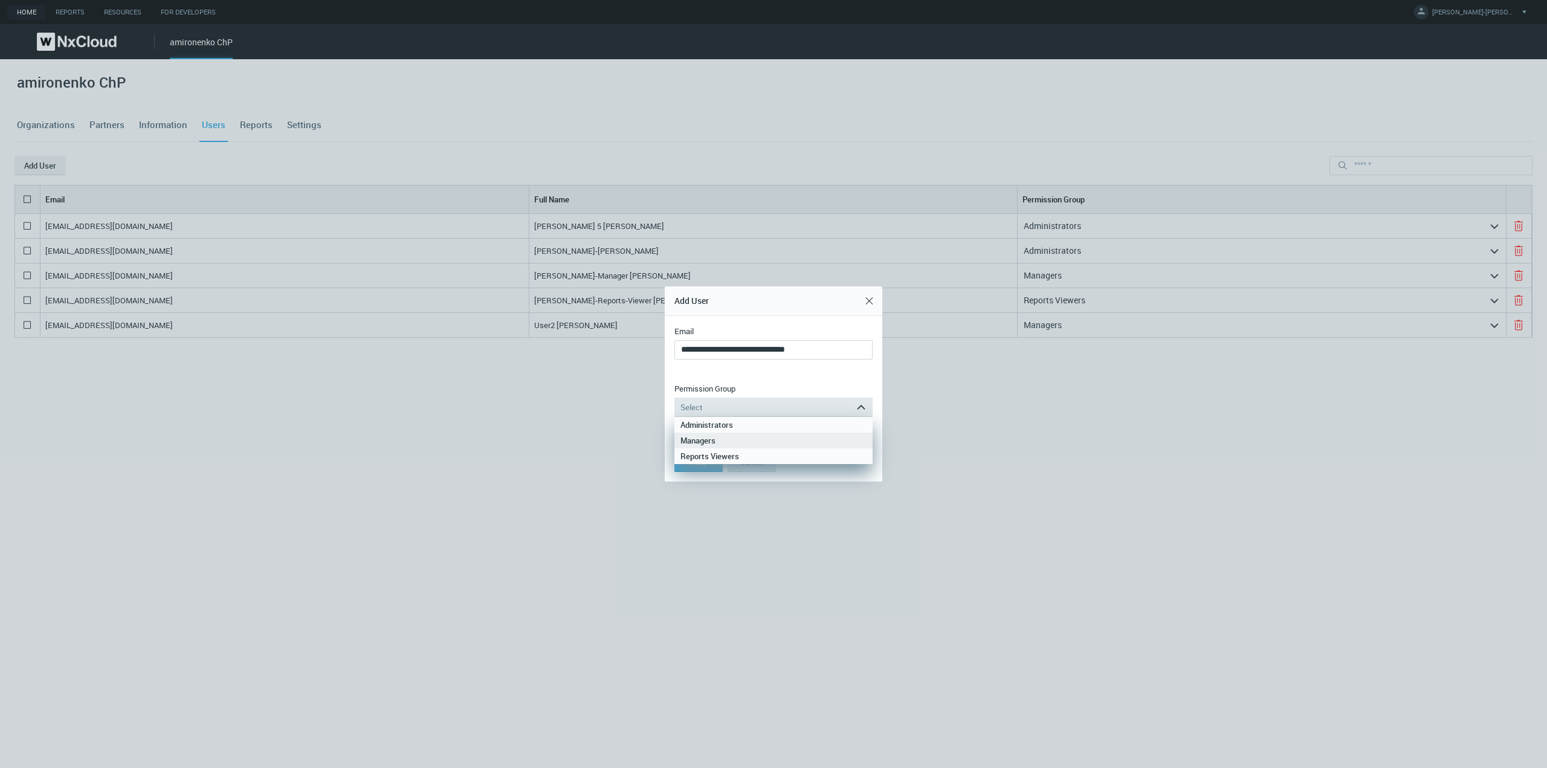
click at [742, 438] on div "Managers" at bounding box center [773, 441] width 186 height 16
click at [703, 466] on span "Add" at bounding box center [698, 462] width 13 height 11
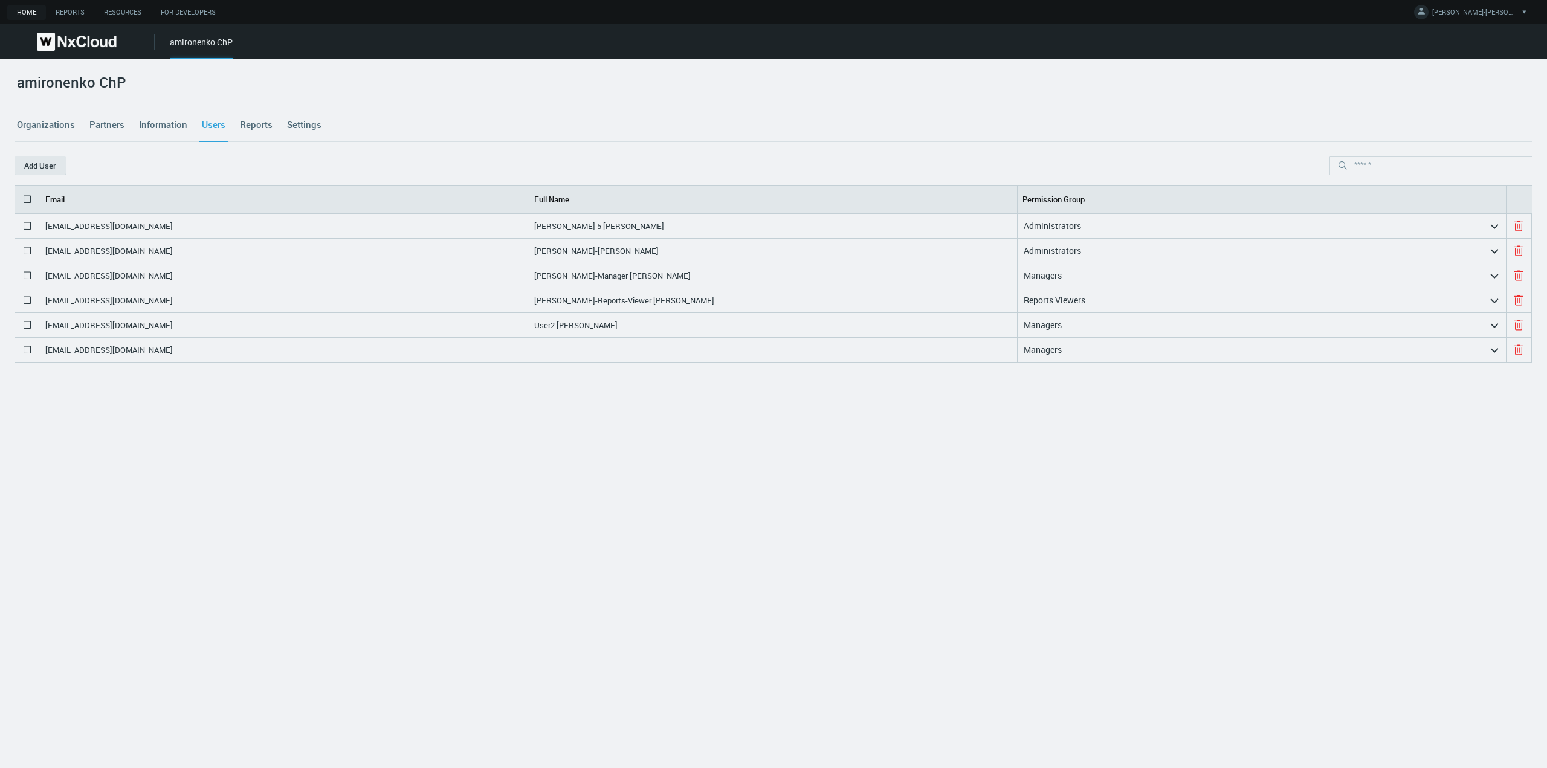
click at [26, 352] on icon at bounding box center [27, 350] width 15 height 15
click at [100, 165] on button "Delete" at bounding box center [95, 165] width 59 height 19
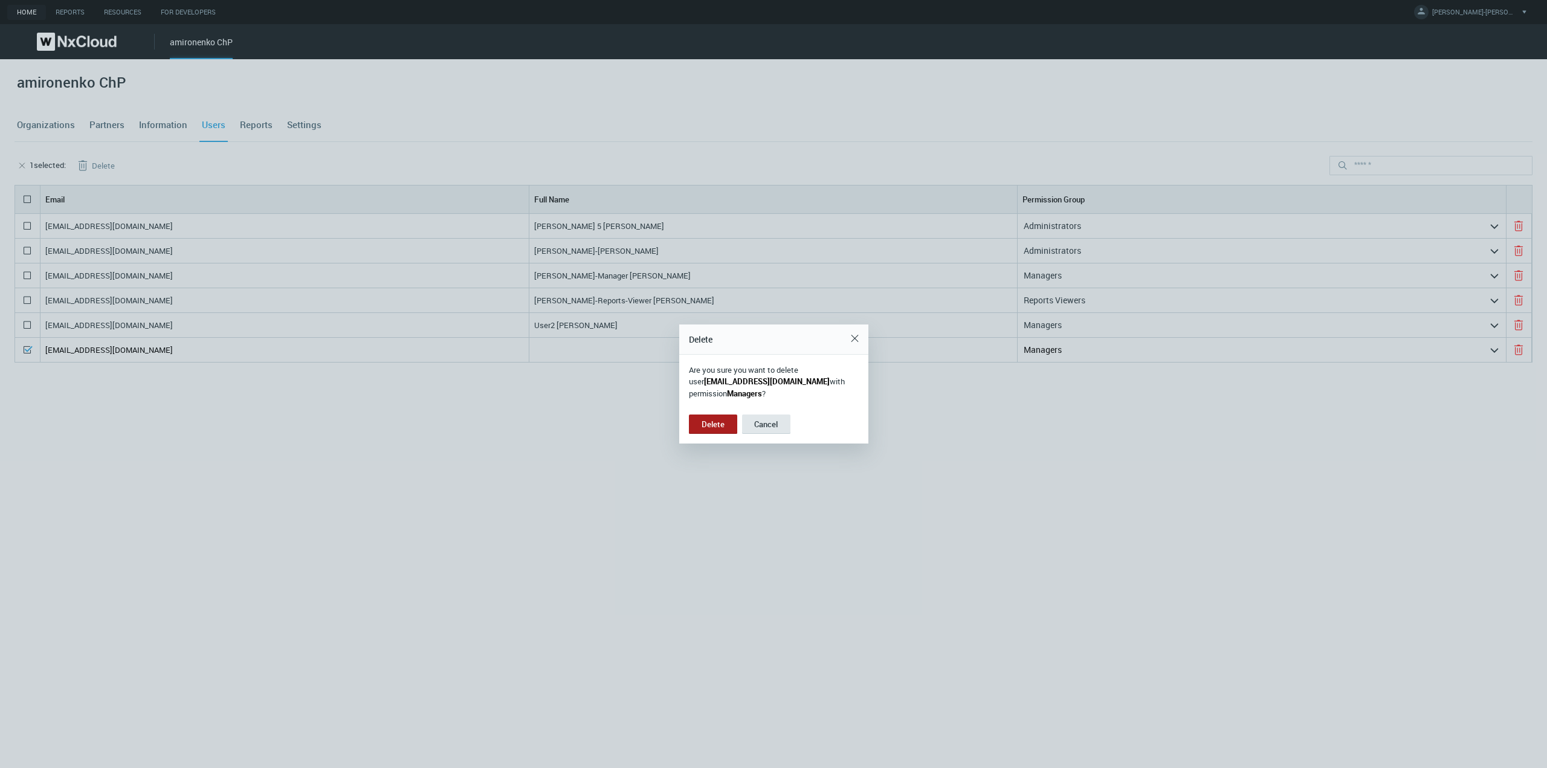
click at [765, 424] on span "Cancel" at bounding box center [766, 424] width 24 height 11
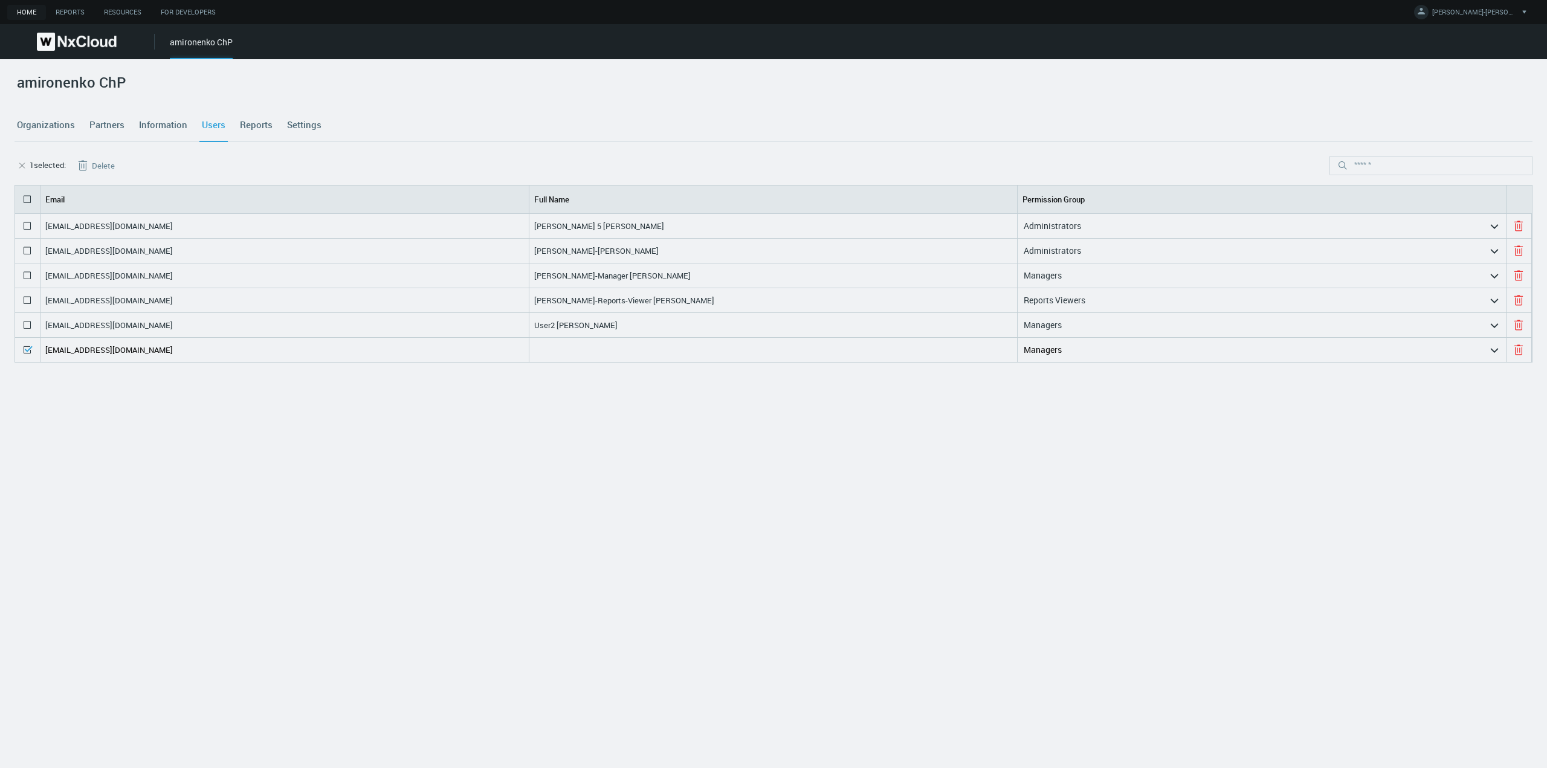
drag, startPoint x: 196, startPoint y: 346, endPoint x: 44, endPoint y: 349, distance: 152.9
click at [44, 349] on div "[EMAIL_ADDRESS][DOMAIN_NAME]" at bounding box center [284, 350] width 489 height 24
copy nx-search-highlight "[EMAIL_ADDRESS][DOMAIN_NAME]"
click at [92, 168] on button "Delete" at bounding box center [95, 165] width 59 height 19
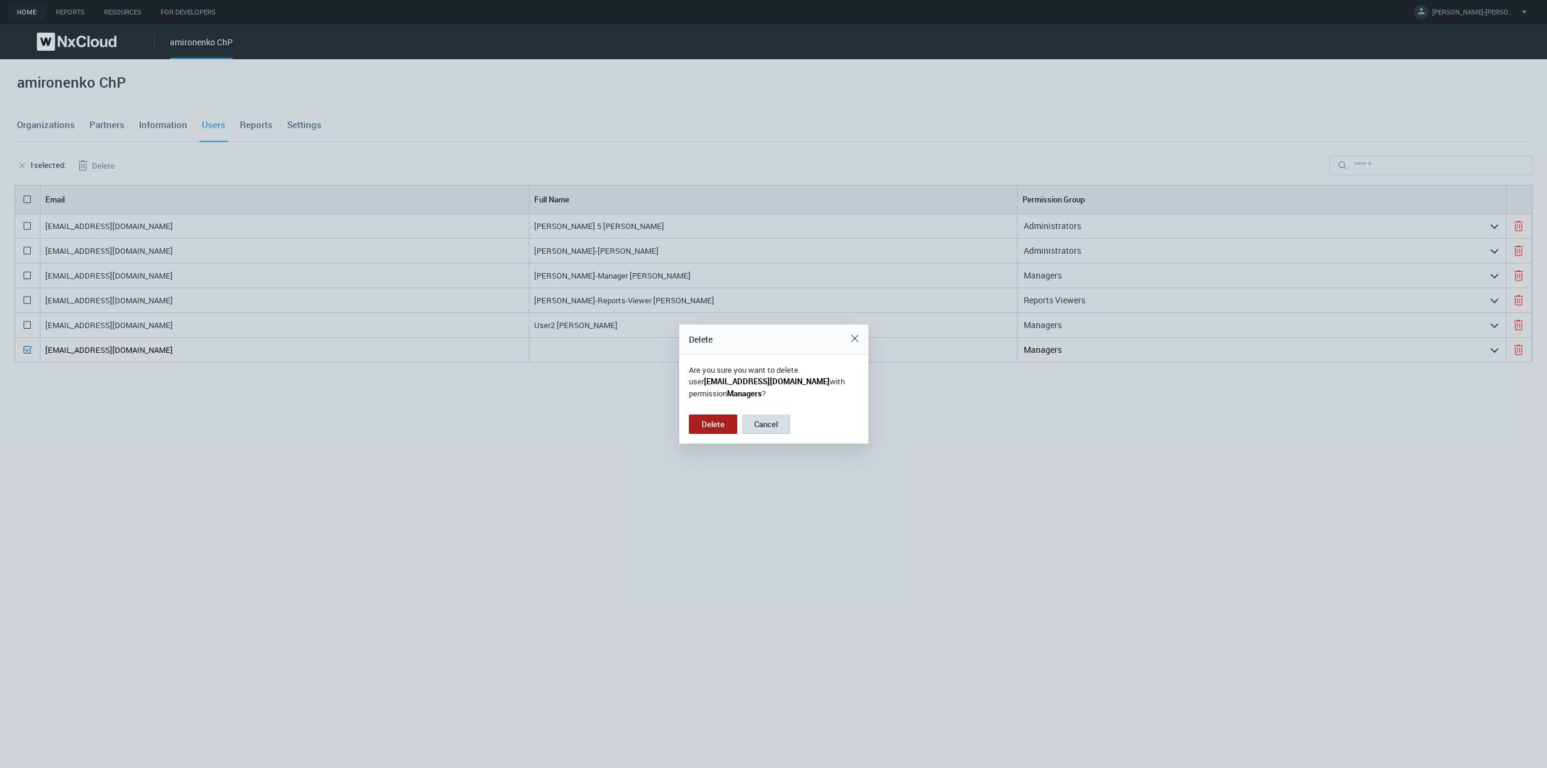
click at [770, 427] on span "Cancel" at bounding box center [766, 424] width 24 height 11
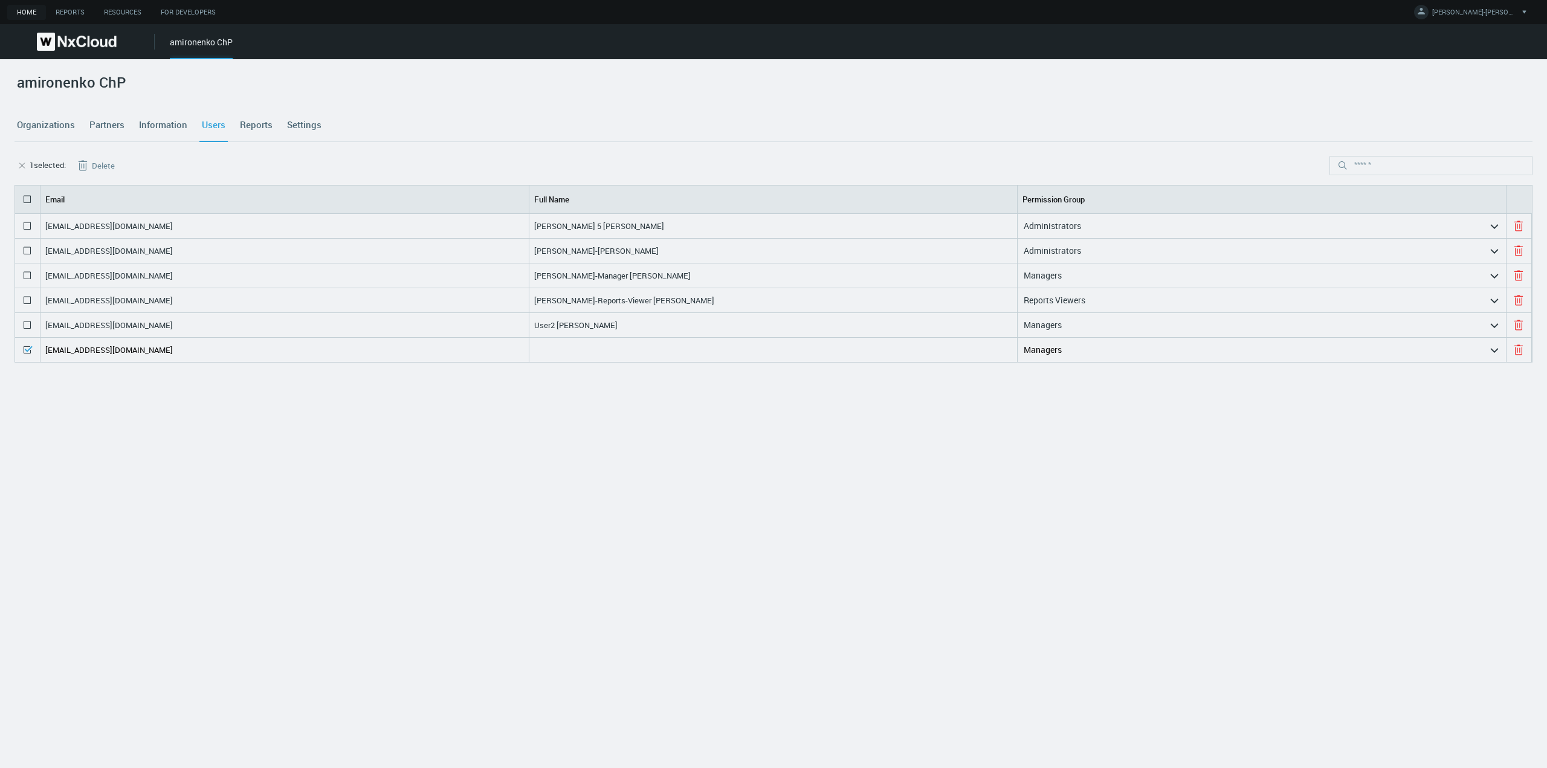
click at [97, 167] on button "Delete" at bounding box center [95, 165] width 59 height 19
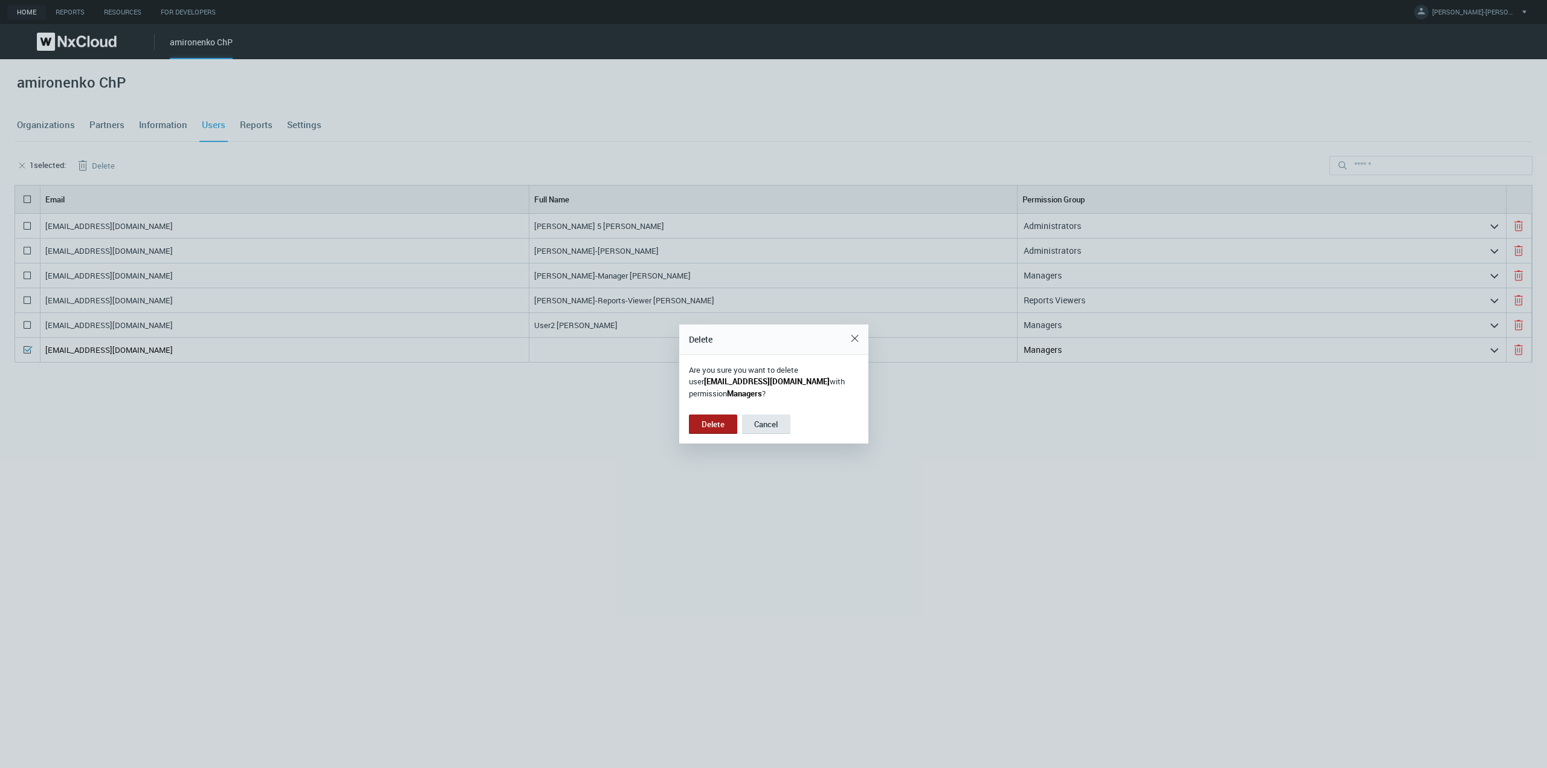
click at [725, 427] on button "Delete" at bounding box center [713, 424] width 48 height 19
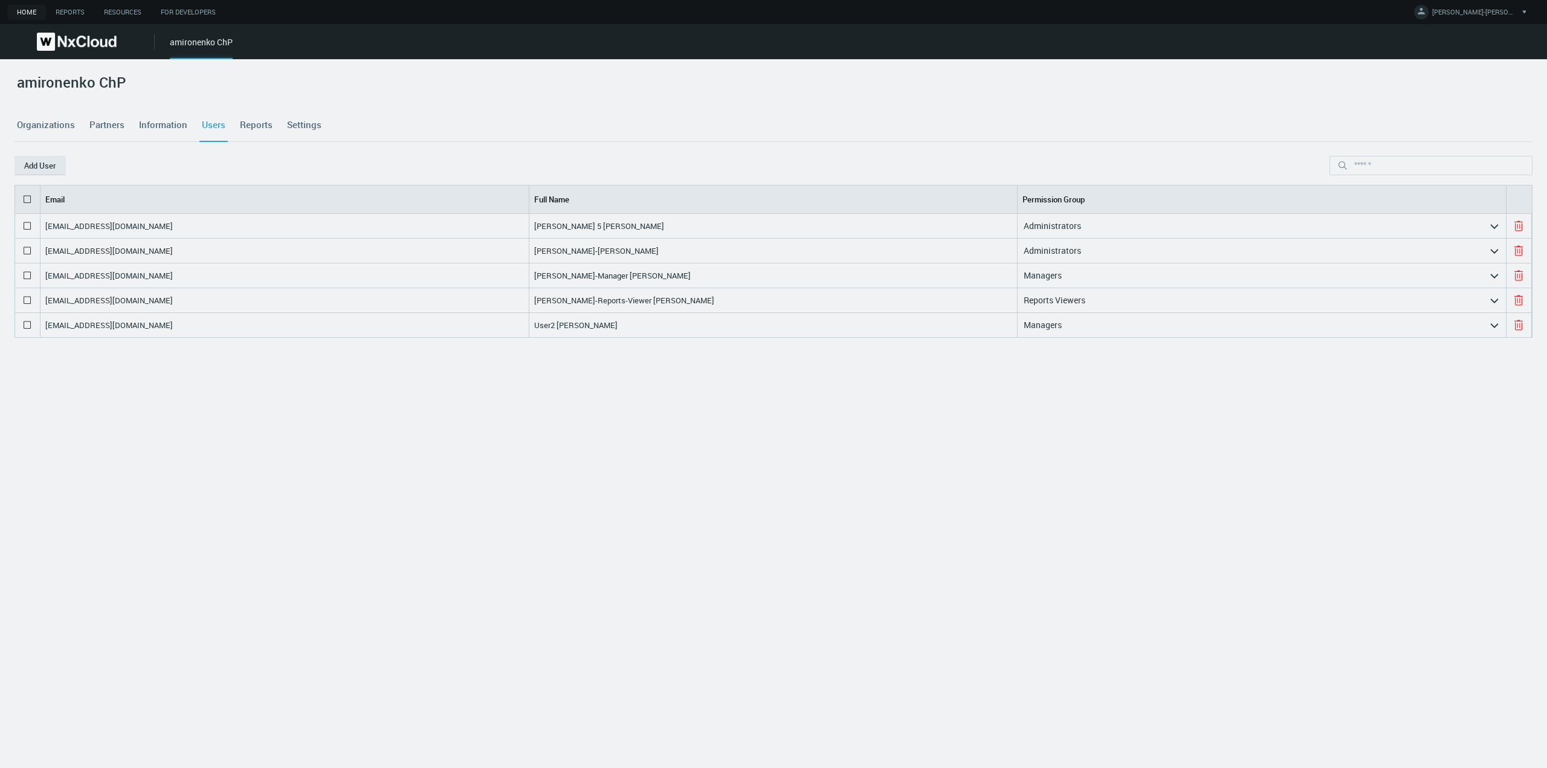
click at [140, 331] on div "[EMAIL_ADDRESS][DOMAIN_NAME]" at bounding box center [284, 325] width 489 height 24
drag, startPoint x: 198, startPoint y: 318, endPoint x: 46, endPoint y: 321, distance: 151.7
click at [46, 321] on div "[EMAIL_ADDRESS][DOMAIN_NAME]" at bounding box center [284, 325] width 489 height 24
copy nx-search-highlight "[EMAIL_ADDRESS][DOMAIN_NAME]"
click at [46, 158] on button "Add User" at bounding box center [40, 165] width 51 height 19
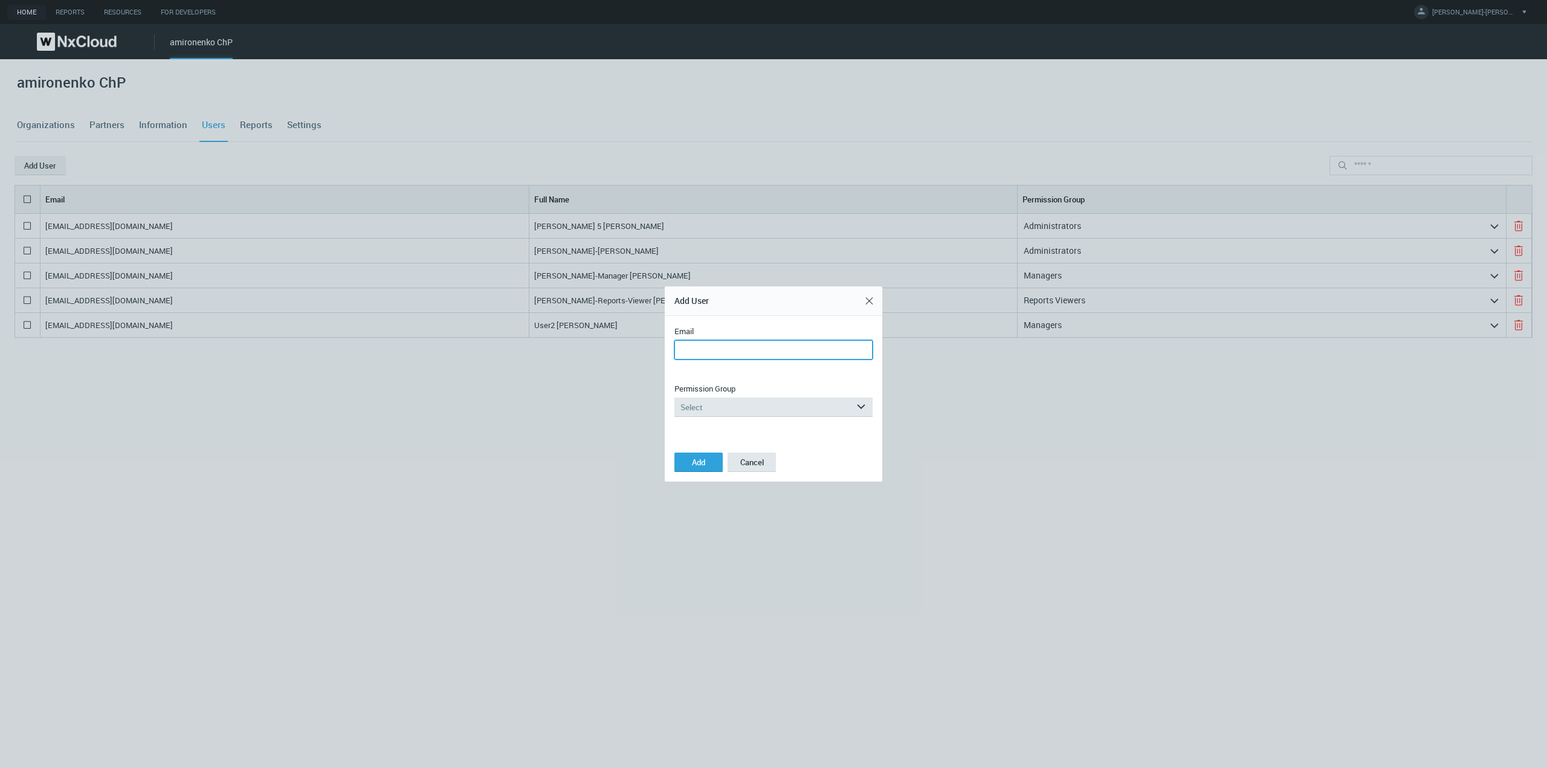
click at [743, 358] on input "Email" at bounding box center [773, 349] width 198 height 19
paste input "**********"
type input "**********"
click at [757, 410] on div "Select" at bounding box center [764, 407] width 181 height 19
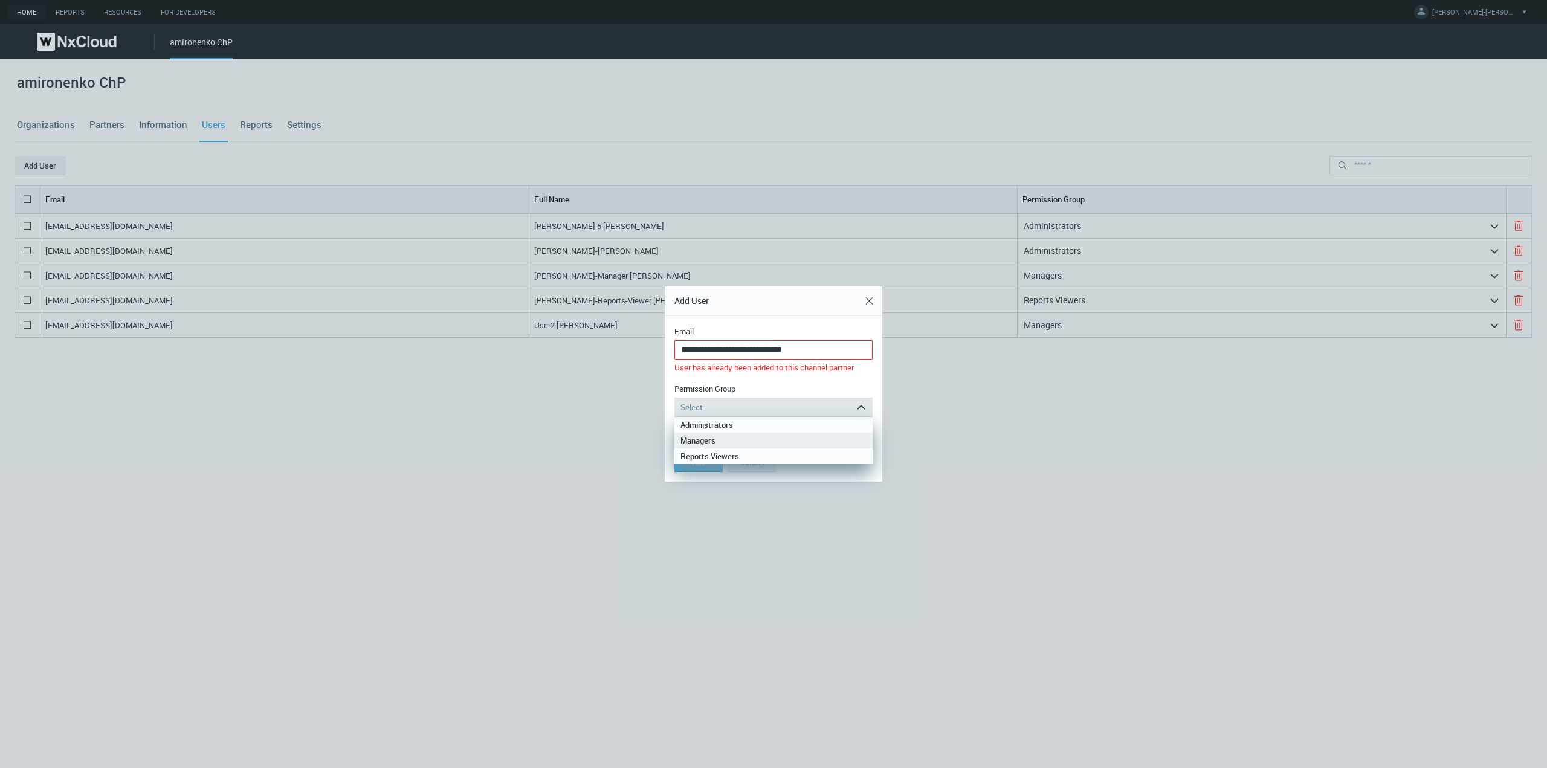
click at [711, 442] on div "Managers" at bounding box center [773, 441] width 186 height 16
click at [706, 458] on button "Add" at bounding box center [698, 462] width 48 height 19
click at [756, 464] on button "Cancel" at bounding box center [752, 462] width 48 height 19
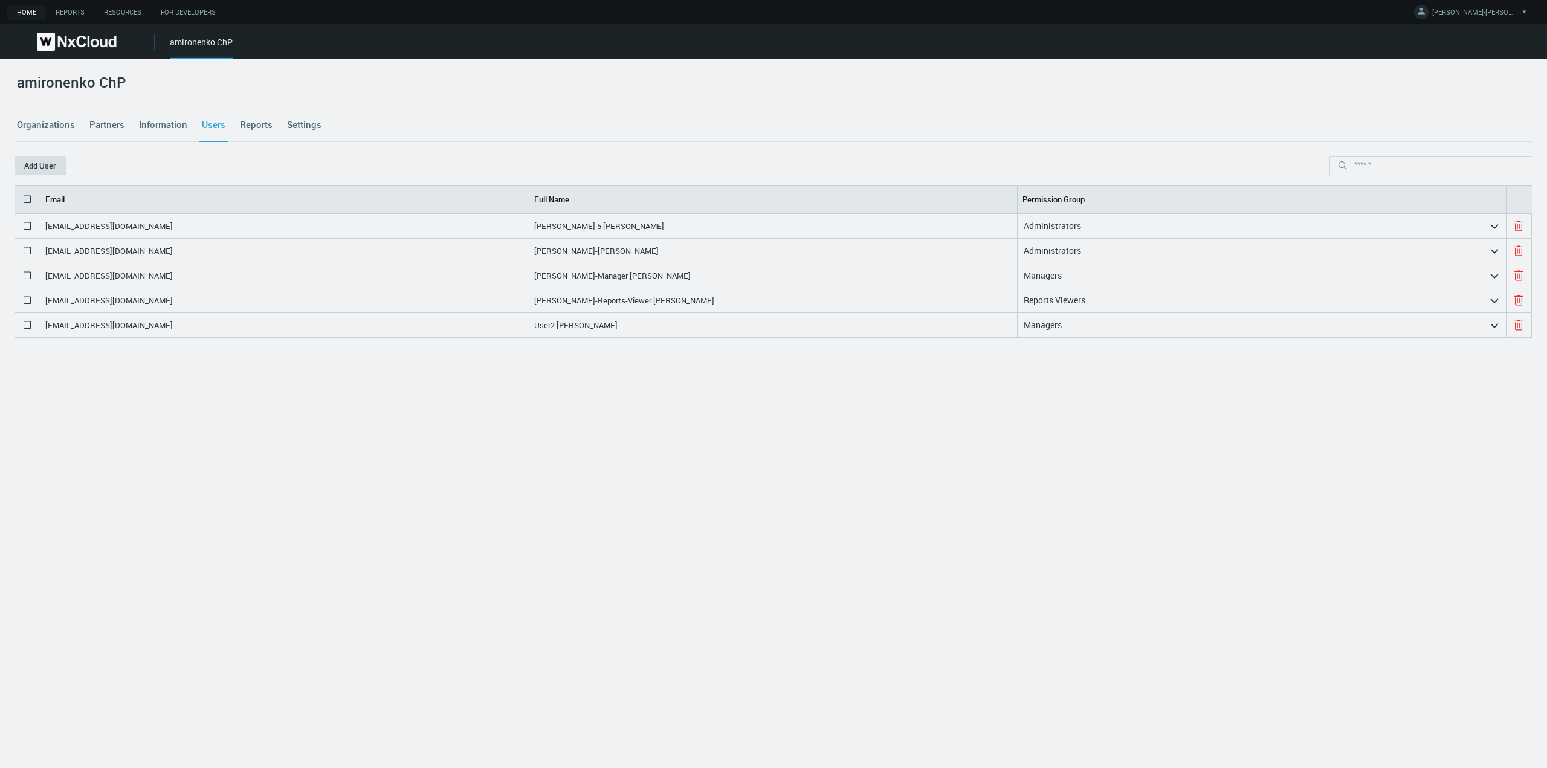
click at [54, 166] on button "Add User" at bounding box center [40, 165] width 51 height 19
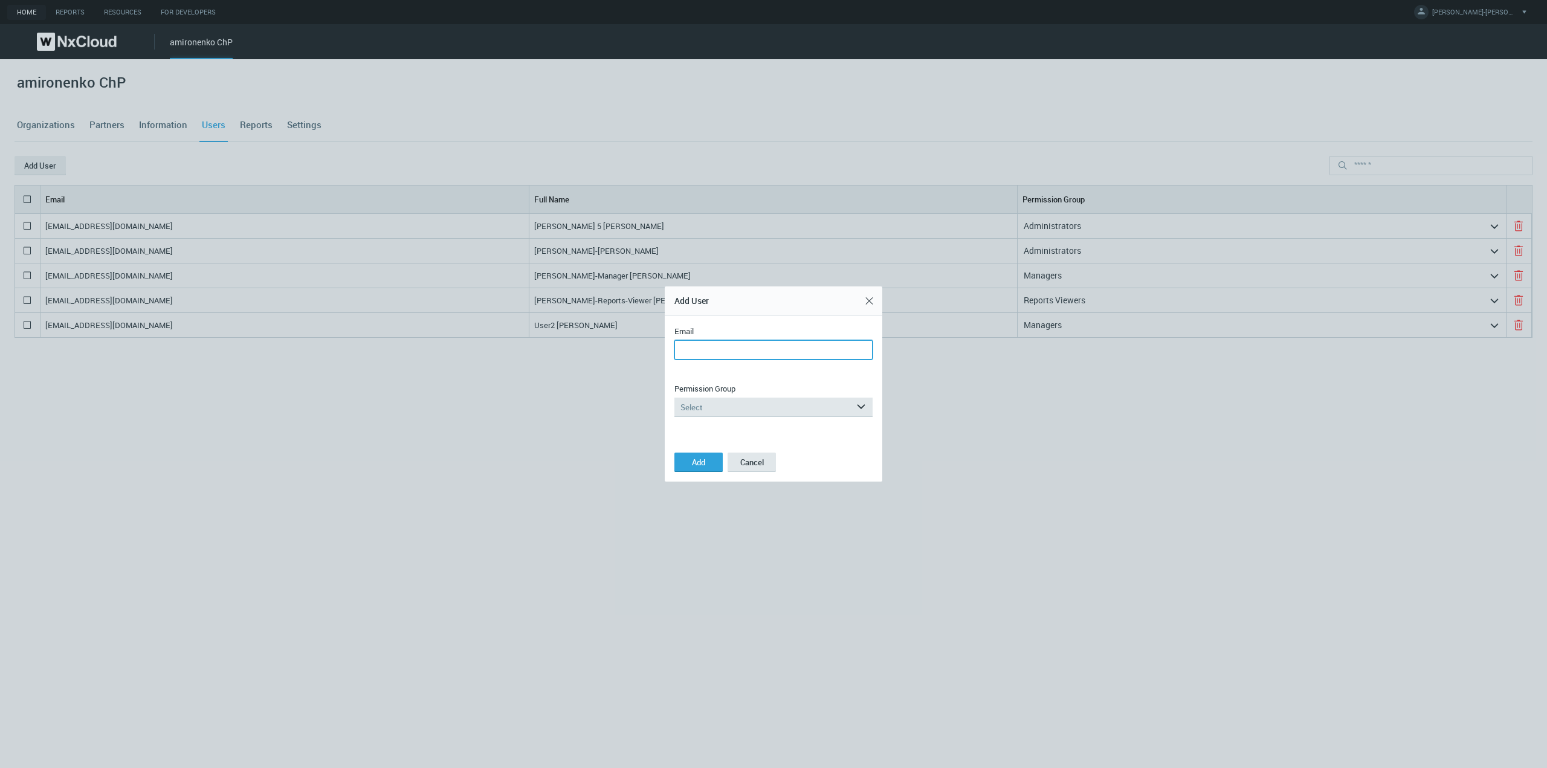
click at [712, 345] on input "Email" at bounding box center [773, 349] width 198 height 19
paste input "**********"
click at [726, 350] on input "**********" at bounding box center [773, 349] width 198 height 19
type input "**********"
click at [741, 409] on div "Select" at bounding box center [764, 407] width 181 height 19
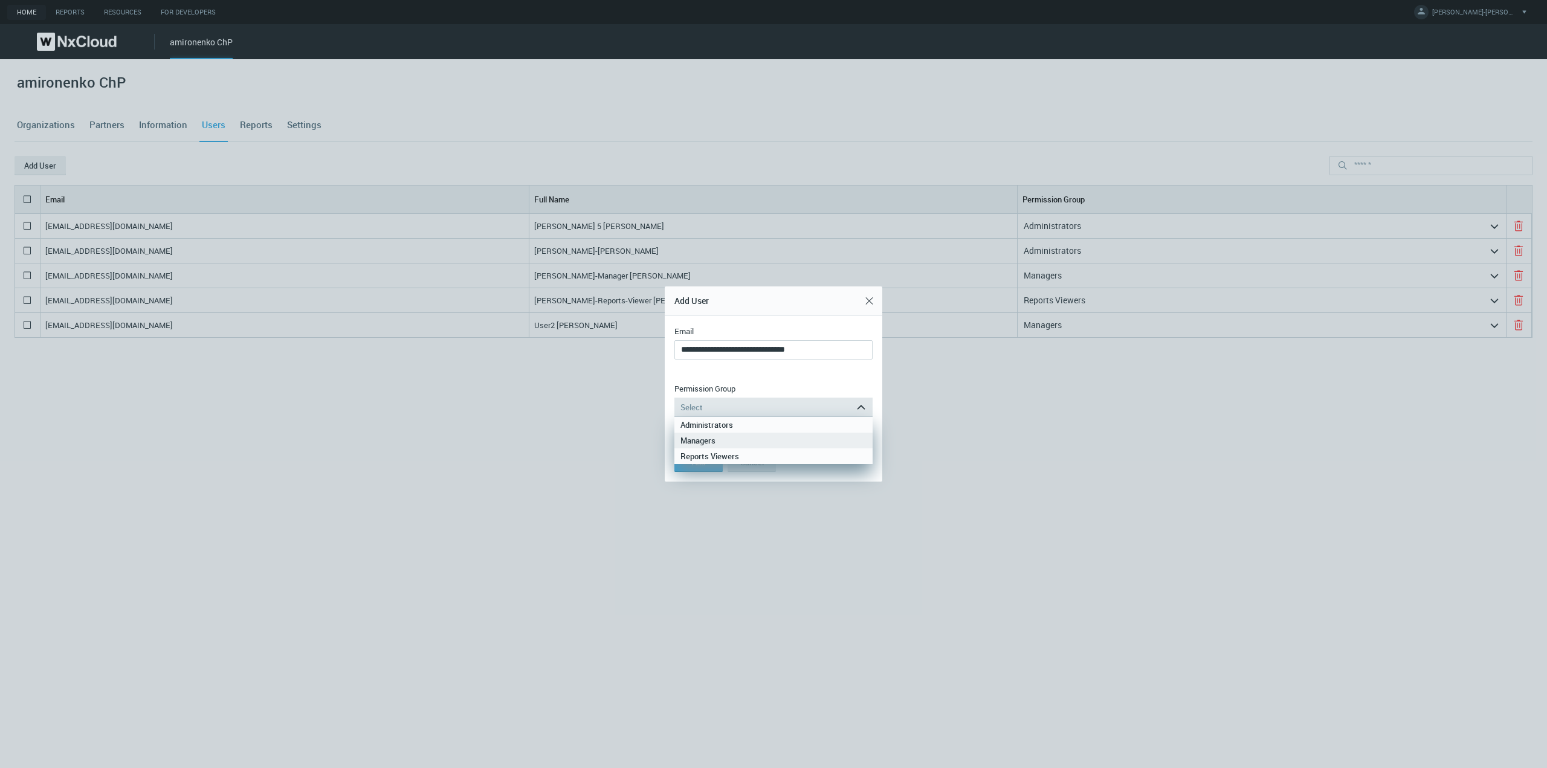
click at [719, 442] on div "Managers" at bounding box center [773, 441] width 186 height 16
click at [697, 454] on button "Add" at bounding box center [698, 462] width 48 height 19
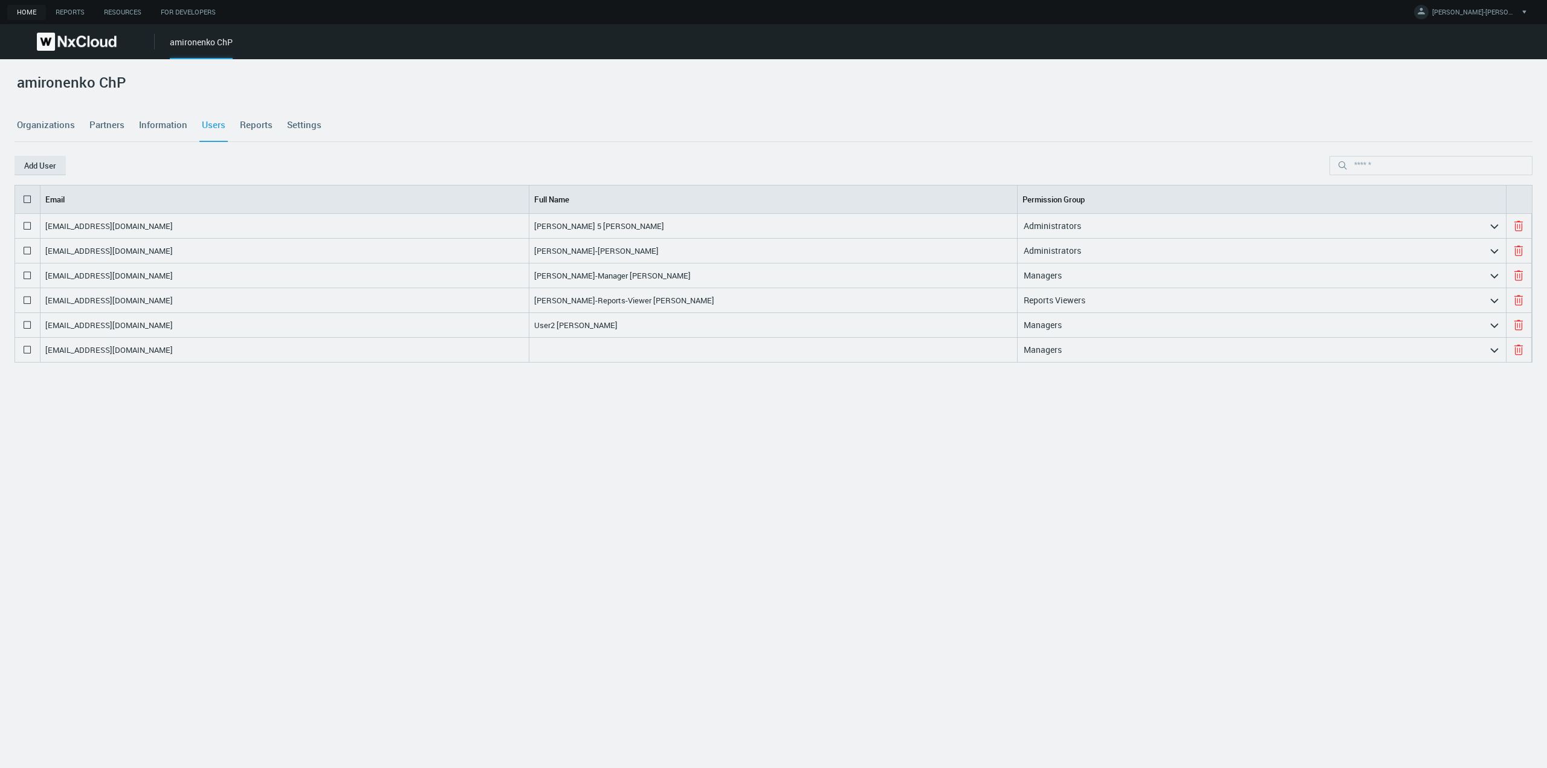
click at [283, 343] on div "[EMAIL_ADDRESS][DOMAIN_NAME]" at bounding box center [284, 350] width 489 height 24
click at [1045, 352] on nx-search-highlight "Managers" at bounding box center [1043, 349] width 38 height 11
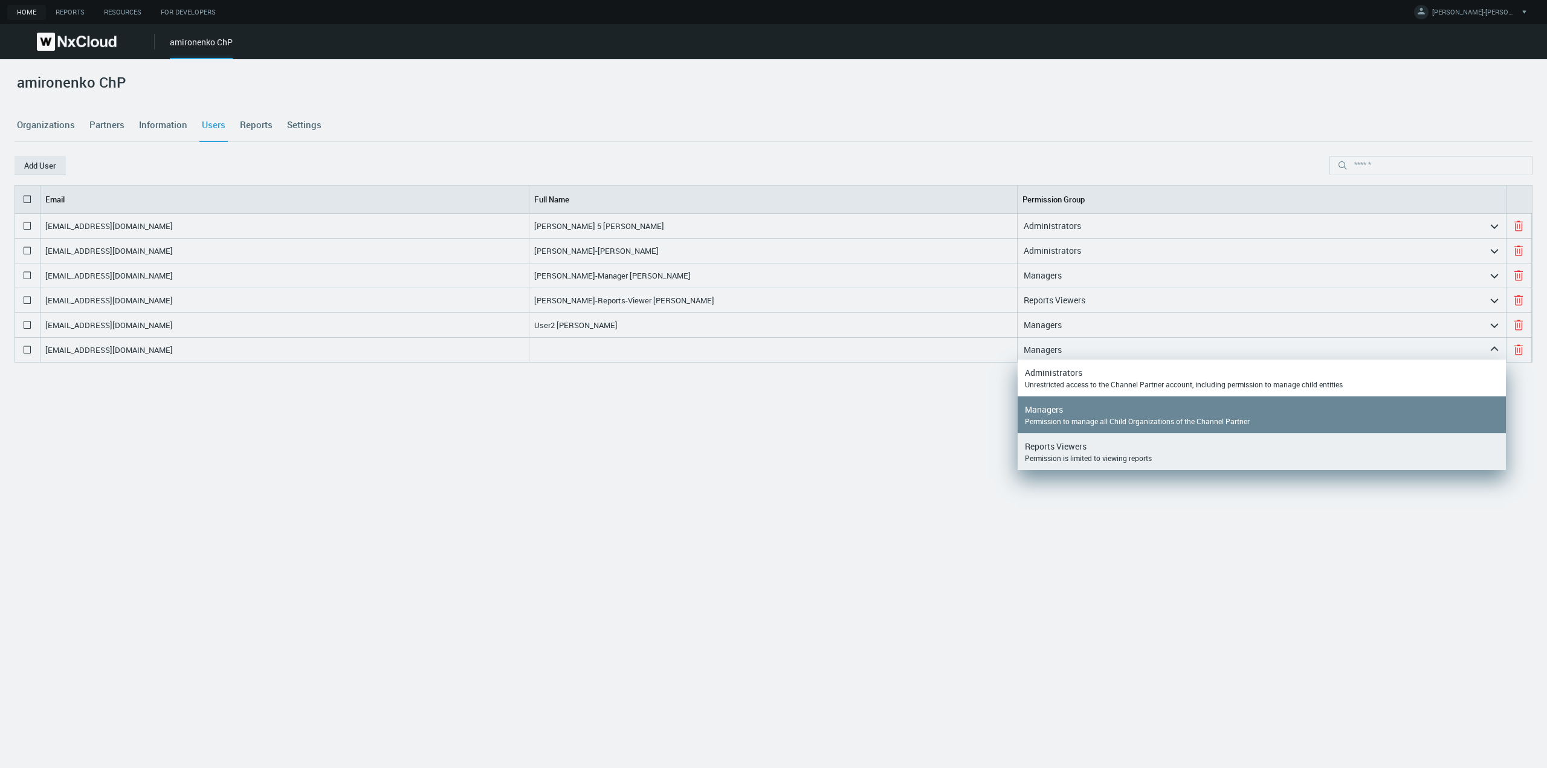
click at [1080, 454] on div "Permission is limited to viewing reports" at bounding box center [1262, 458] width 474 height 10
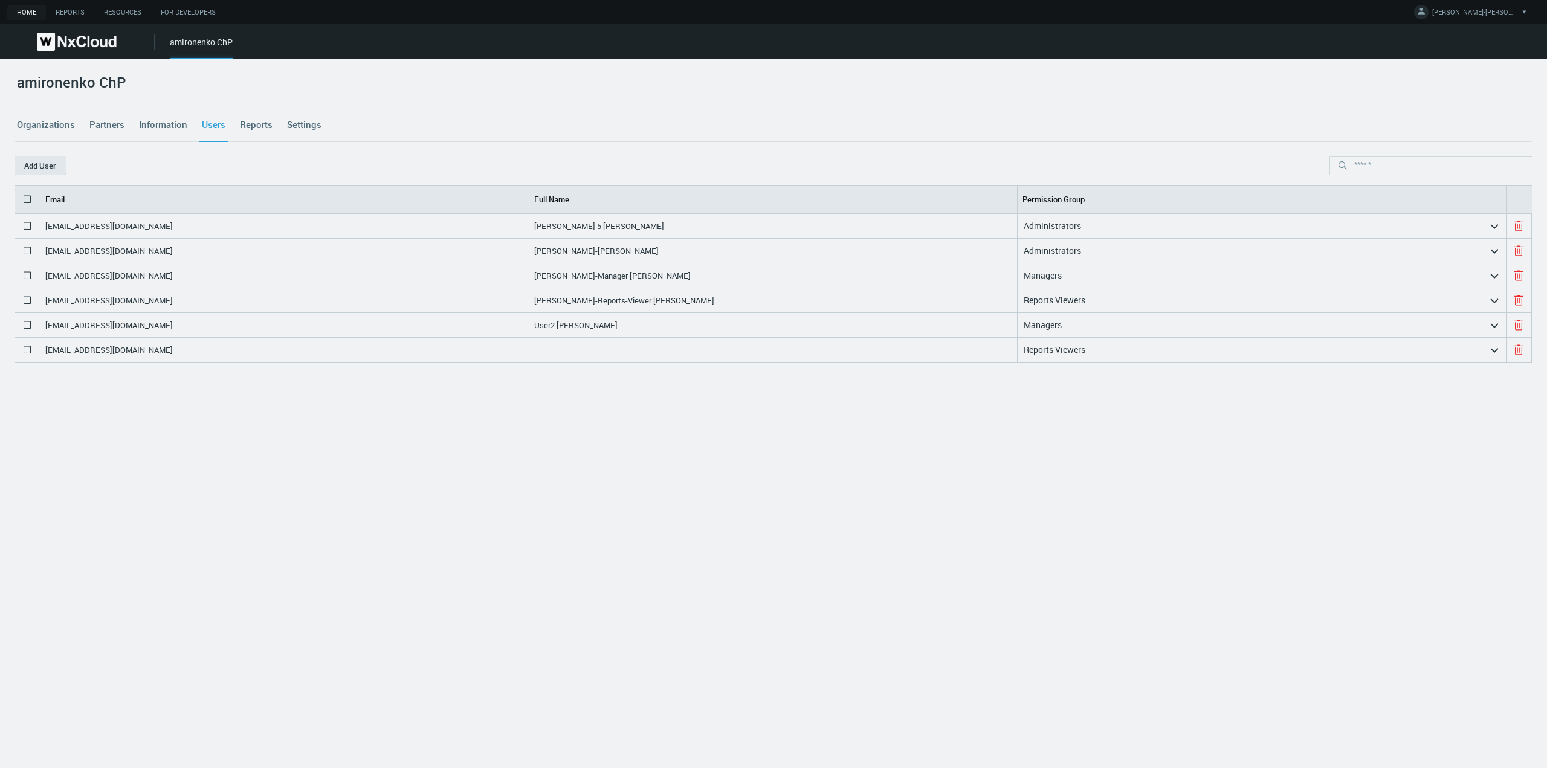
click at [155, 347] on nx-search-highlight "amironenko2+user2@networkoptix.com" at bounding box center [109, 349] width 128 height 11
click at [1066, 354] on nx-search-highlight "Reports Viewers" at bounding box center [1055, 349] width 62 height 11
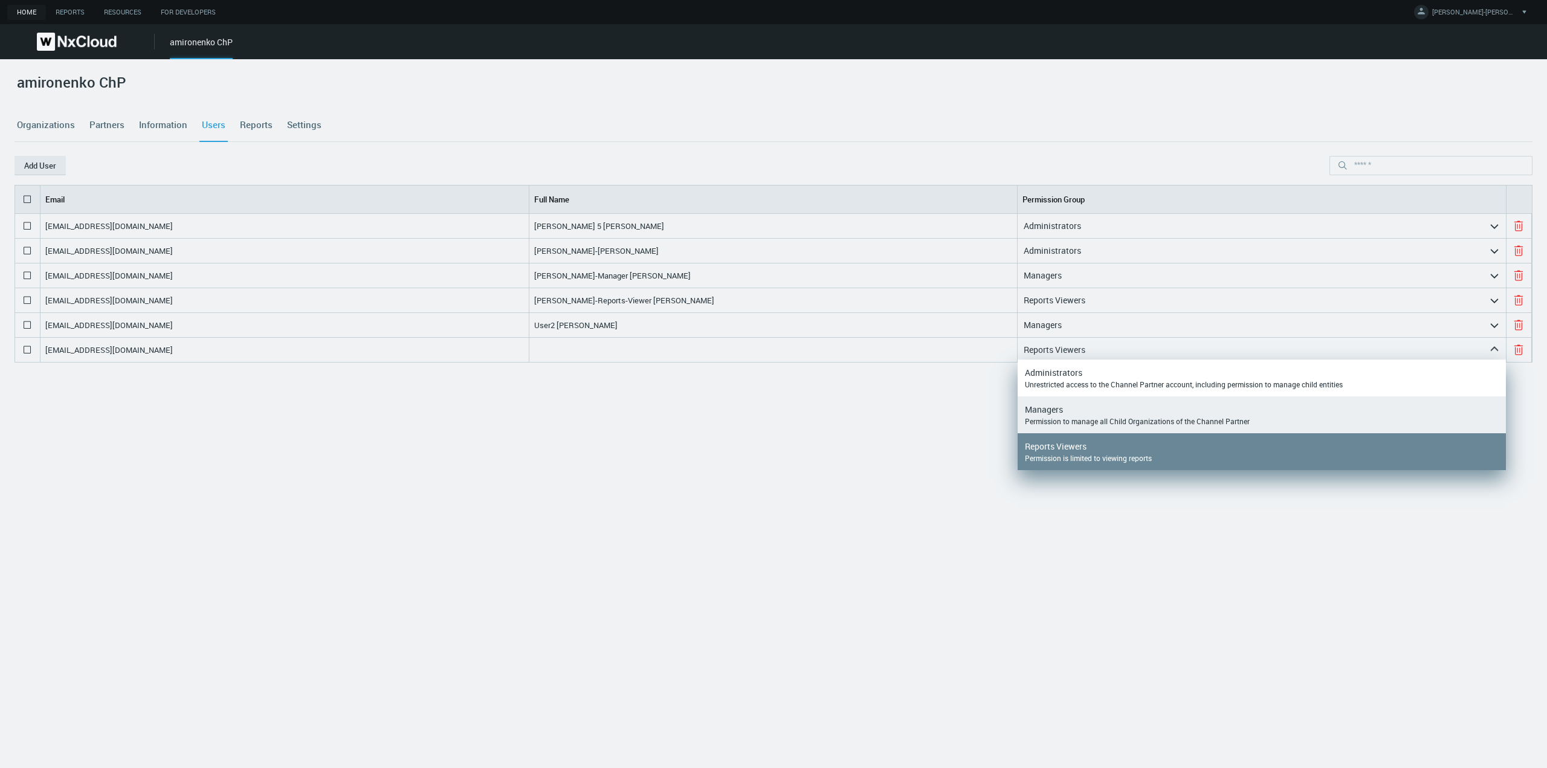
click at [1074, 421] on div "Permission to manage all Child Organizations of the Channel Partner" at bounding box center [1262, 421] width 474 height 10
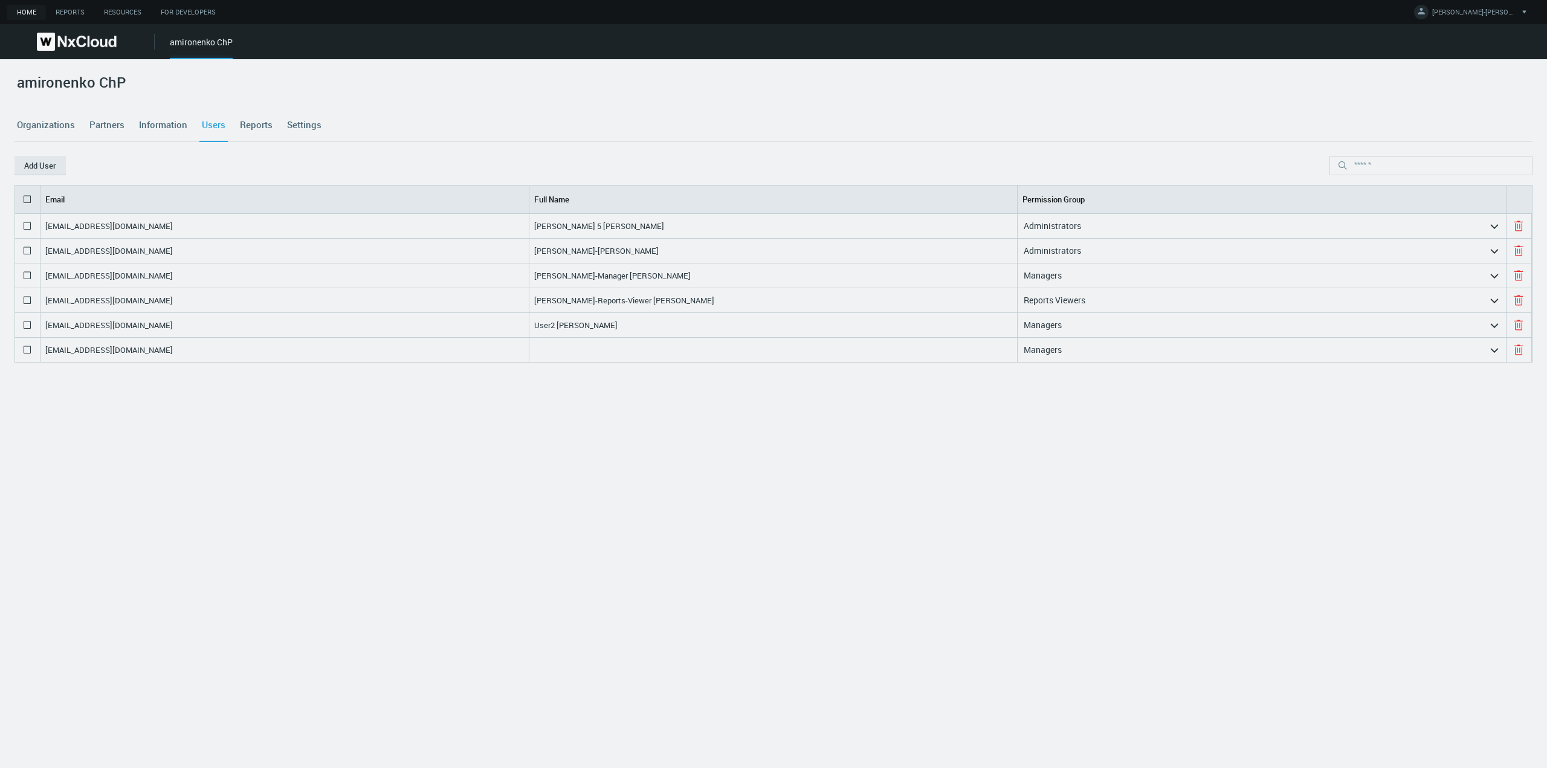
click at [26, 351] on icon at bounding box center [27, 350] width 15 height 15
click at [96, 161] on button "Delete" at bounding box center [95, 165] width 59 height 19
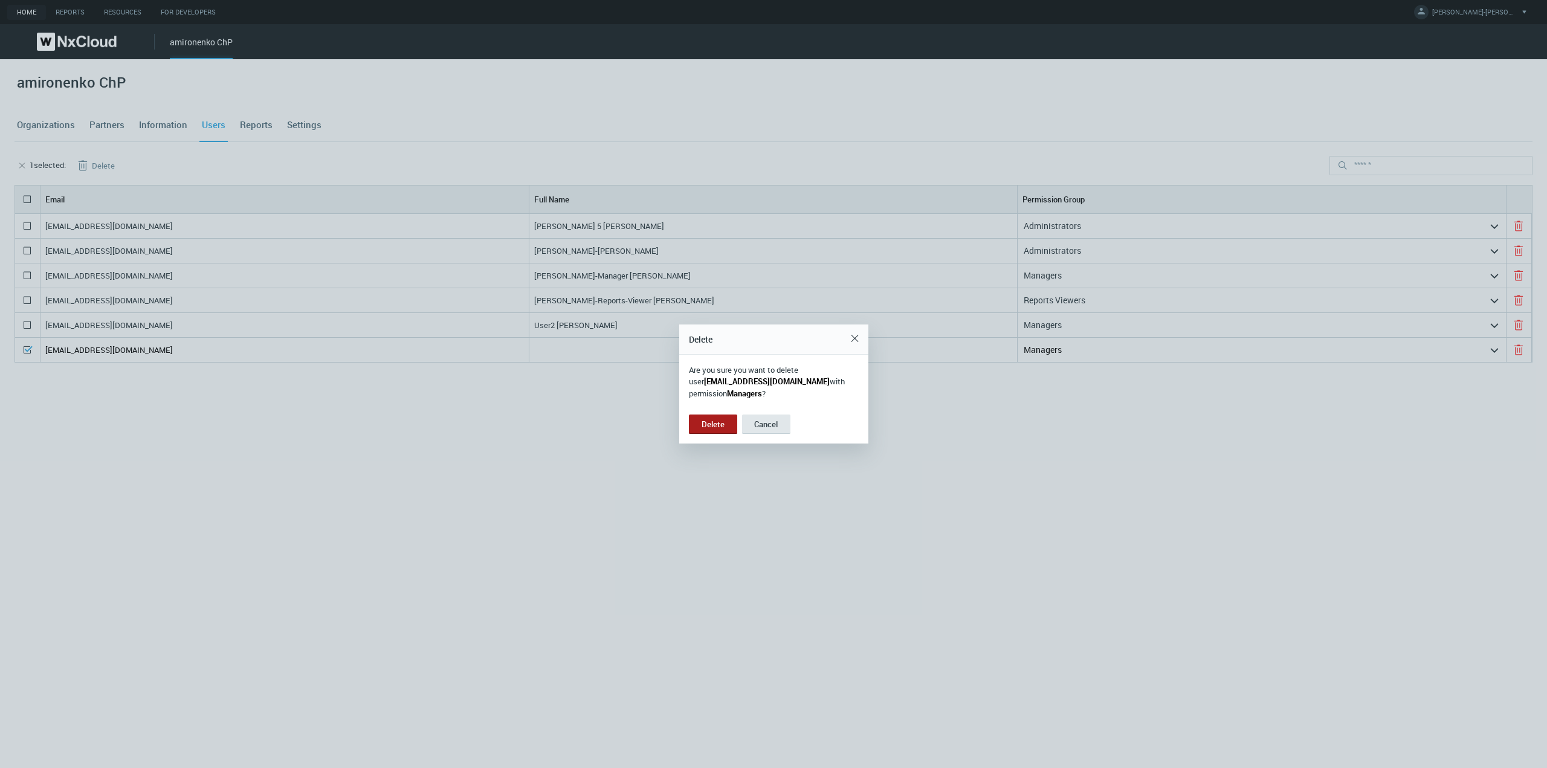
click at [709, 428] on button "Delete" at bounding box center [713, 424] width 48 height 19
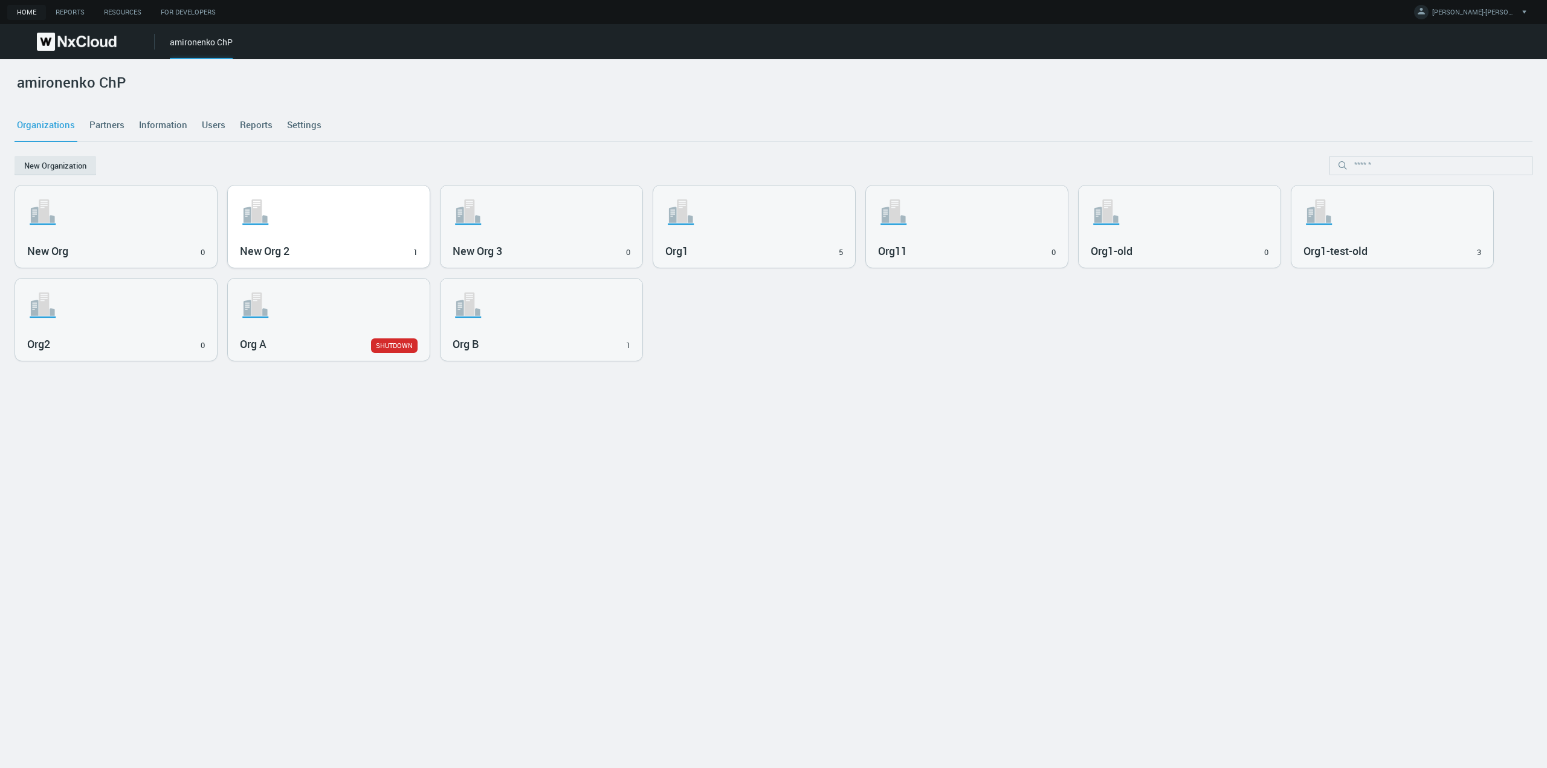
click at [314, 224] on svg-icon ".st1{fill:var(--svg-placeholder-elm2-color);} .st2{fill:var(--brand-core);} .st…" at bounding box center [329, 212] width 178 height 39
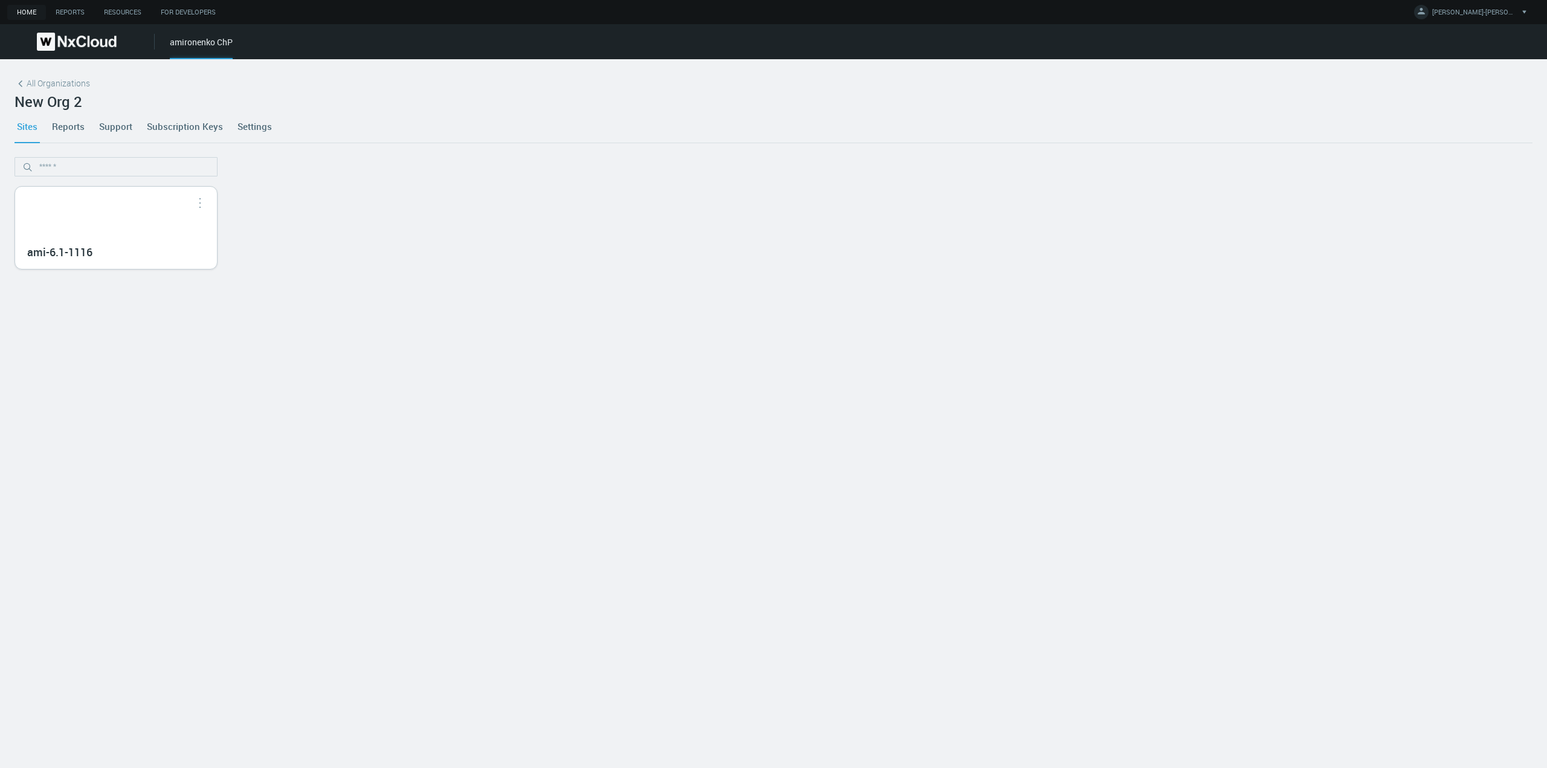
click at [84, 236] on div "ami-6.1-1116" at bounding box center [116, 228] width 202 height 82
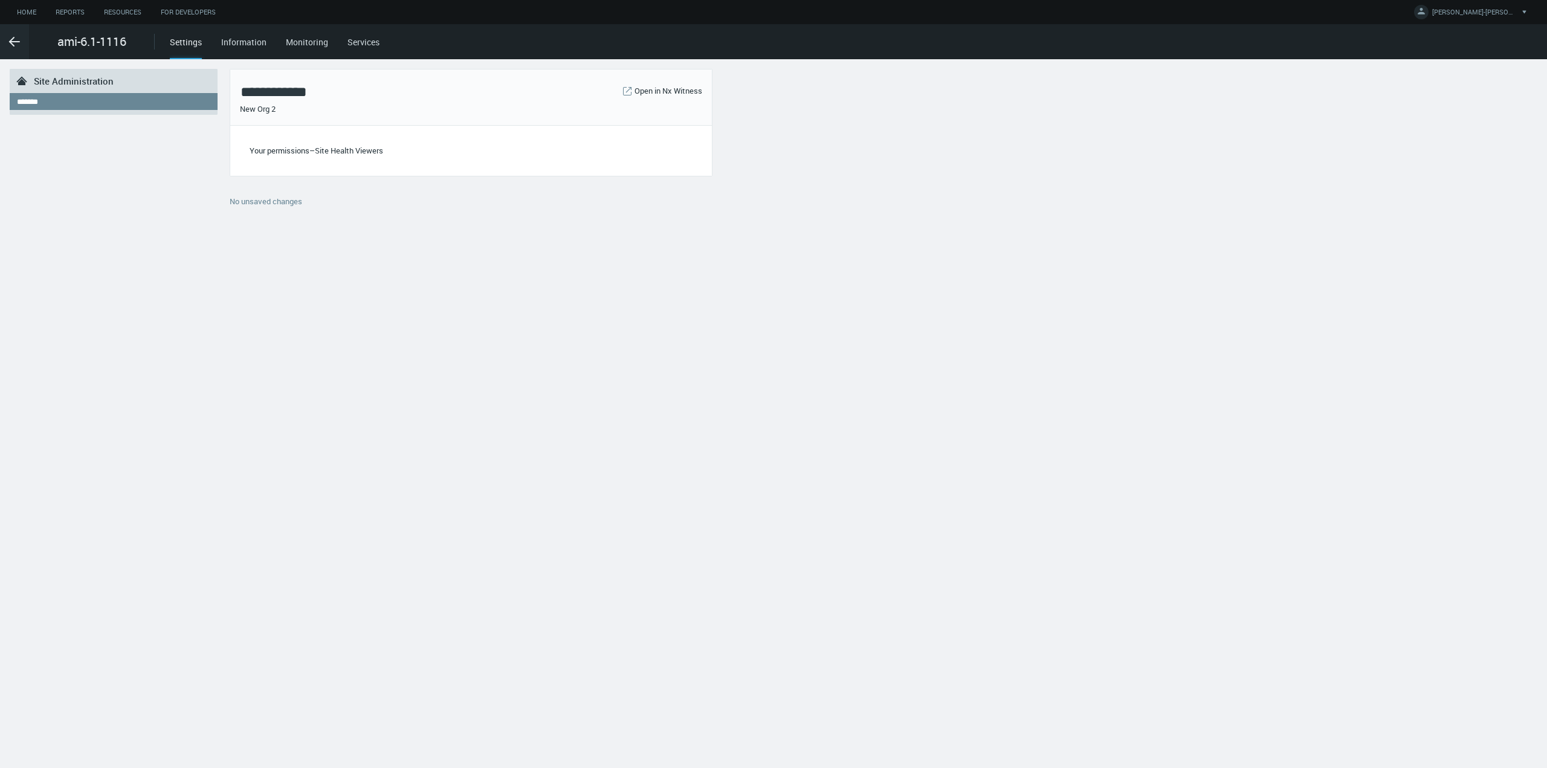
click at [92, 100] on div "*******" at bounding box center [113, 101] width 193 height 17
click at [13, 43] on icon ".arrow {fill-rule:evenodd;clip-rule:evenodd;fill:none;stroke:var(--btn-arrow-co…" at bounding box center [14, 41] width 15 height 15
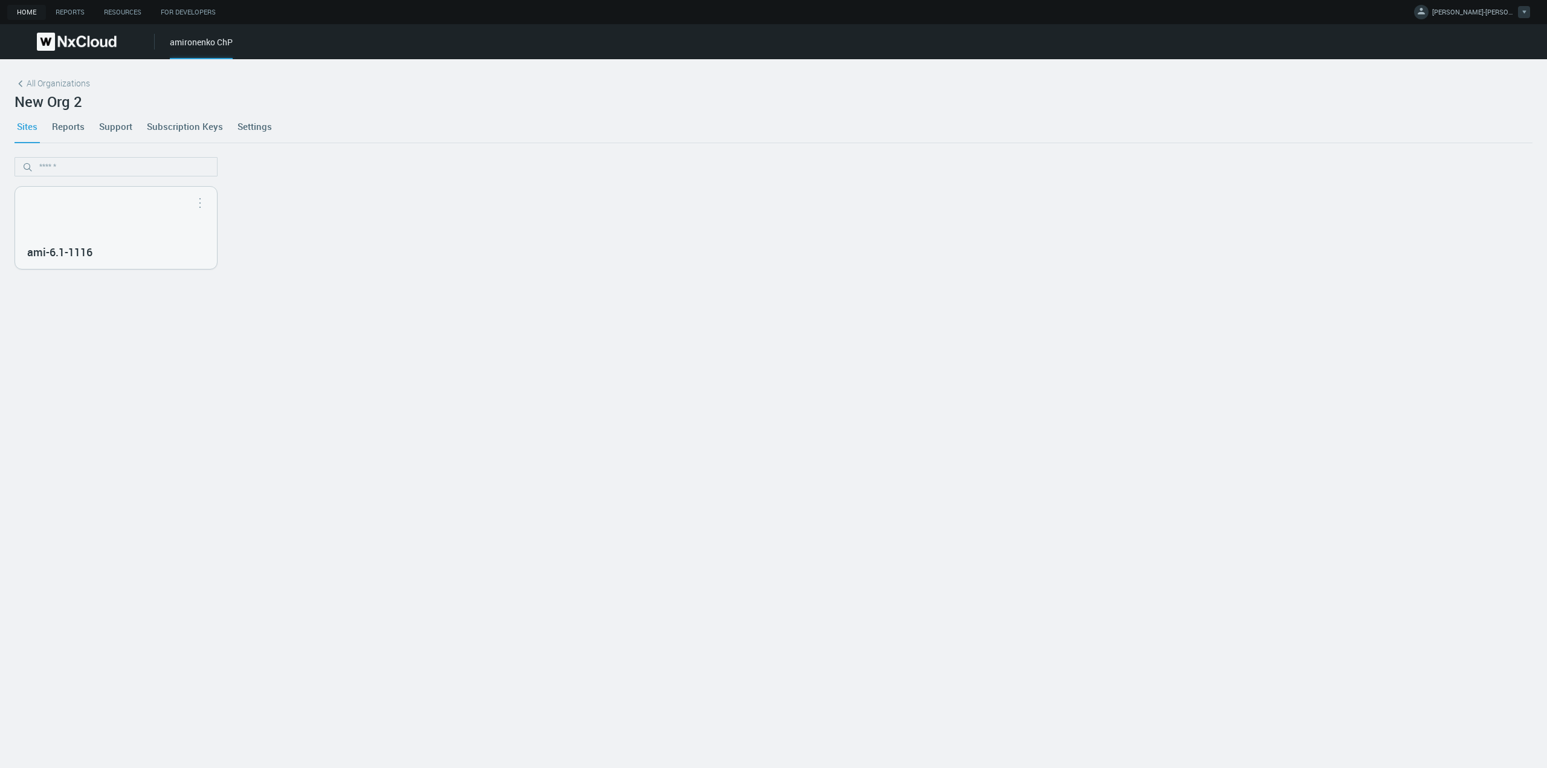
click at [1500, 15] on span "[PERSON_NAME]-[PERSON_NAME]" at bounding box center [1474, 14] width 85 height 14
drag, startPoint x: 1462, startPoint y: 97, endPoint x: 1499, endPoint y: 66, distance: 47.6
click at [1462, 97] on span "Log Out" at bounding box center [1448, 97] width 39 height 11
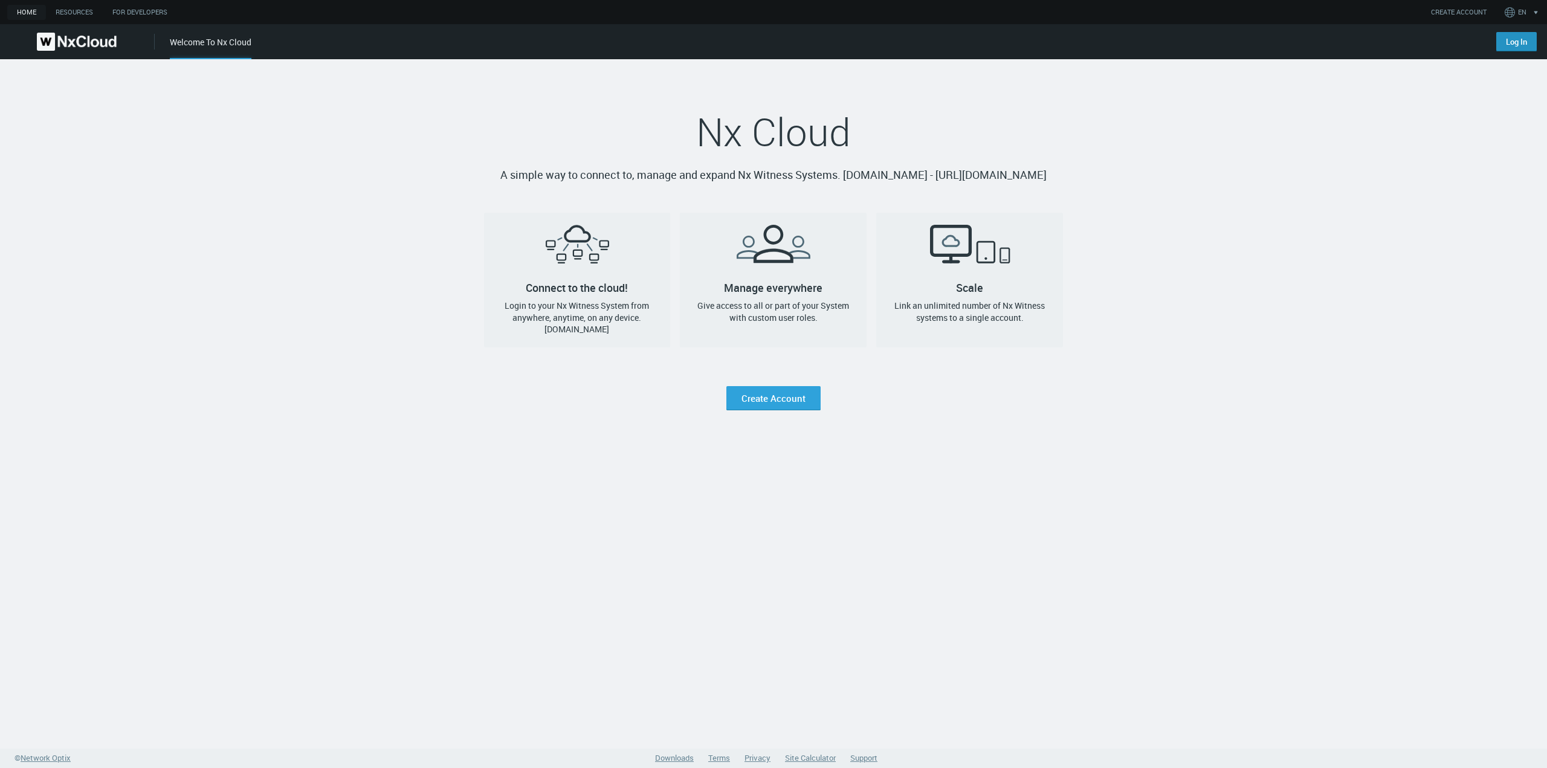
click at [1517, 46] on link "Log In" at bounding box center [1516, 41] width 40 height 19
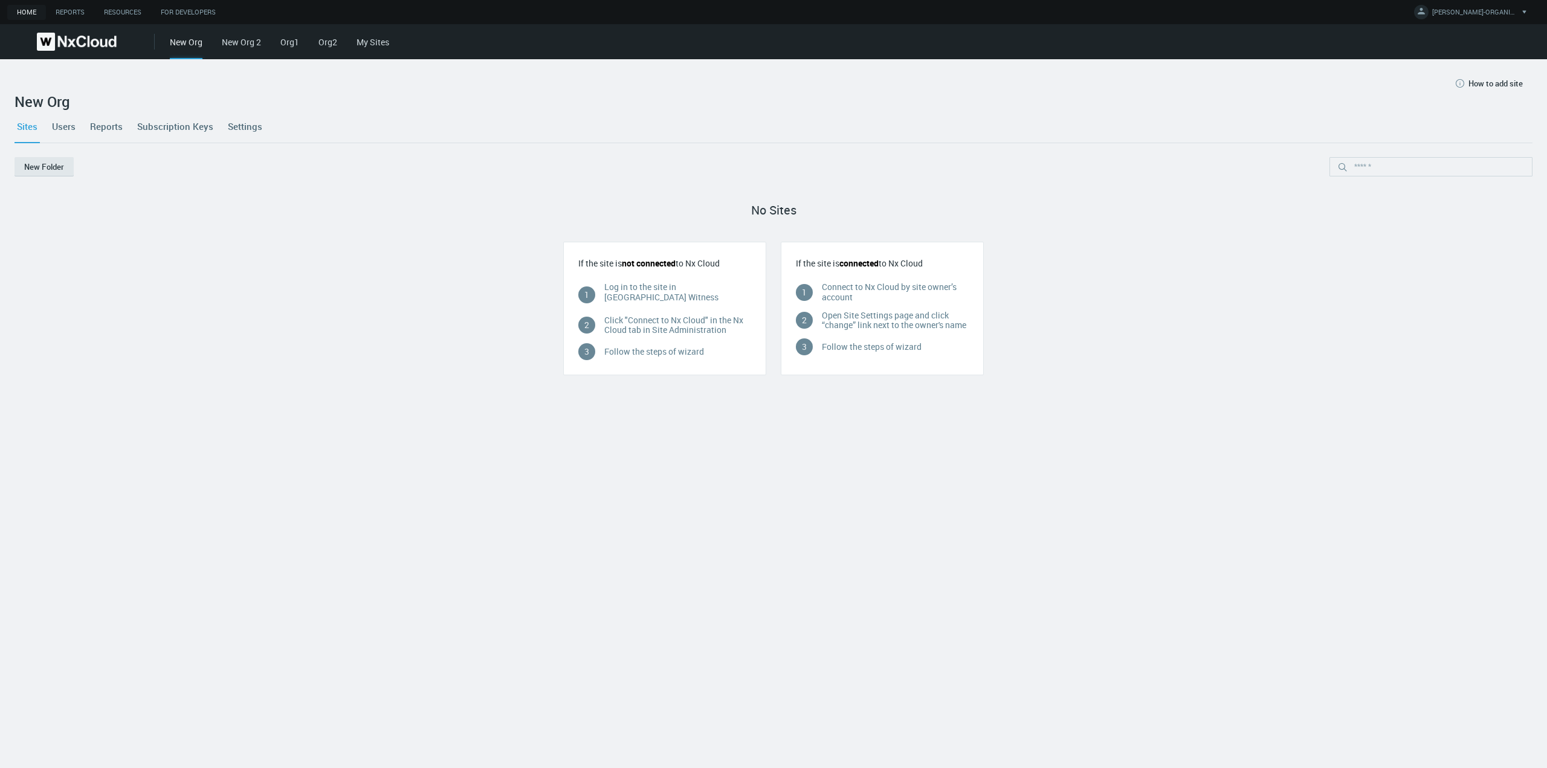
click at [64, 129] on link "Users" at bounding box center [64, 126] width 28 height 33
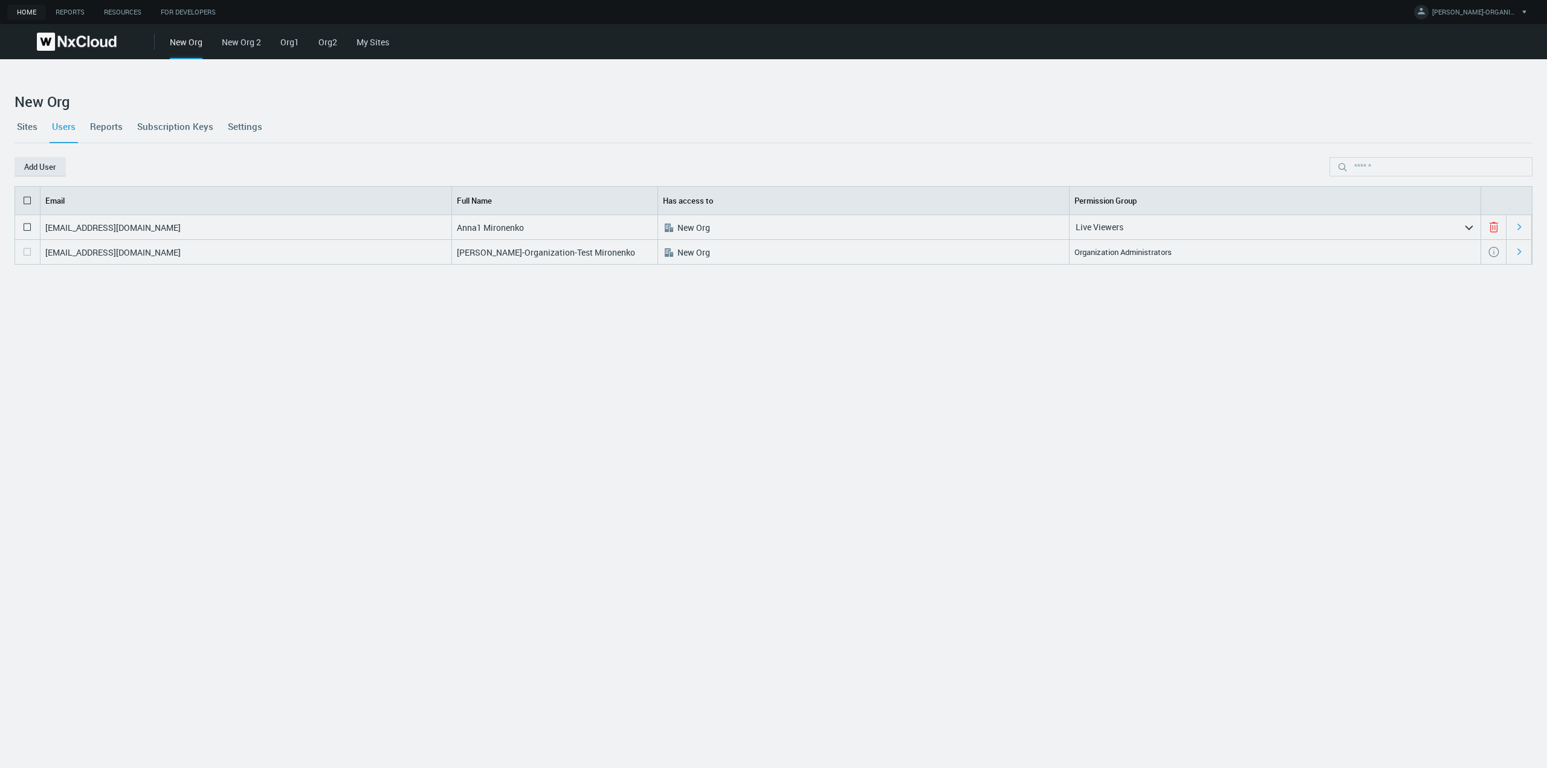
click at [219, 42] on div "New Org New Org 2 Org1 Org2 My Sites" at bounding box center [858, 41] width 1377 height 35
click at [230, 45] on link "New Org 2" at bounding box center [241, 41] width 39 height 11
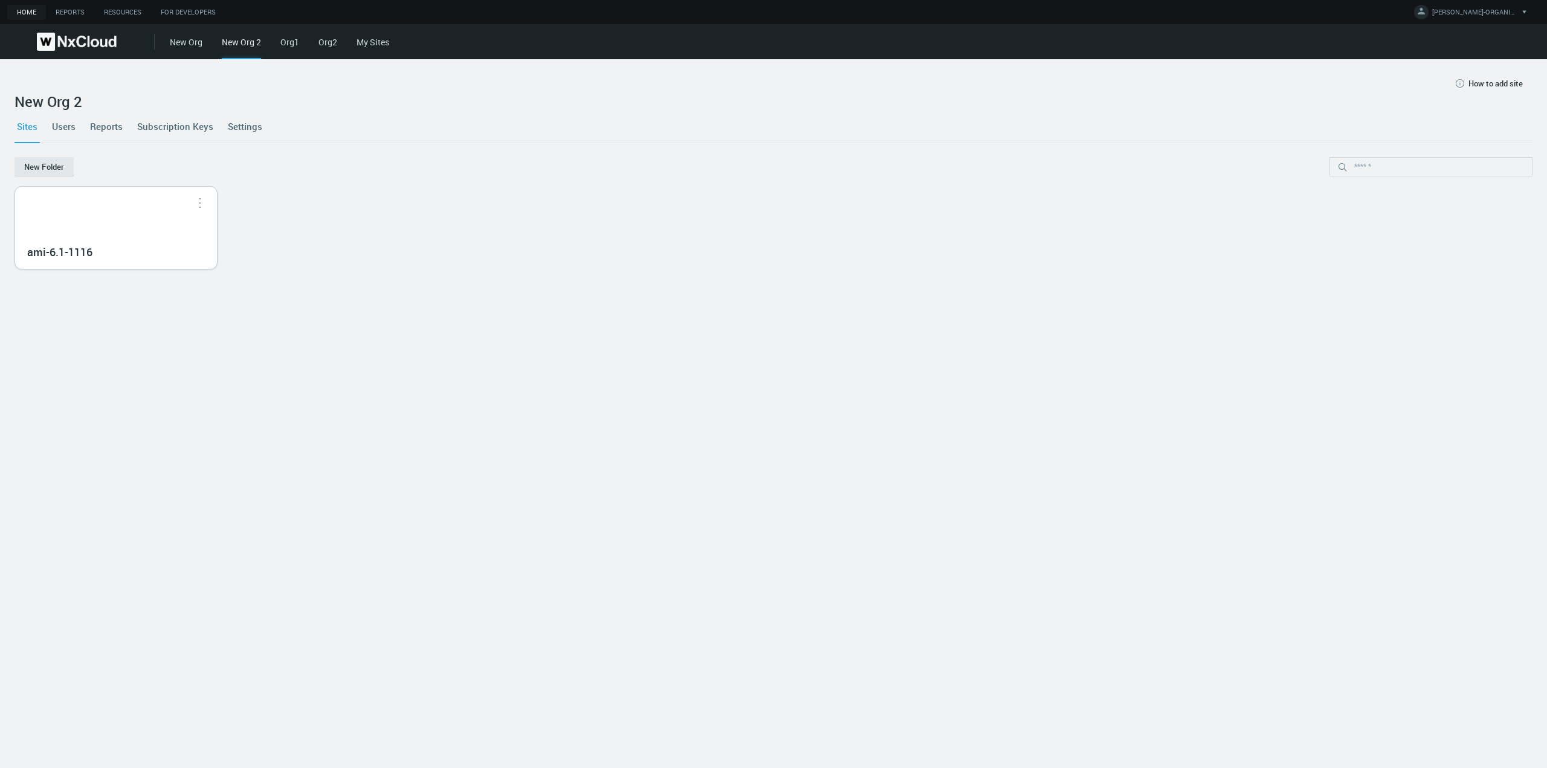
click at [152, 205] on div "ami-6.1-1116" at bounding box center [116, 228] width 202 height 82
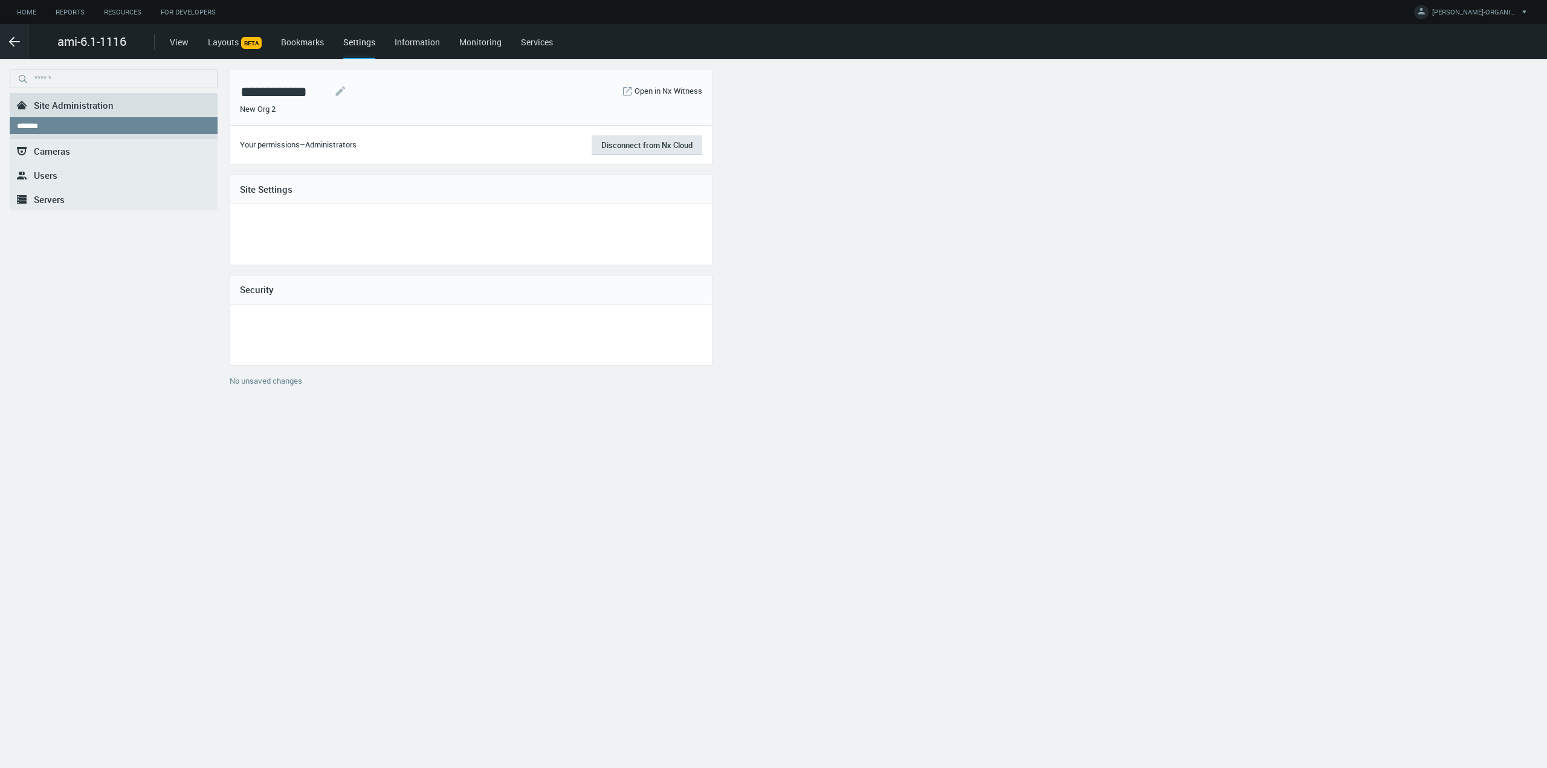
click at [88, 175] on link ".st0{fill-rule:evenodd;clip-rule:evenodd;fill:#2B383F;} Users" at bounding box center [114, 175] width 208 height 24
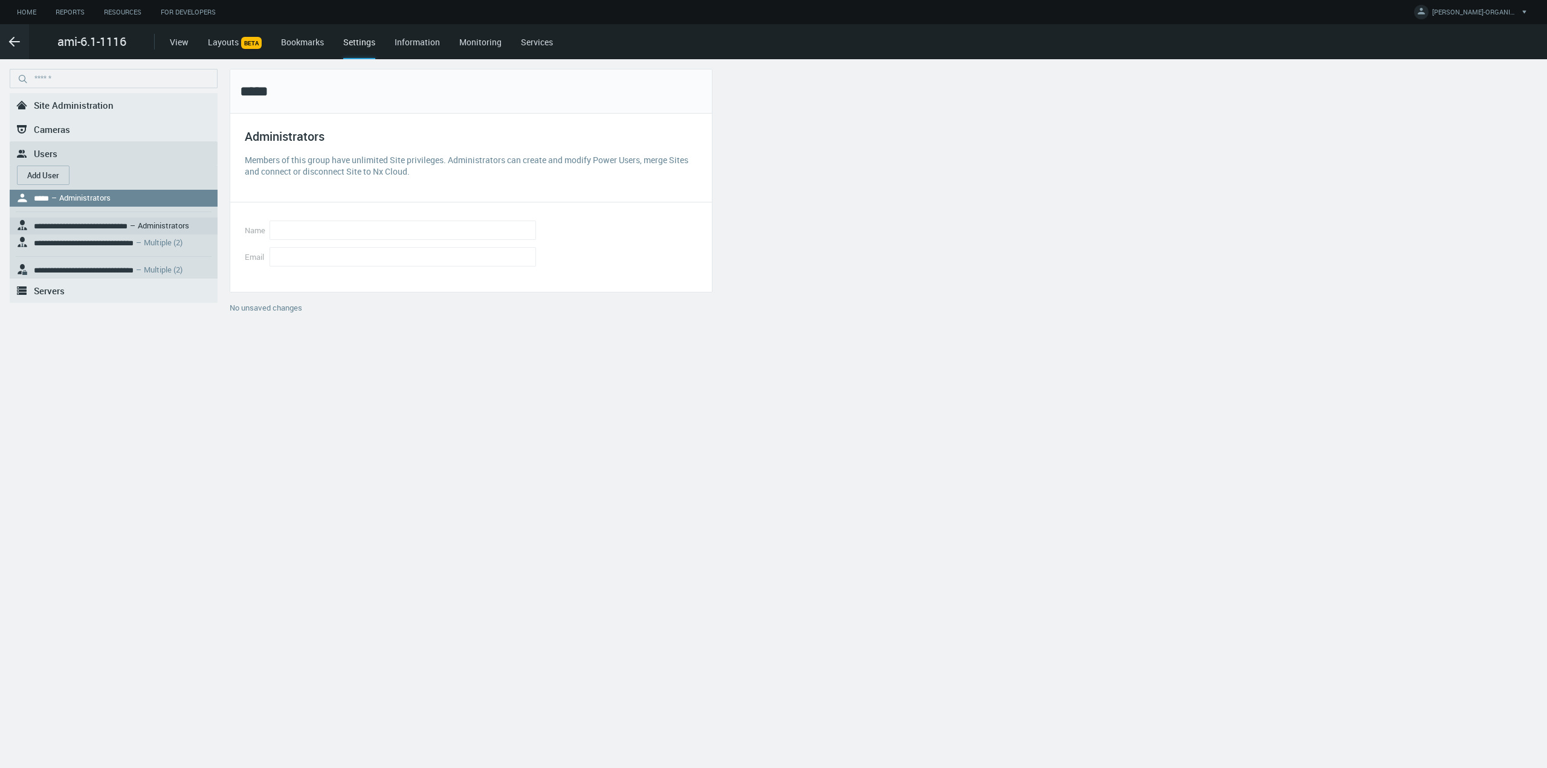
click at [101, 223] on nx-search-highlight "**********" at bounding box center [81, 226] width 94 height 8
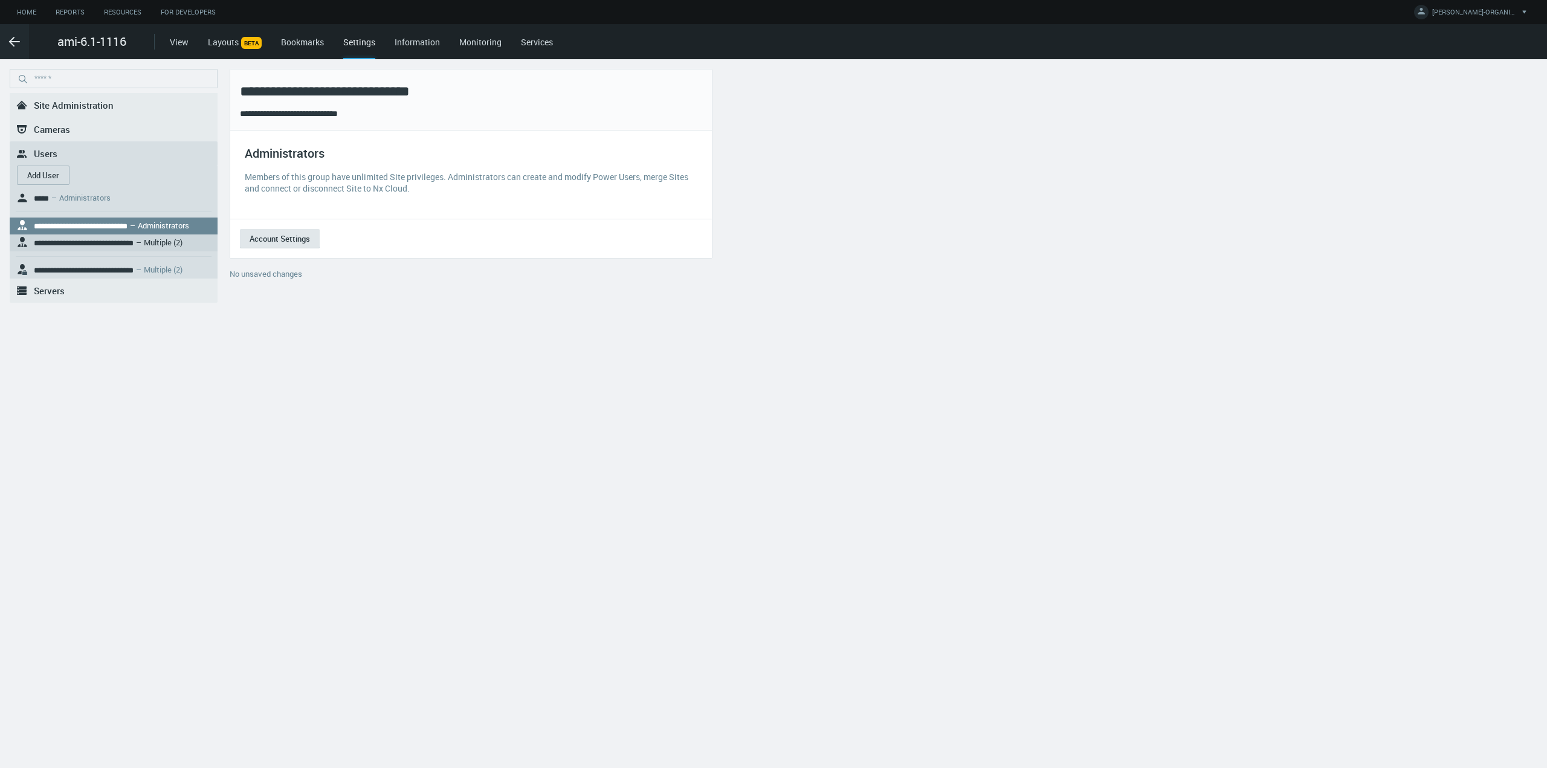
click at [20, 239] on svg-icon at bounding box center [24, 242] width 16 height 16
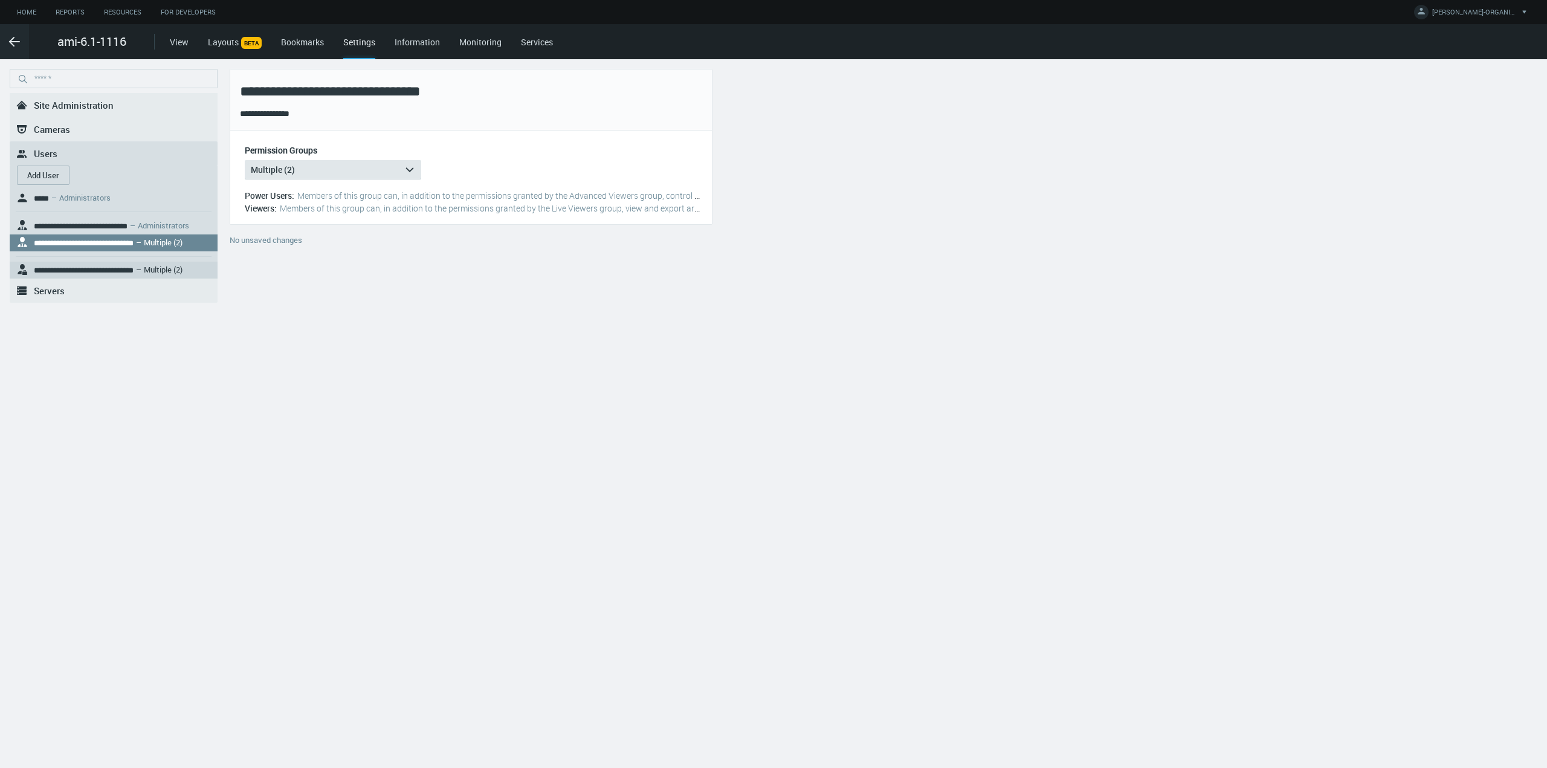
click at [74, 273] on div "**********" at bounding box center [113, 270] width 193 height 17
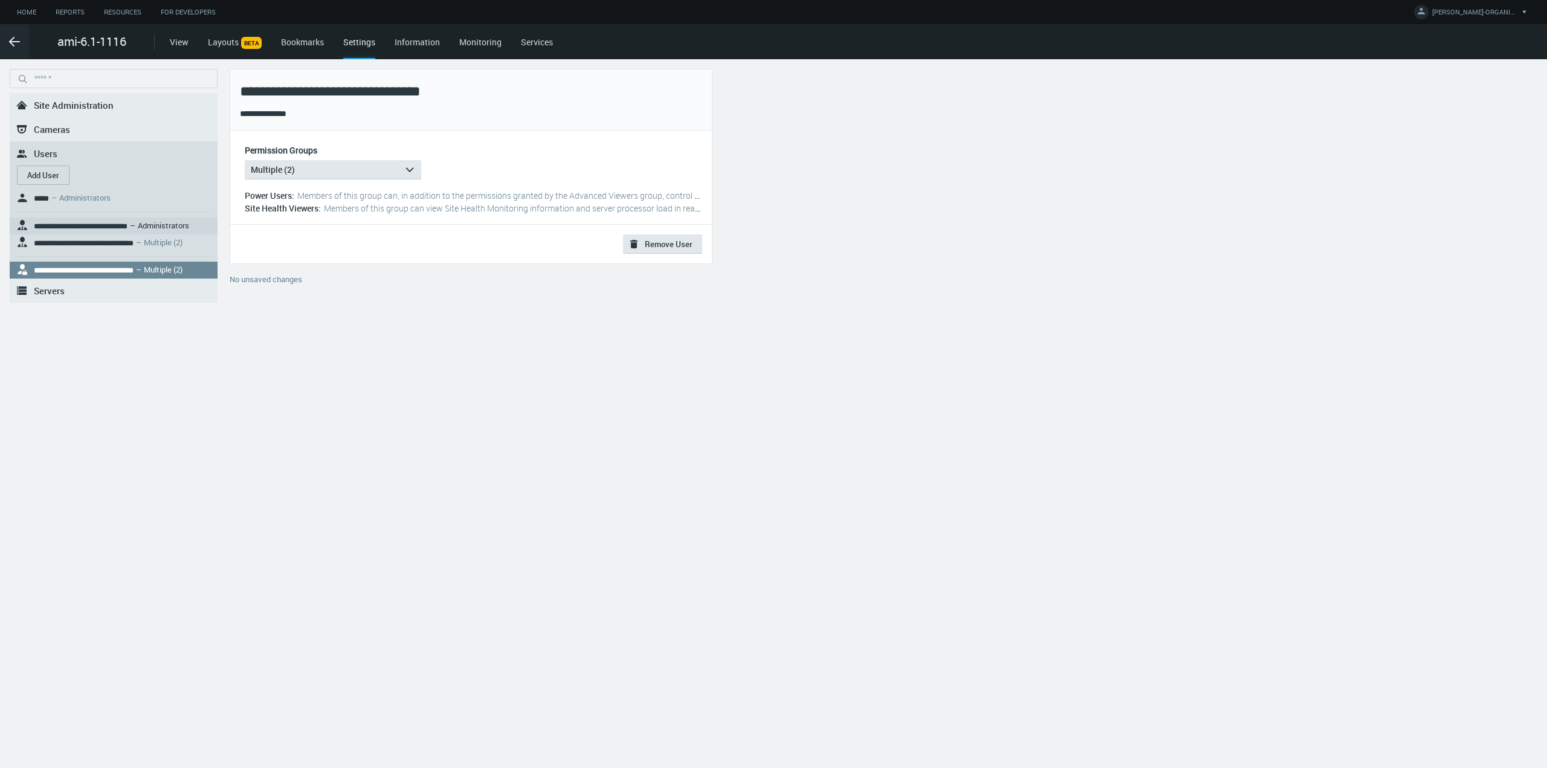
click at [72, 222] on nx-search-highlight "**********" at bounding box center [81, 226] width 94 height 8
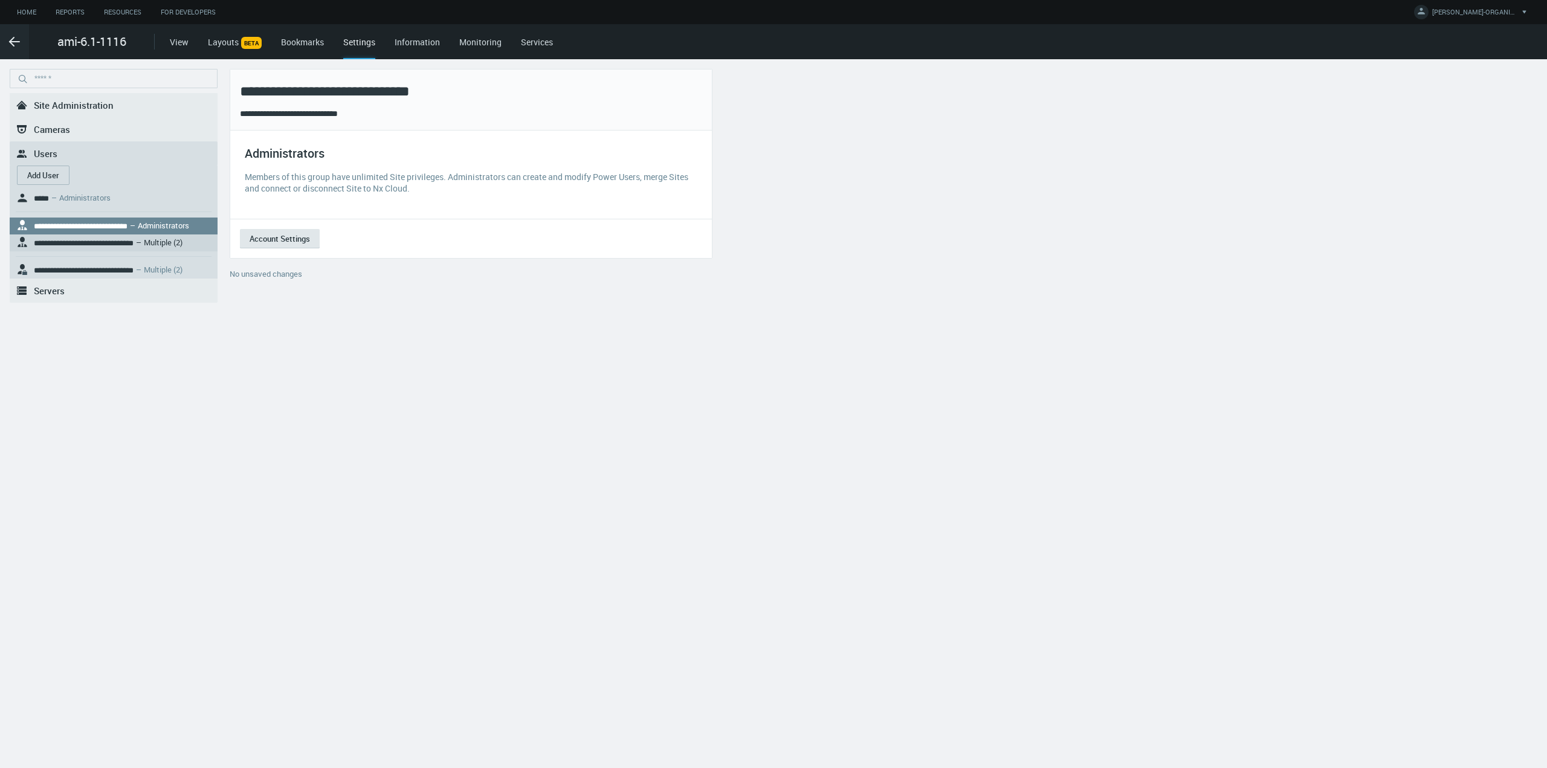
click at [74, 241] on nx-search-highlight "**********" at bounding box center [84, 243] width 100 height 8
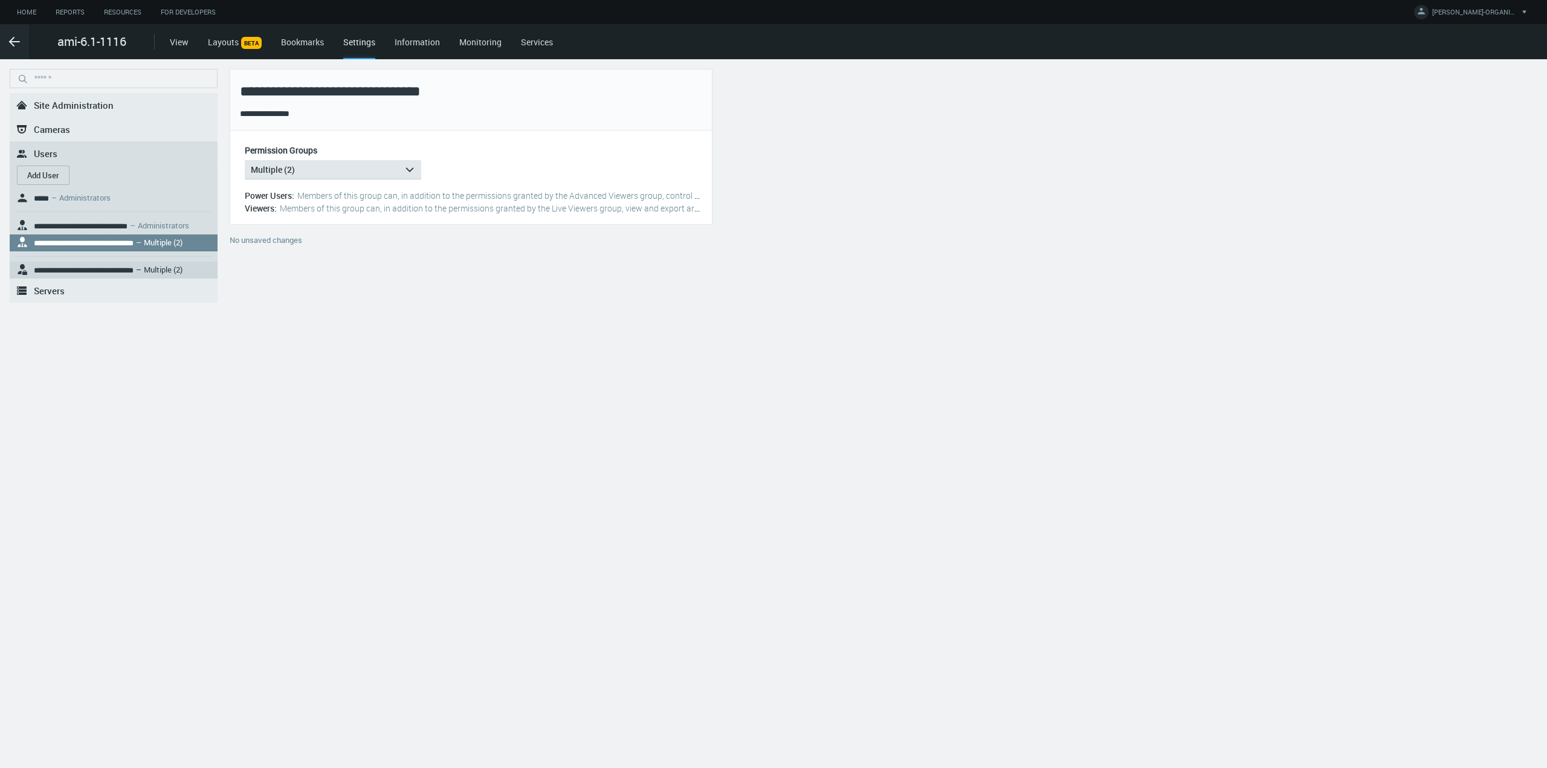
click at [80, 267] on nx-search-highlight "**********" at bounding box center [84, 270] width 100 height 8
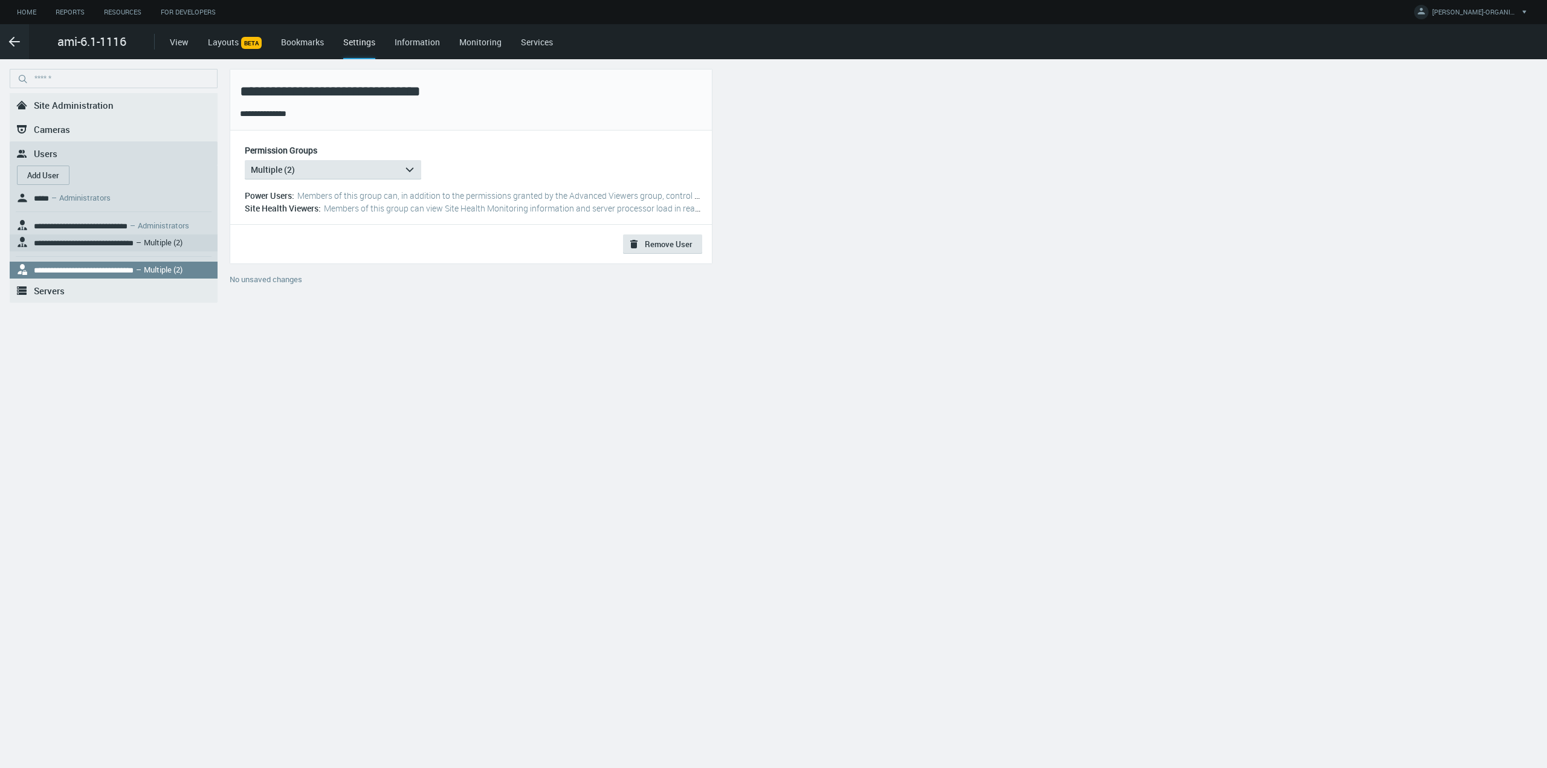
click at [86, 242] on nx-search-highlight "**********" at bounding box center [84, 243] width 100 height 8
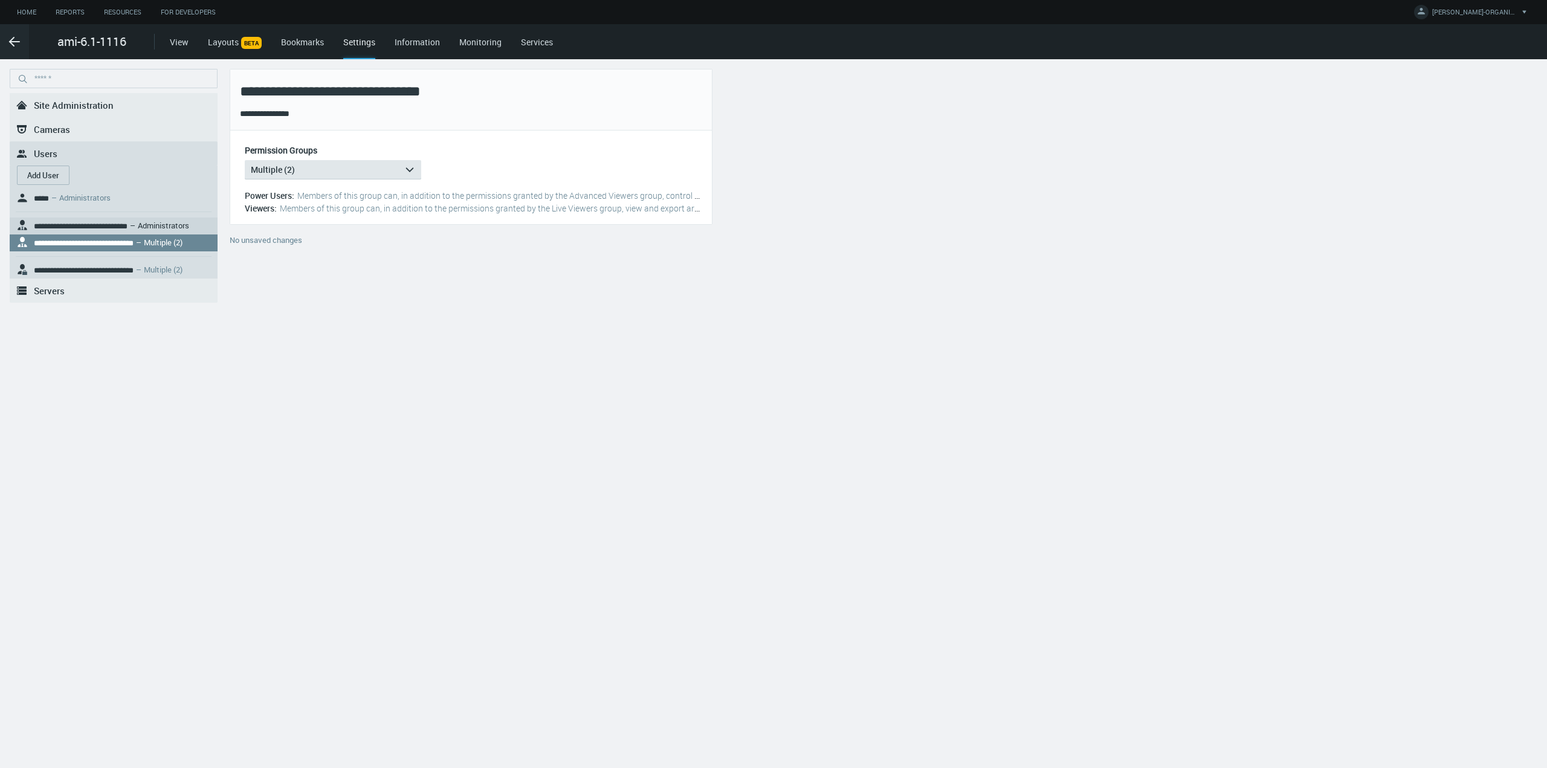
click at [79, 222] on nx-search-highlight "**********" at bounding box center [81, 226] width 94 height 8
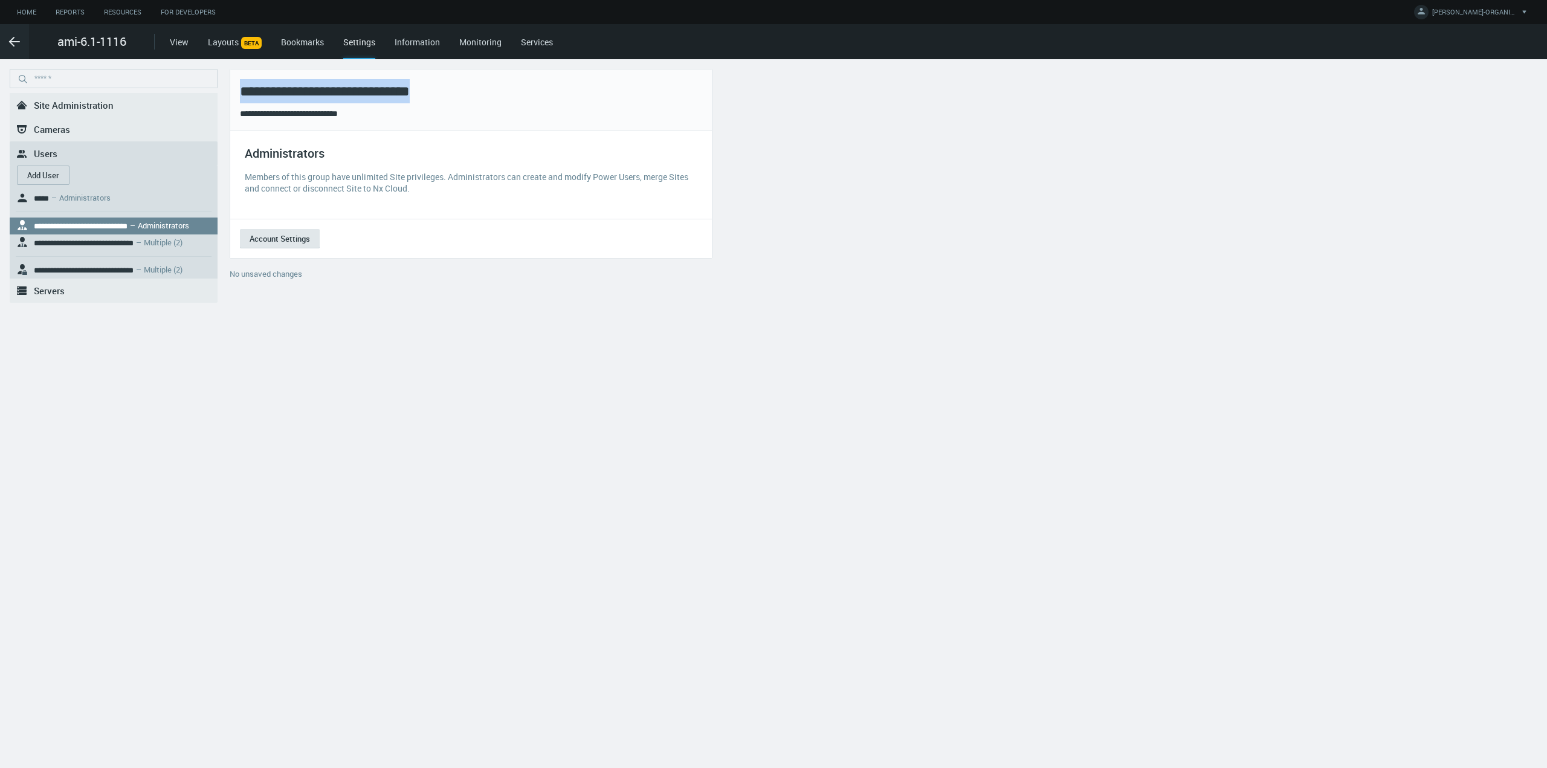
drag, startPoint x: 514, startPoint y: 94, endPoint x: 229, endPoint y: 98, distance: 284.7
click at [229, 98] on form "**********" at bounding box center [471, 164] width 493 height 190
copy h2 "**********"
click at [47, 182] on button "Add User" at bounding box center [43, 175] width 53 height 19
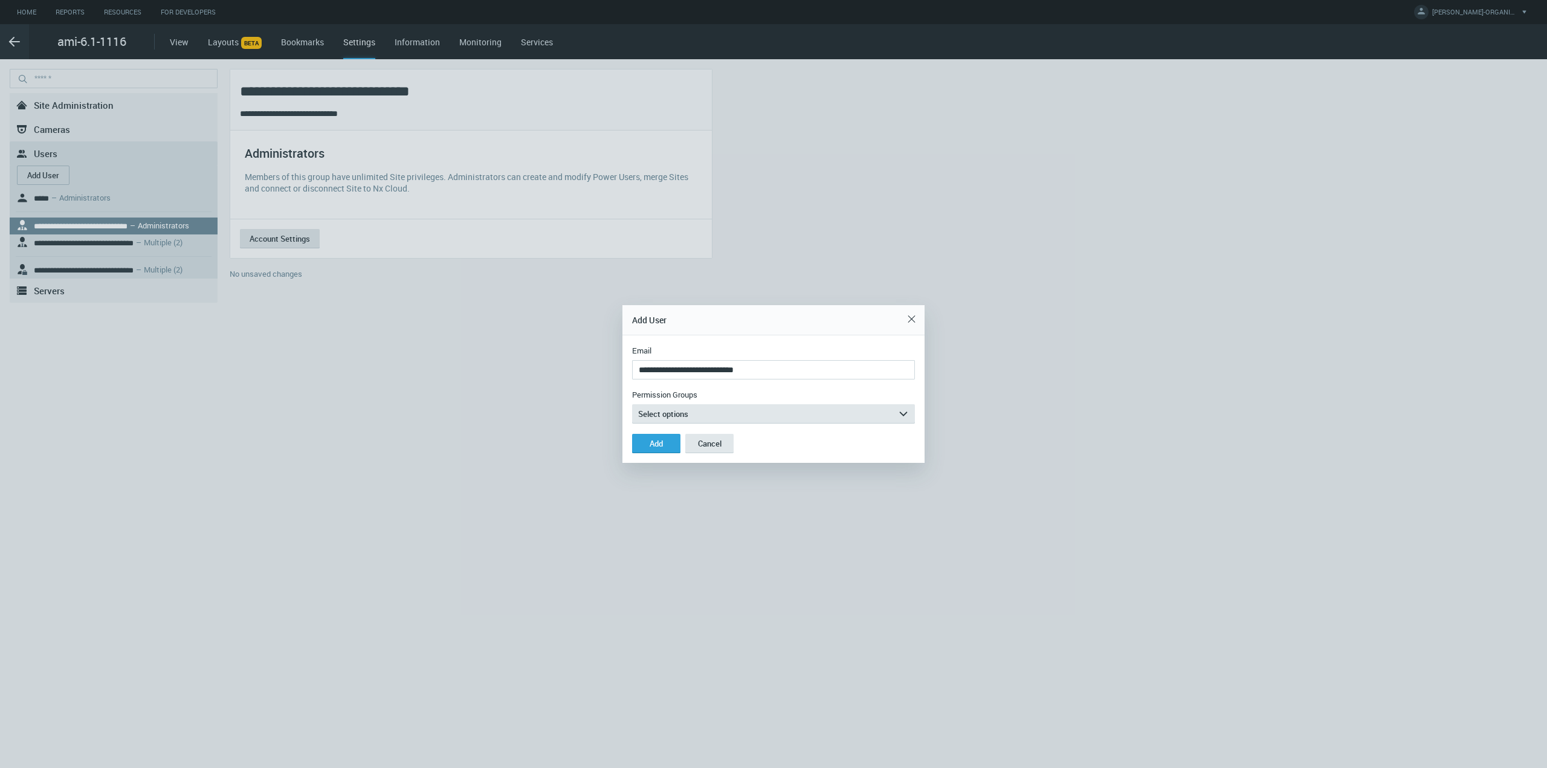
click at [683, 370] on input "**********" at bounding box center [773, 369] width 283 height 19
type input "**********"
click at [659, 416] on span "Select options" at bounding box center [663, 414] width 50 height 11
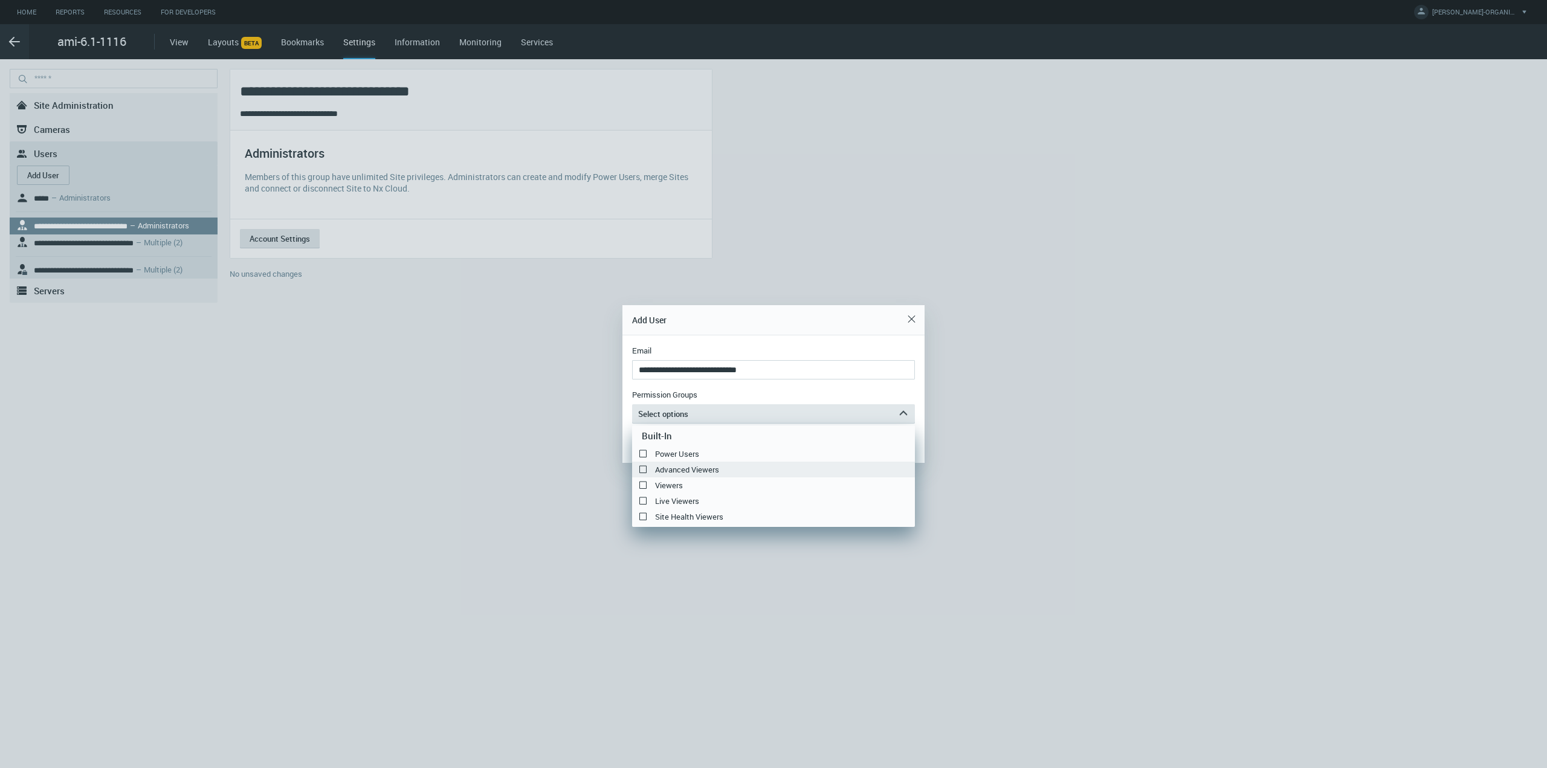
click at [680, 468] on label "Advanced Viewers" at bounding box center [773, 469] width 283 height 15
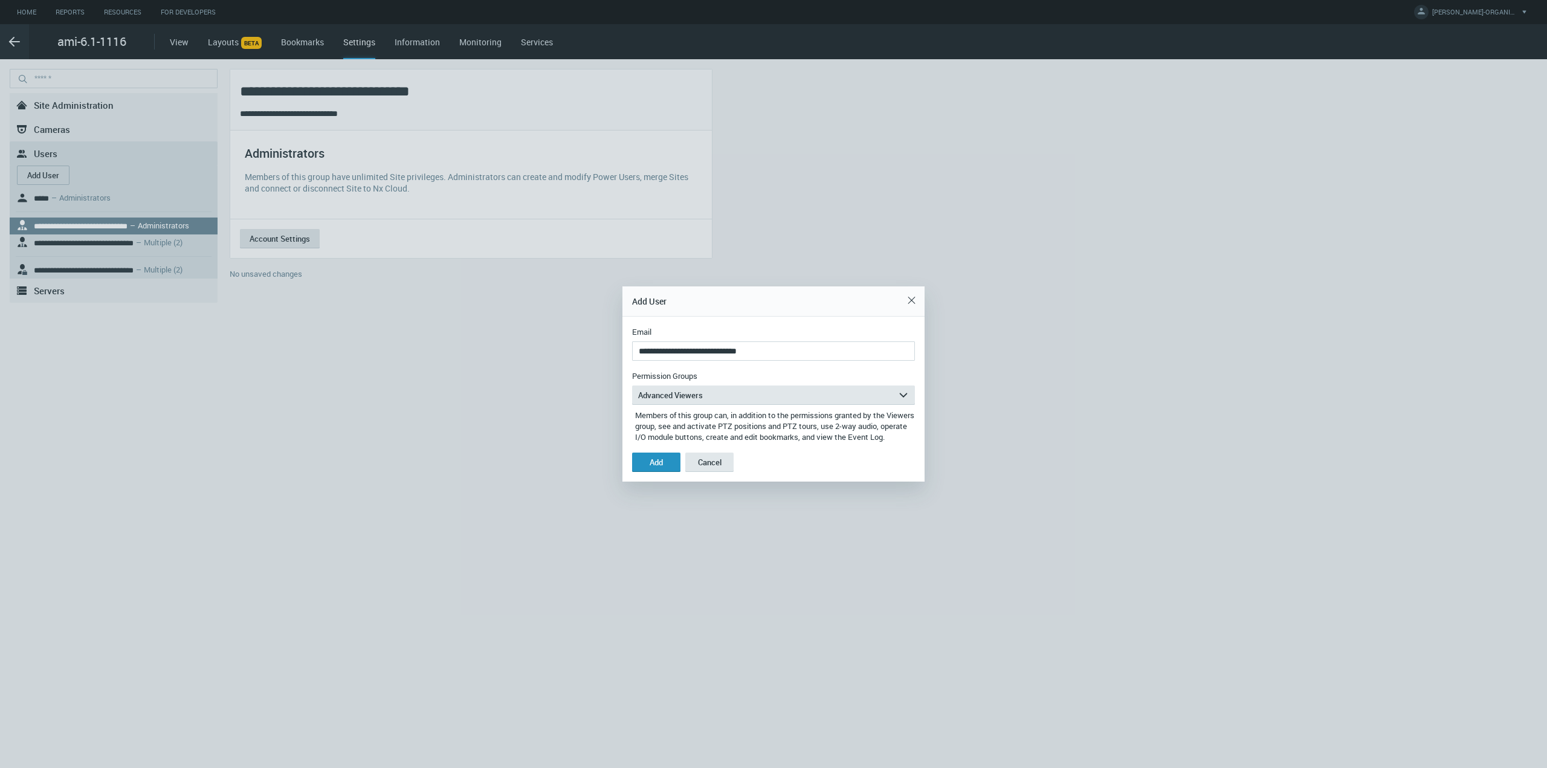
click at [662, 467] on div "Add" at bounding box center [656, 462] width 13 height 10
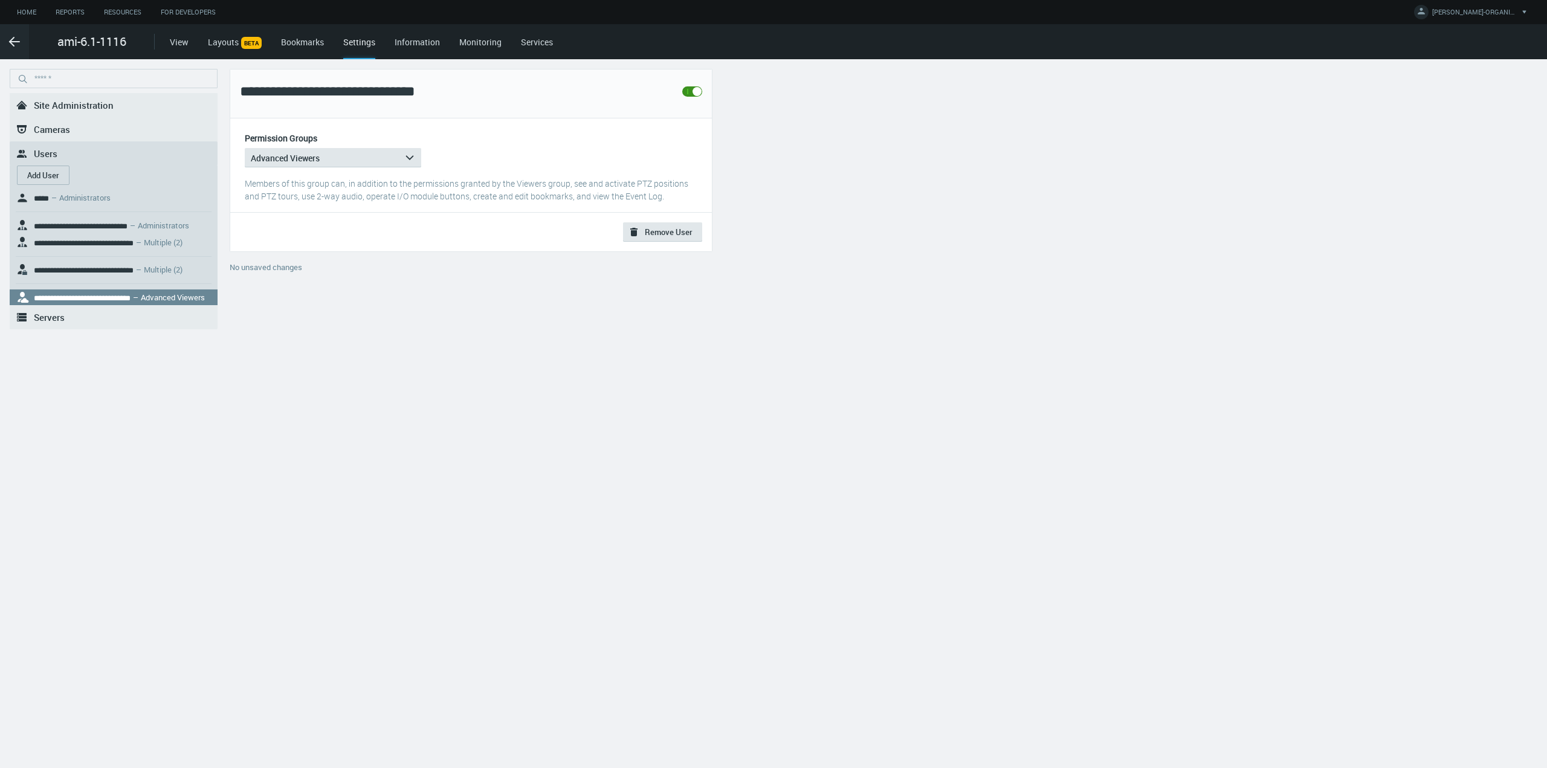
click at [105, 296] on nx-search-highlight "**********" at bounding box center [82, 298] width 97 height 8
click at [677, 237] on button ".st0{fill:#2B383F;} Remove User" at bounding box center [662, 231] width 79 height 19
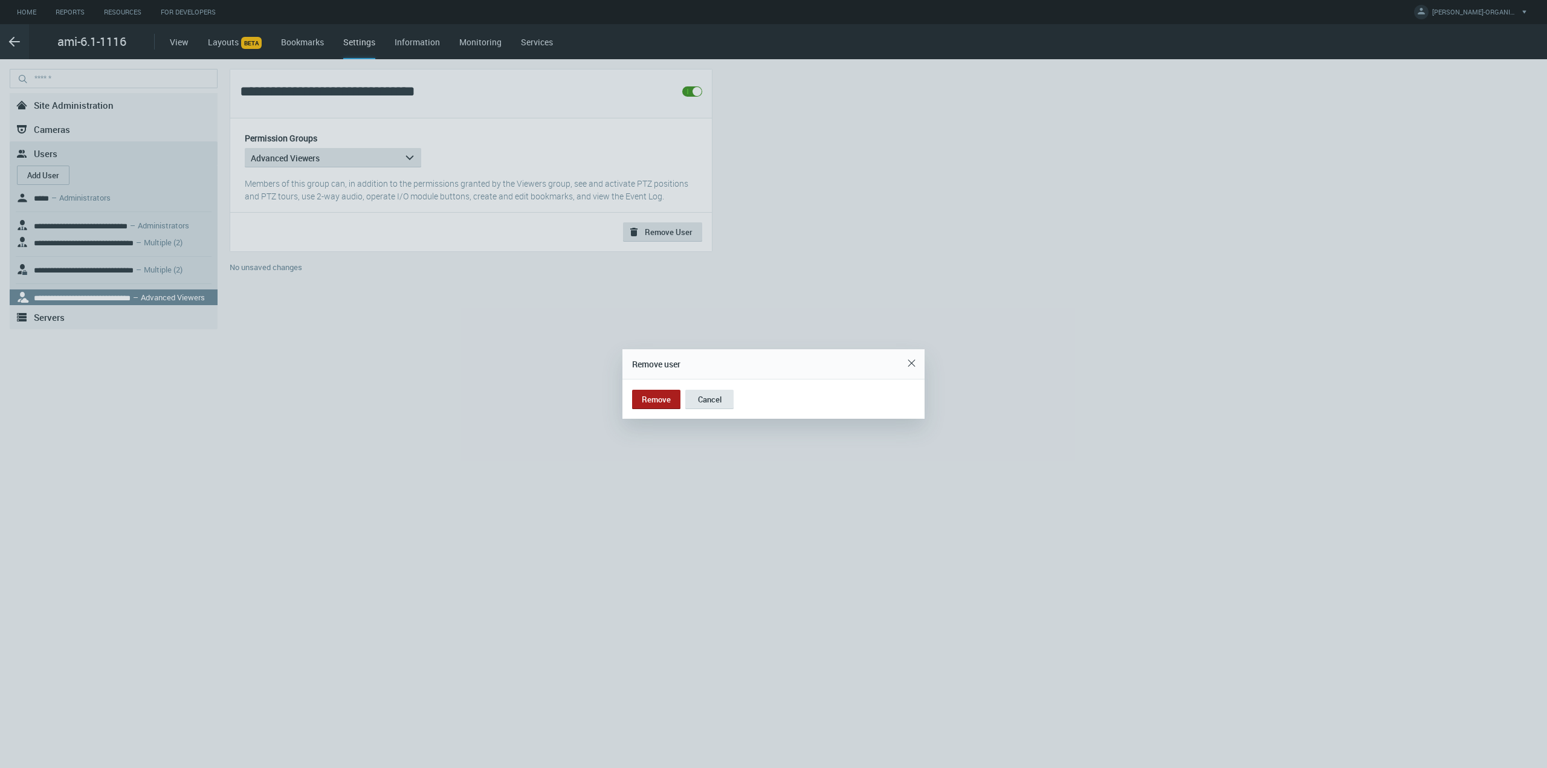
click at [667, 398] on button "Remove" at bounding box center [656, 399] width 48 height 19
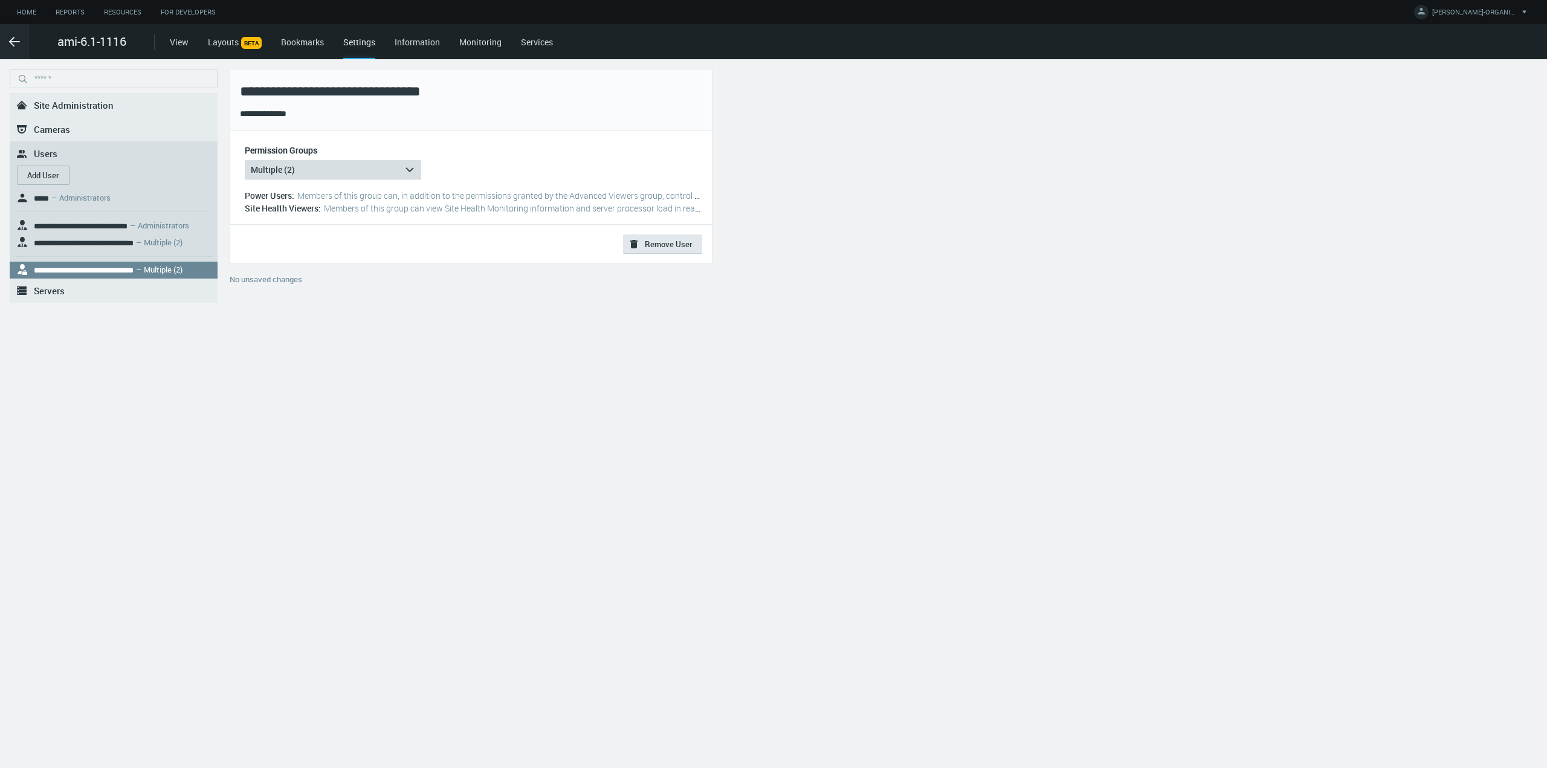
click at [343, 167] on button "Multiple (2) arrow_expand" at bounding box center [333, 169] width 176 height 19
click at [474, 210] on span "Members of this group can view Site Health Monitoring information and server pr…" at bounding box center [557, 207] width 467 height 11
click at [91, 239] on nx-search-highlight "**********" at bounding box center [84, 243] width 100 height 8
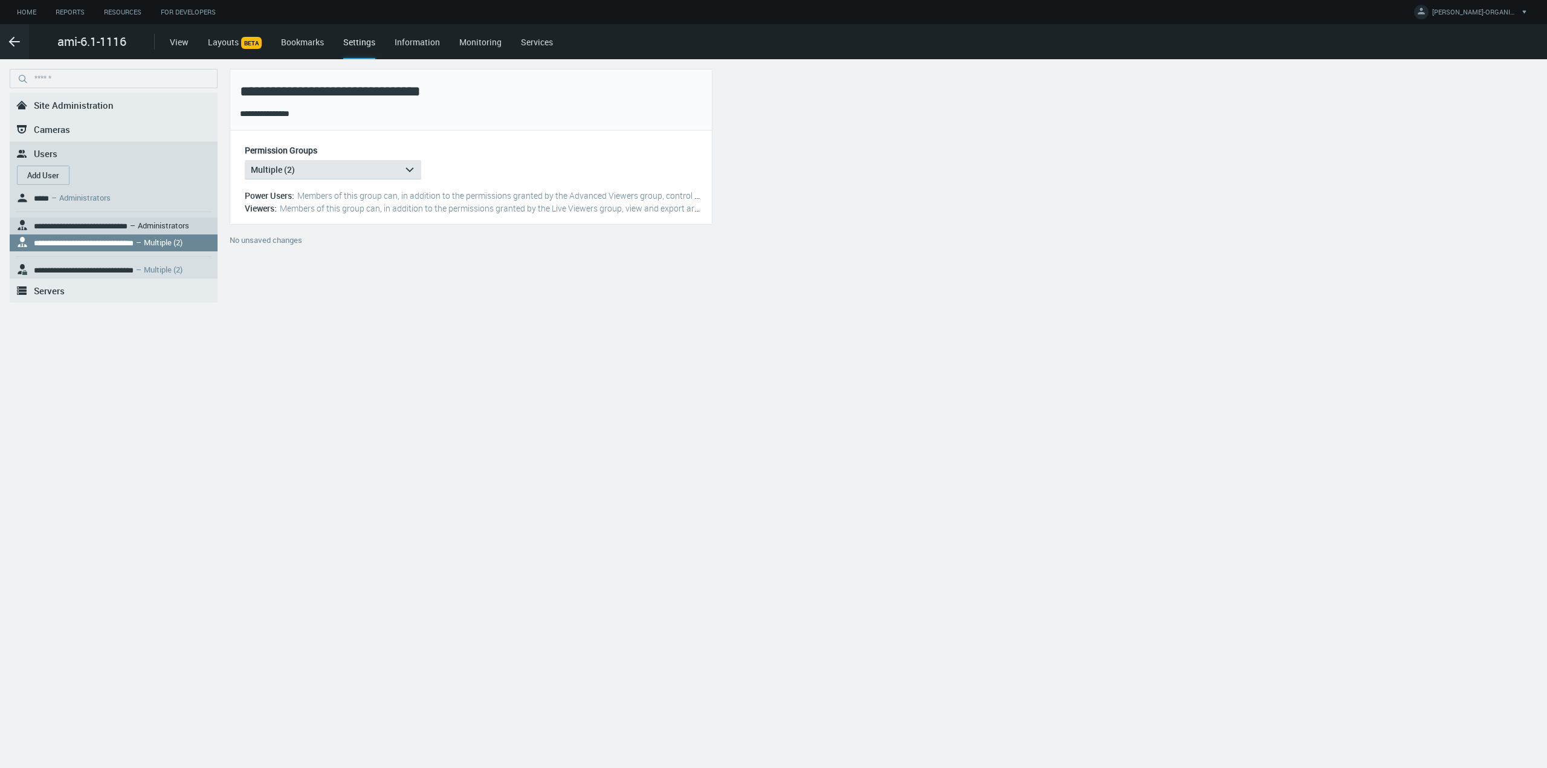
click at [124, 225] on nx-search-highlight "**********" at bounding box center [81, 226] width 94 height 8
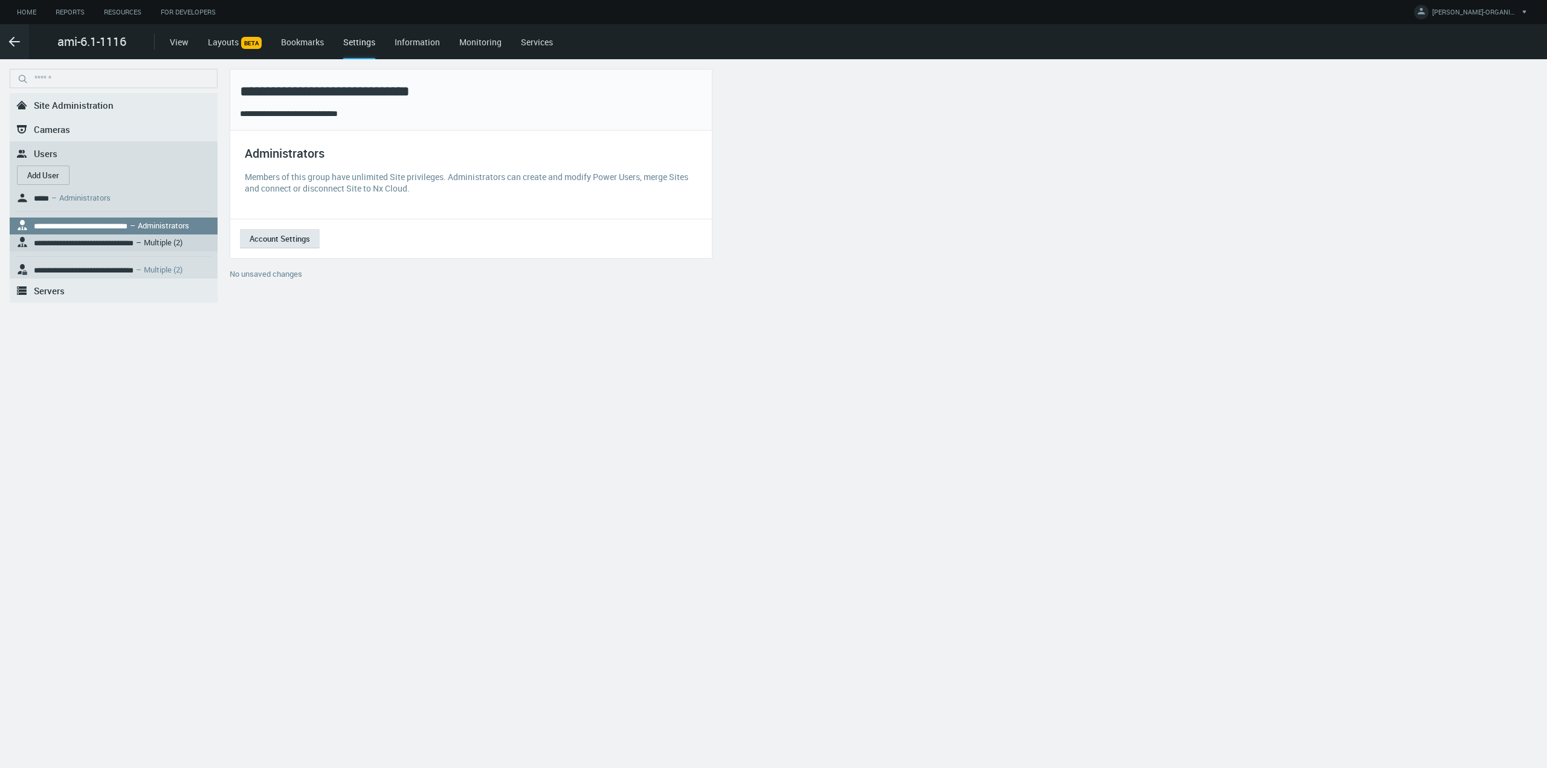
click at [134, 239] on nx-search-highlight "**********" at bounding box center [84, 243] width 100 height 8
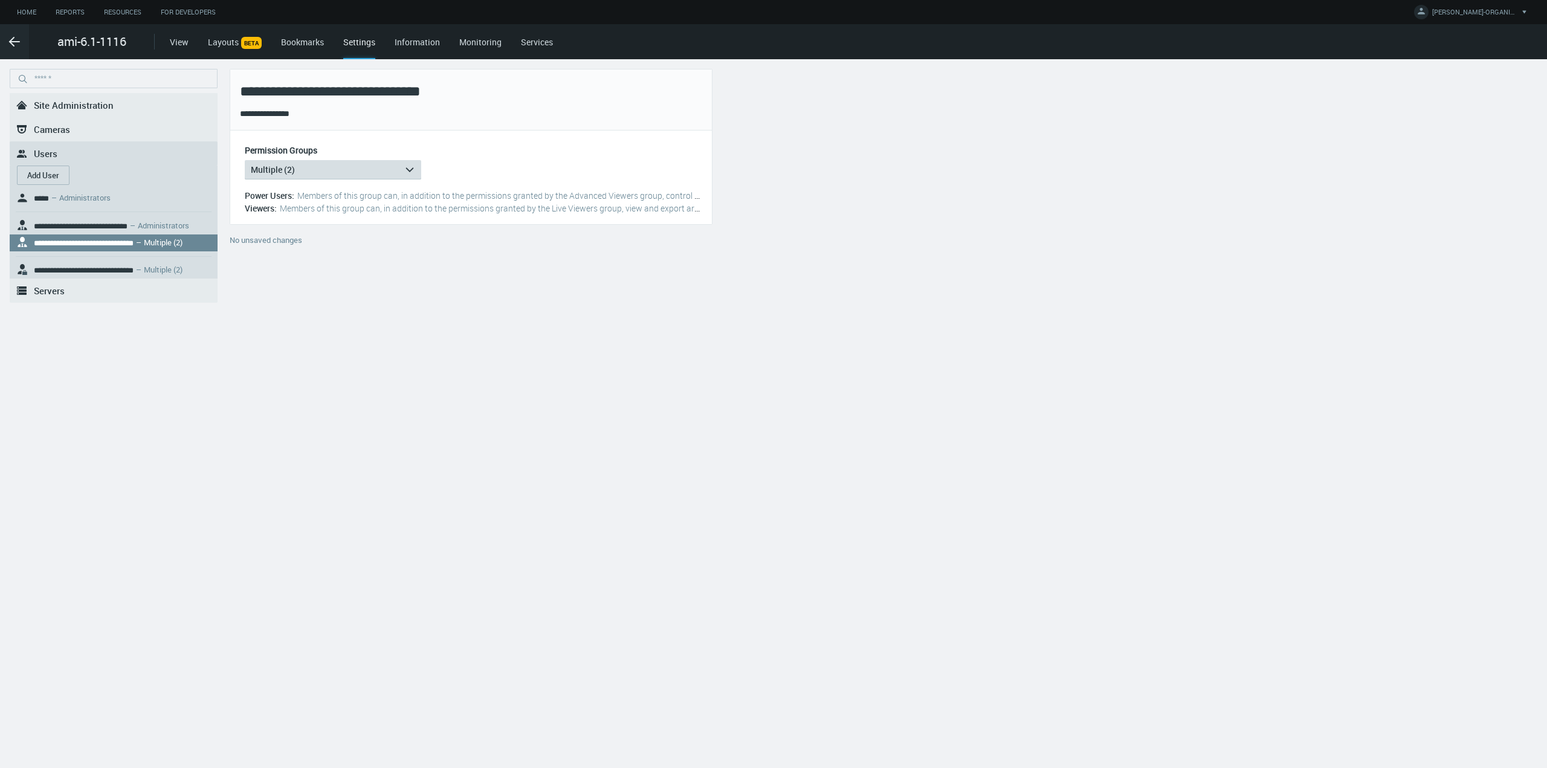
click at [301, 170] on button "Multiple (2) arrow_expand" at bounding box center [333, 169] width 176 height 19
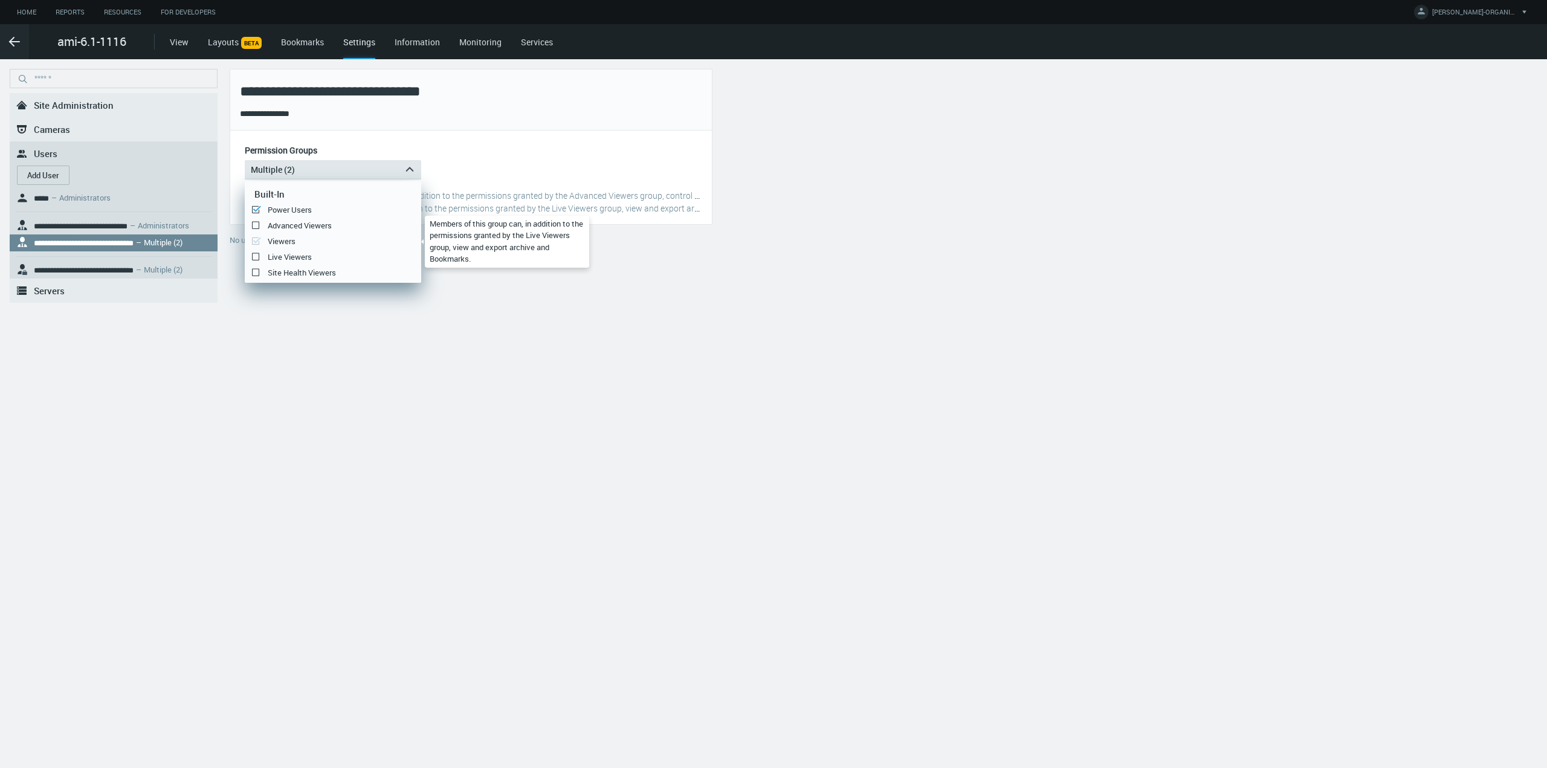
click at [282, 248] on div "Viewers" at bounding box center [333, 241] width 176 height 16
click at [256, 244] on icon at bounding box center [255, 241] width 15 height 15
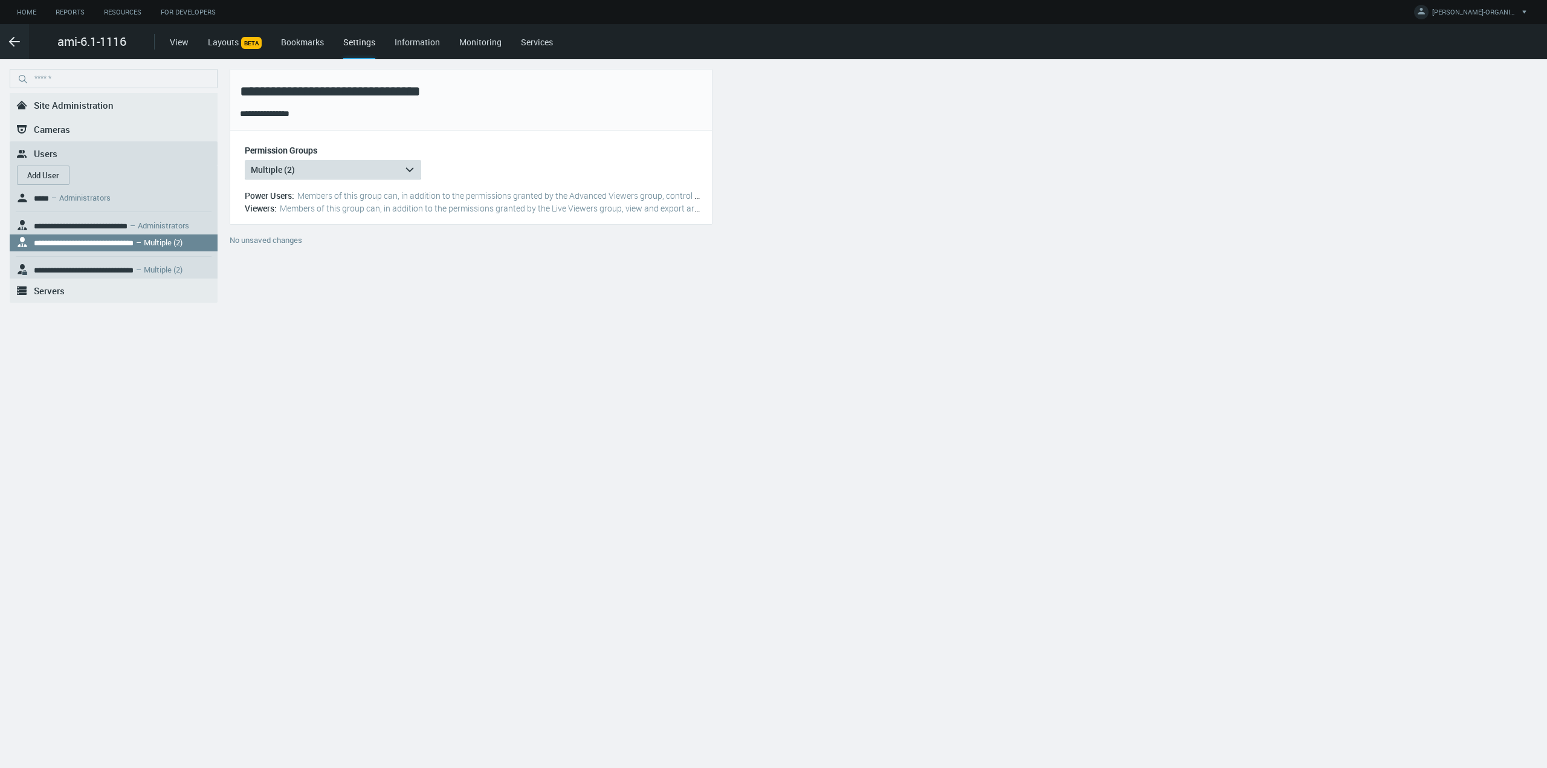
click at [309, 170] on button "Multiple (2) arrow_expand" at bounding box center [333, 169] width 176 height 19
click at [234, 364] on div "**********" at bounding box center [773, 413] width 1547 height 709
